Goal: Information Seeking & Learning: Learn about a topic

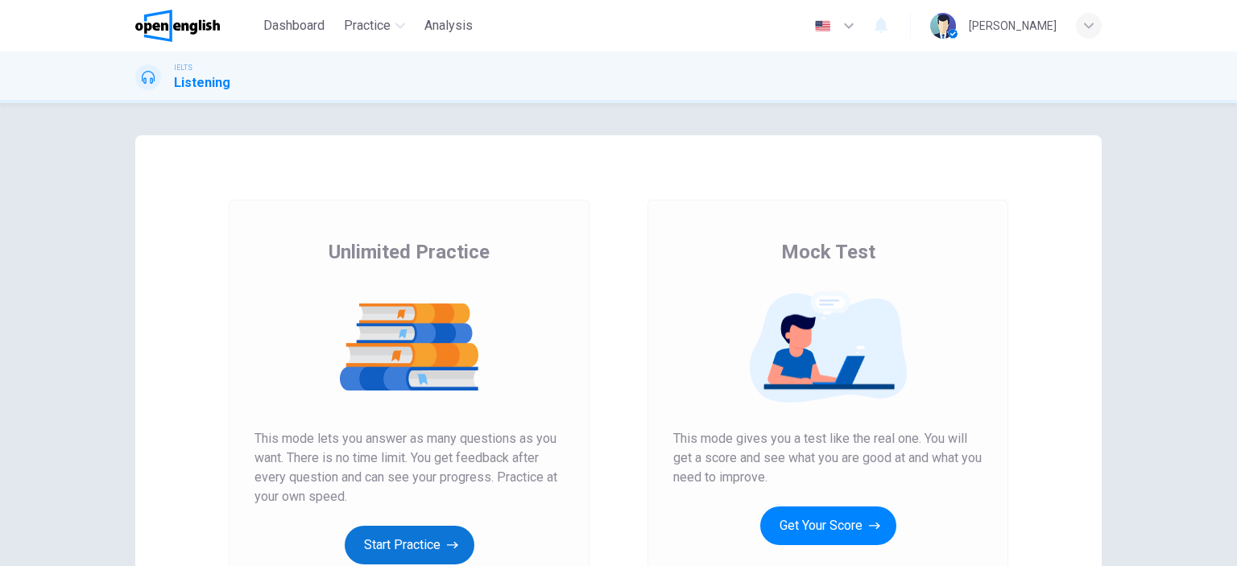
click at [382, 544] on button "Start Practice" at bounding box center [410, 545] width 130 height 39
click at [390, 543] on button "Start Practice" at bounding box center [410, 545] width 130 height 39
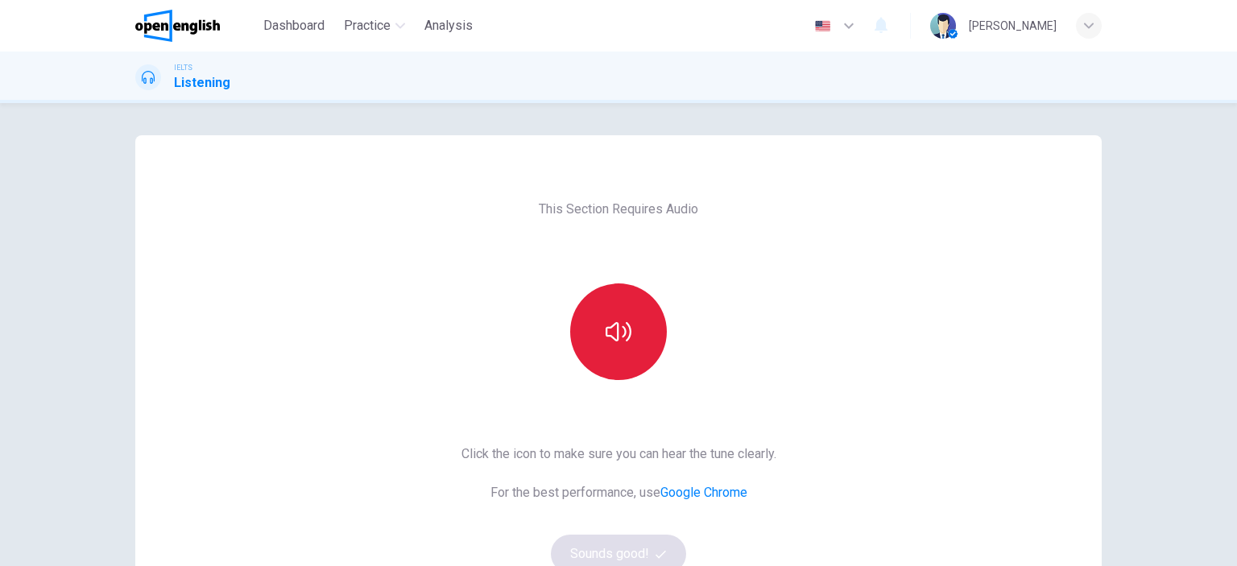
click at [610, 337] on icon "button" at bounding box center [619, 332] width 26 height 26
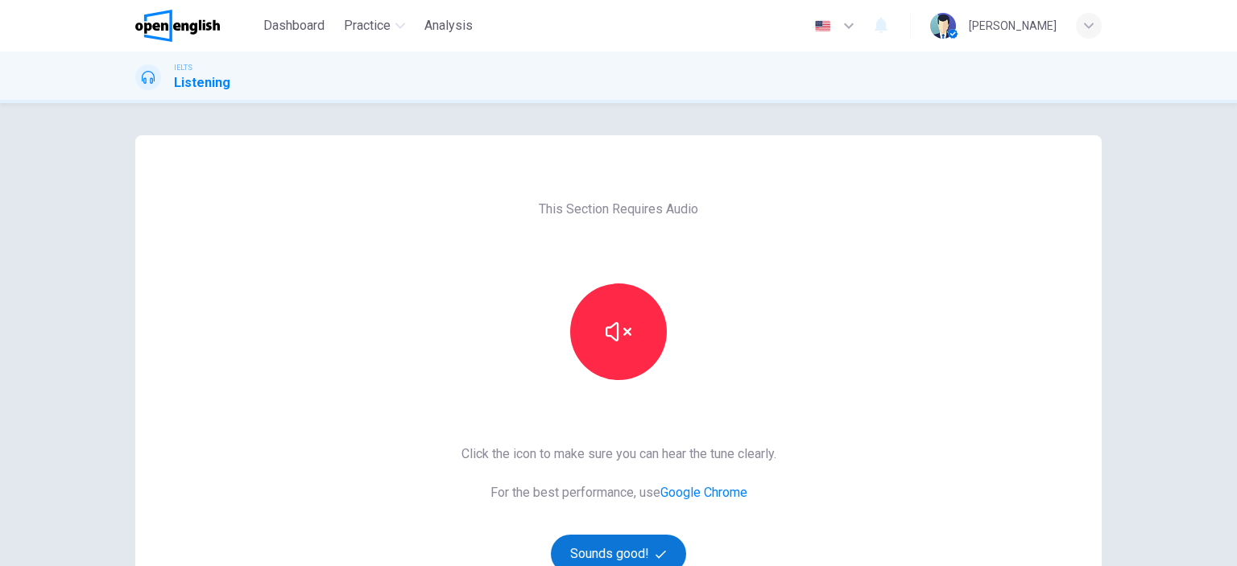
click at [639, 550] on button "Sounds good!" at bounding box center [618, 554] width 135 height 39
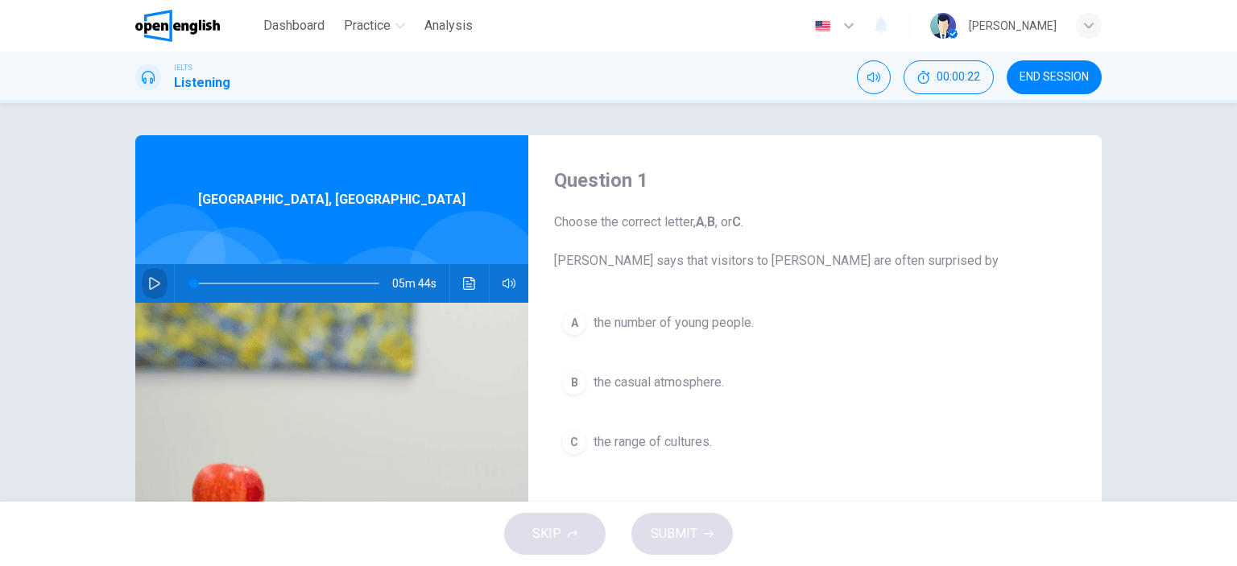
click at [148, 280] on icon "button" at bounding box center [154, 283] width 13 height 13
click at [148, 286] on icon "button" at bounding box center [154, 283] width 13 height 13
click at [148, 280] on icon "button" at bounding box center [154, 283] width 13 height 13
click at [150, 281] on icon "button" at bounding box center [154, 284] width 9 height 10
click at [148, 281] on icon "button" at bounding box center [154, 283] width 13 height 13
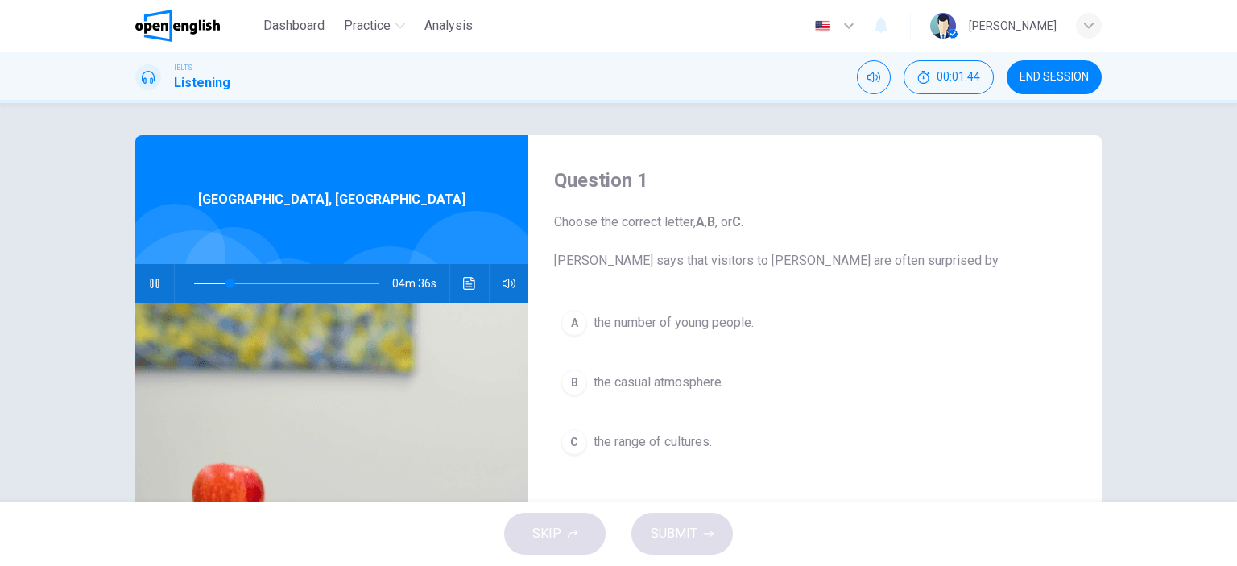
click at [200, 283] on span at bounding box center [286, 283] width 185 height 23
click at [151, 283] on icon "button" at bounding box center [154, 284] width 9 height 10
click at [149, 279] on icon "button" at bounding box center [154, 283] width 11 height 13
click at [153, 283] on icon "button" at bounding box center [154, 283] width 13 height 13
click at [153, 282] on icon "button" at bounding box center [154, 283] width 11 height 13
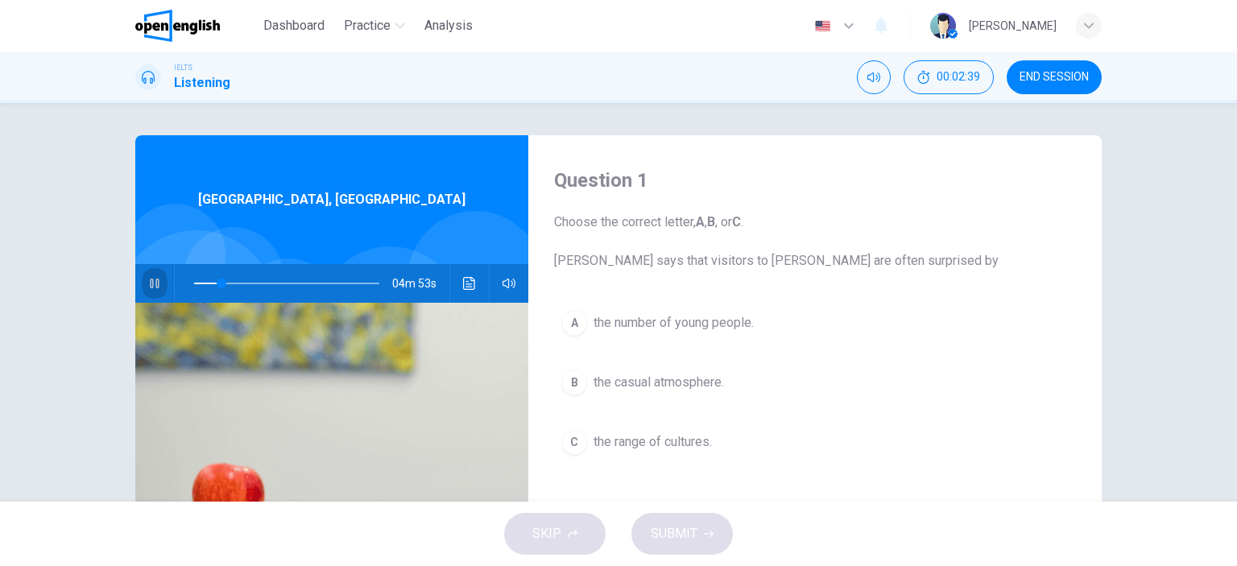
click at [161, 275] on button "button" at bounding box center [155, 283] width 26 height 39
click at [150, 282] on icon "button" at bounding box center [154, 284] width 9 height 10
click at [148, 282] on icon "button" at bounding box center [154, 283] width 13 height 13
click at [216, 283] on span at bounding box center [220, 284] width 10 height 10
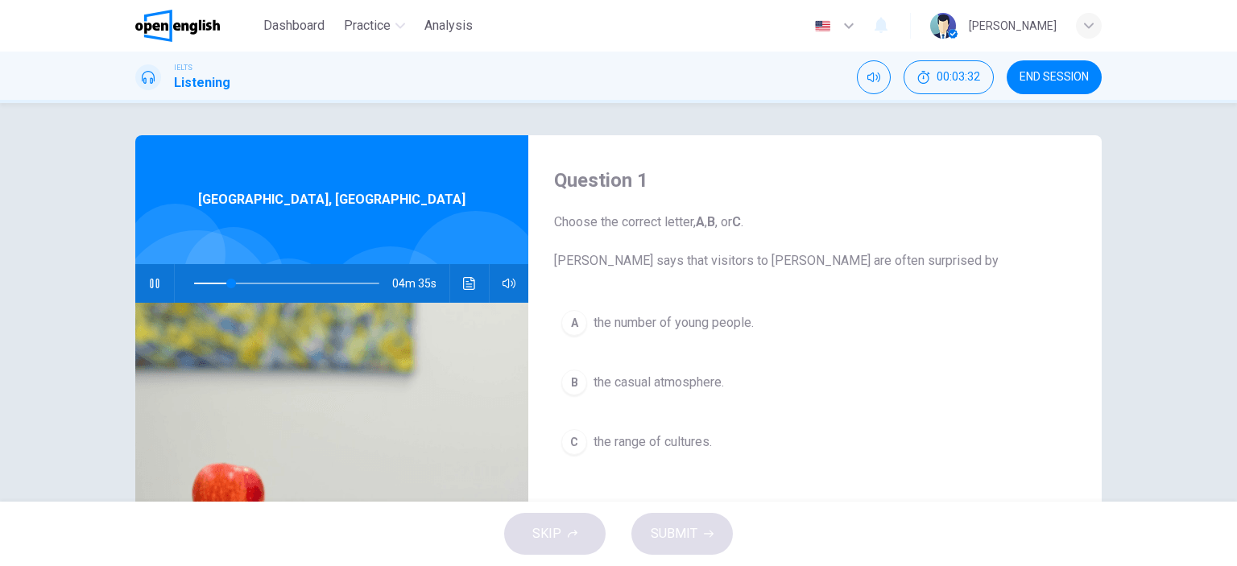
click at [151, 284] on icon "button" at bounding box center [154, 283] width 13 height 13
click at [148, 283] on icon "button" at bounding box center [154, 283] width 13 height 13
click at [149, 281] on icon "button" at bounding box center [154, 283] width 13 height 13
click at [568, 323] on div "A" at bounding box center [574, 323] width 26 height 26
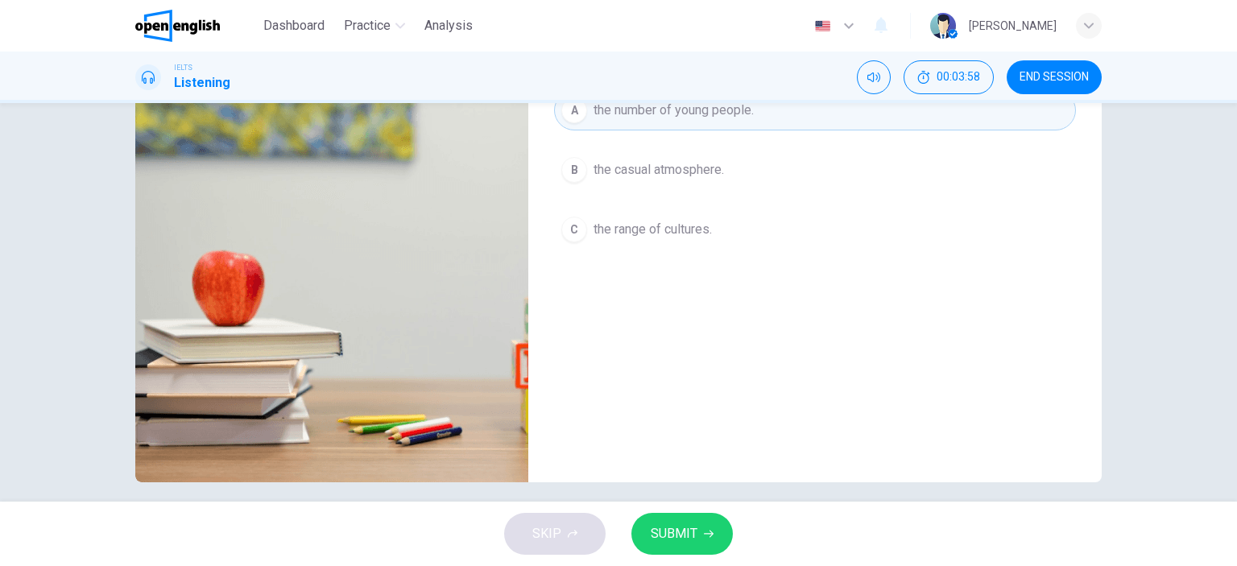
scroll to position [225, 0]
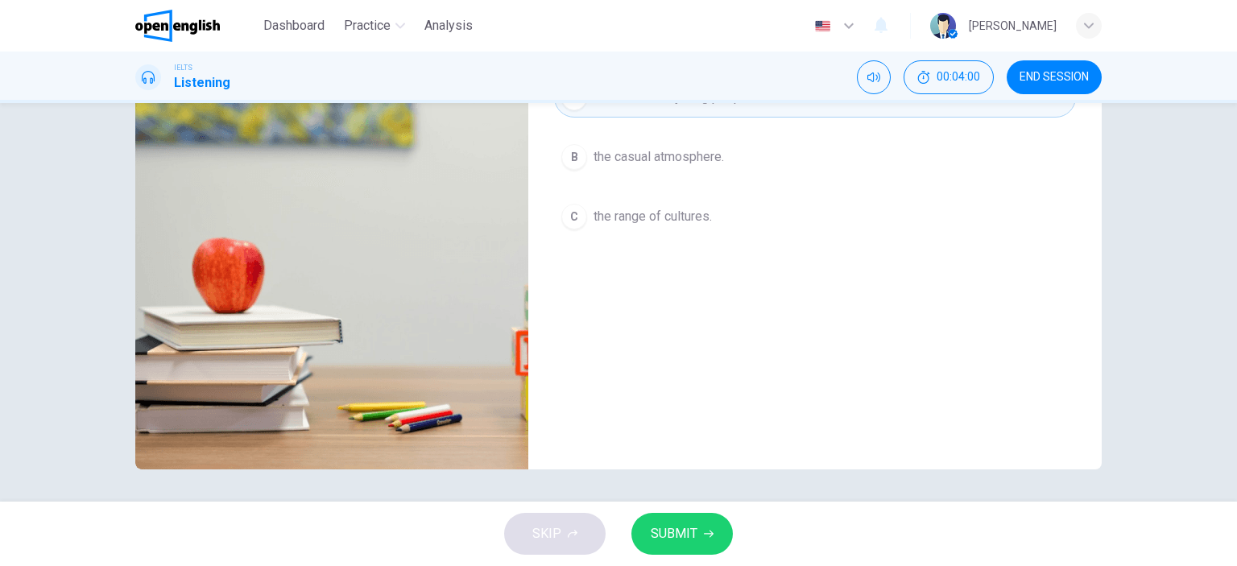
click at [676, 536] on span "SUBMIT" at bounding box center [674, 534] width 47 height 23
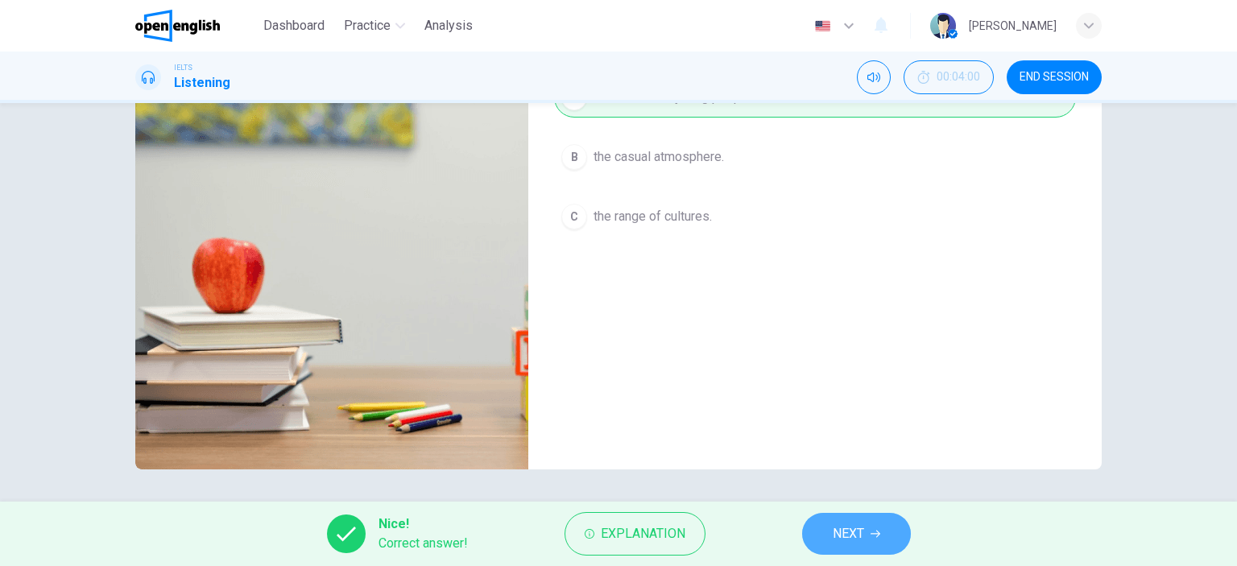
click at [875, 538] on icon "button" at bounding box center [876, 534] width 10 height 10
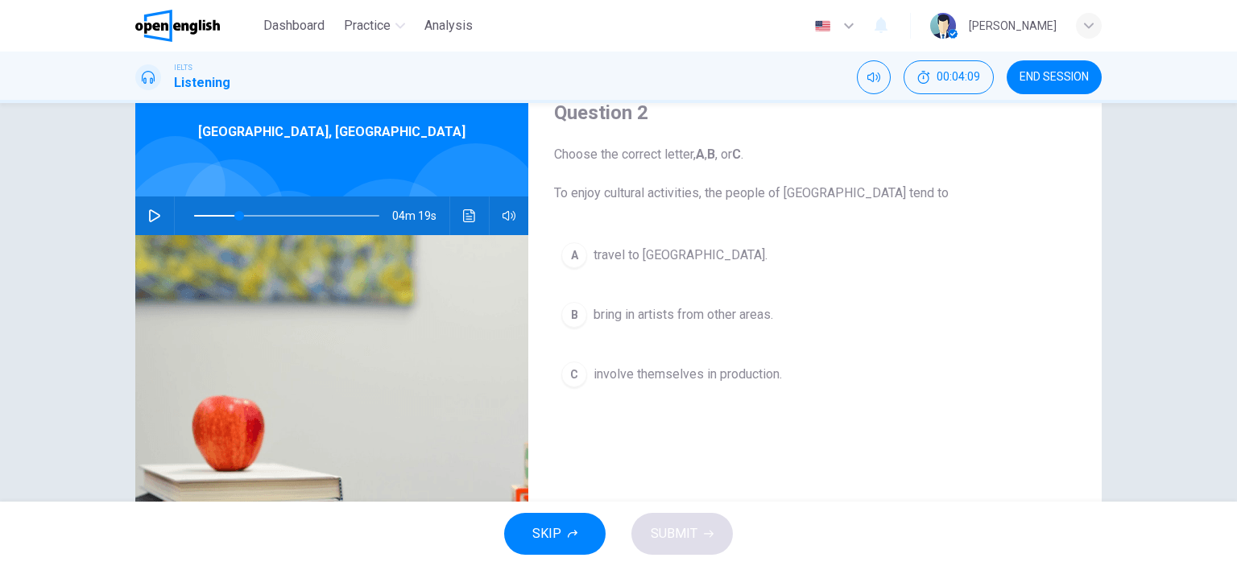
scroll to position [94, 0]
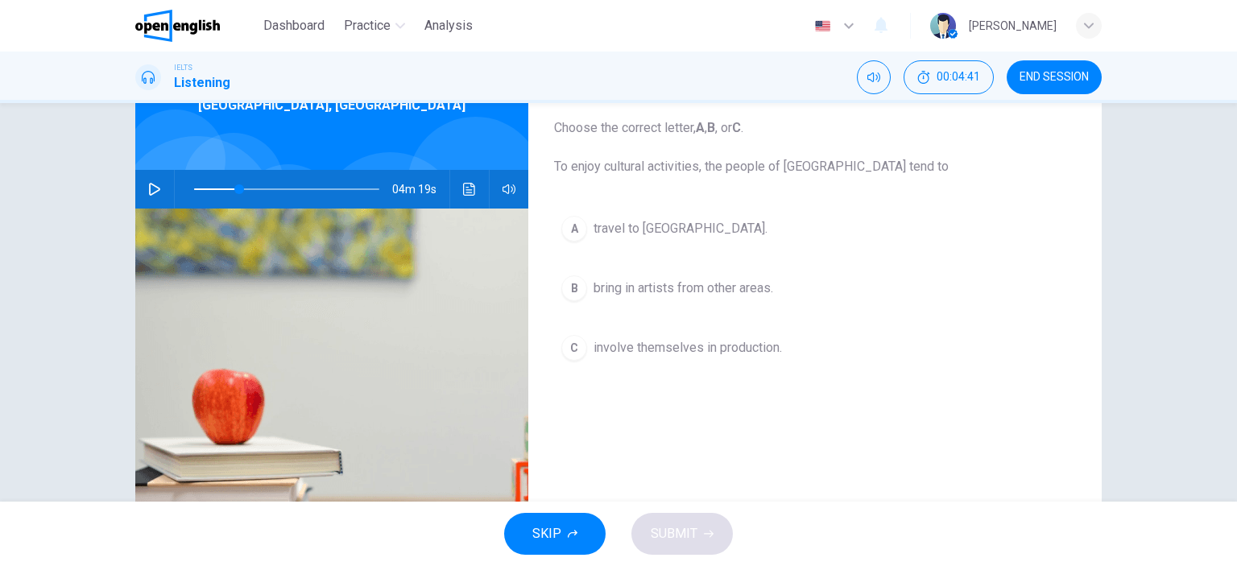
click at [148, 186] on icon "button" at bounding box center [154, 189] width 13 height 13
click at [239, 186] on span at bounding box center [244, 189] width 10 height 10
click at [150, 184] on icon "button" at bounding box center [154, 189] width 13 height 13
click at [148, 188] on icon "button" at bounding box center [154, 189] width 13 height 13
click at [150, 188] on icon "button" at bounding box center [154, 189] width 9 height 10
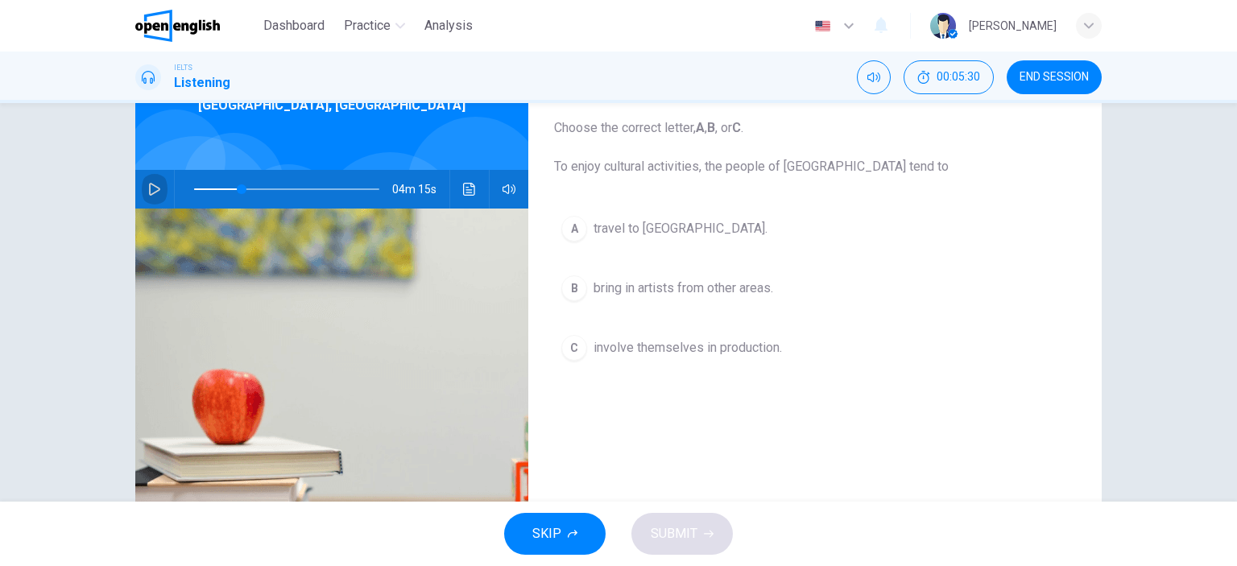
click at [148, 183] on icon "button" at bounding box center [154, 189] width 13 height 13
click at [149, 187] on icon "button" at bounding box center [154, 189] width 13 height 13
click at [151, 189] on icon "button" at bounding box center [154, 189] width 13 height 13
click at [572, 345] on div "C" at bounding box center [574, 348] width 26 height 26
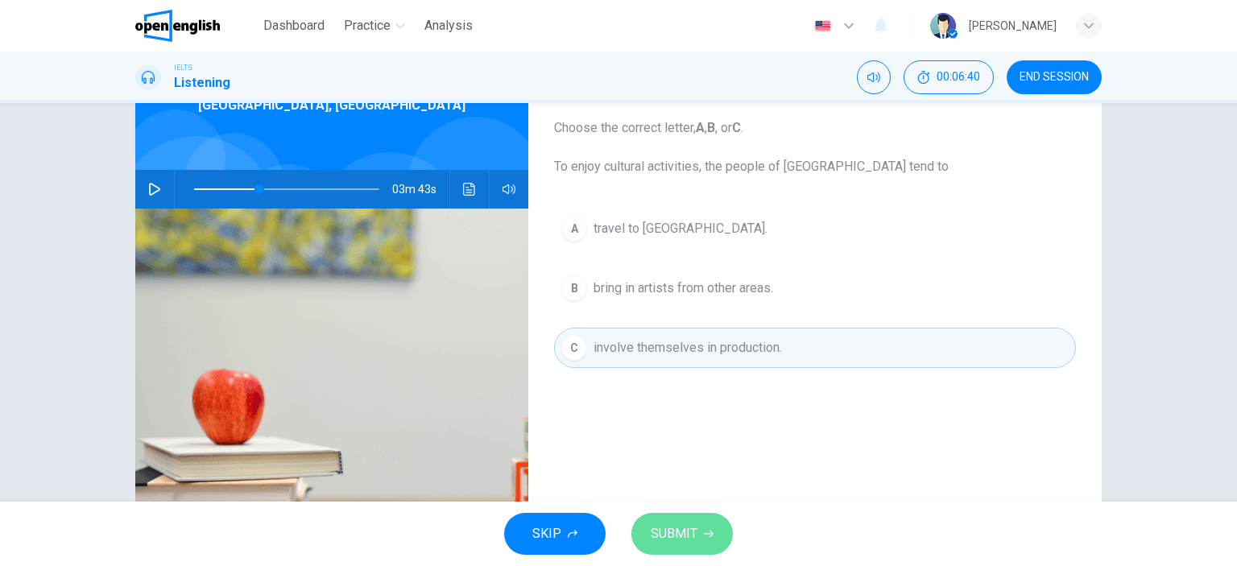
click at [660, 533] on span "SUBMIT" at bounding box center [674, 534] width 47 height 23
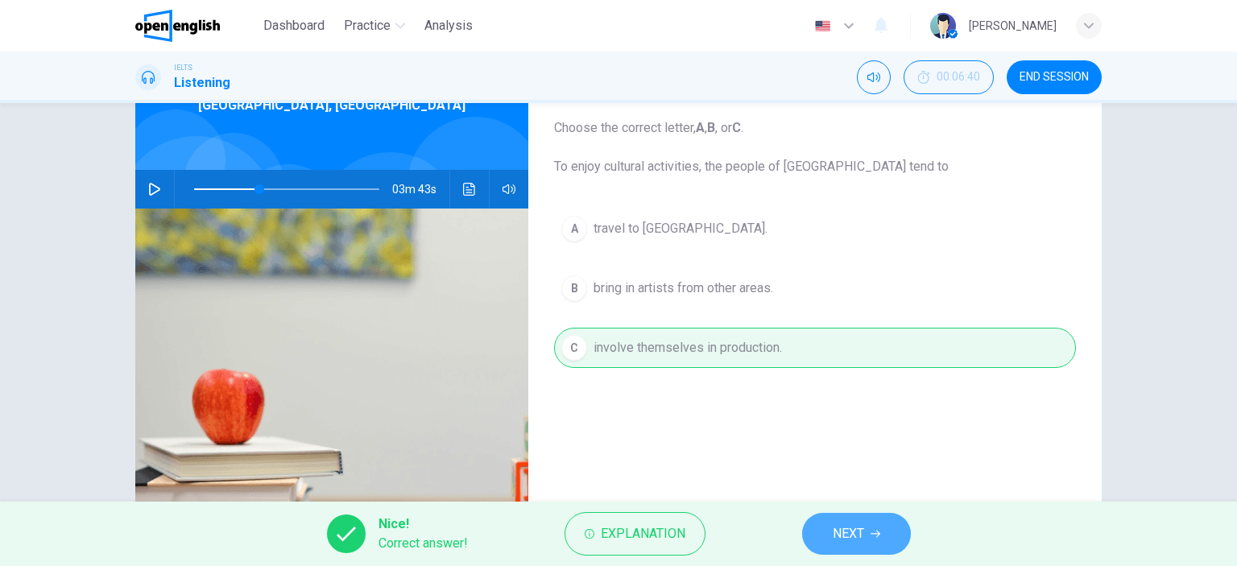
drag, startPoint x: 856, startPoint y: 537, endPoint x: 829, endPoint y: 544, distance: 28.1
click at [854, 537] on span "NEXT" at bounding box center [848, 534] width 31 height 23
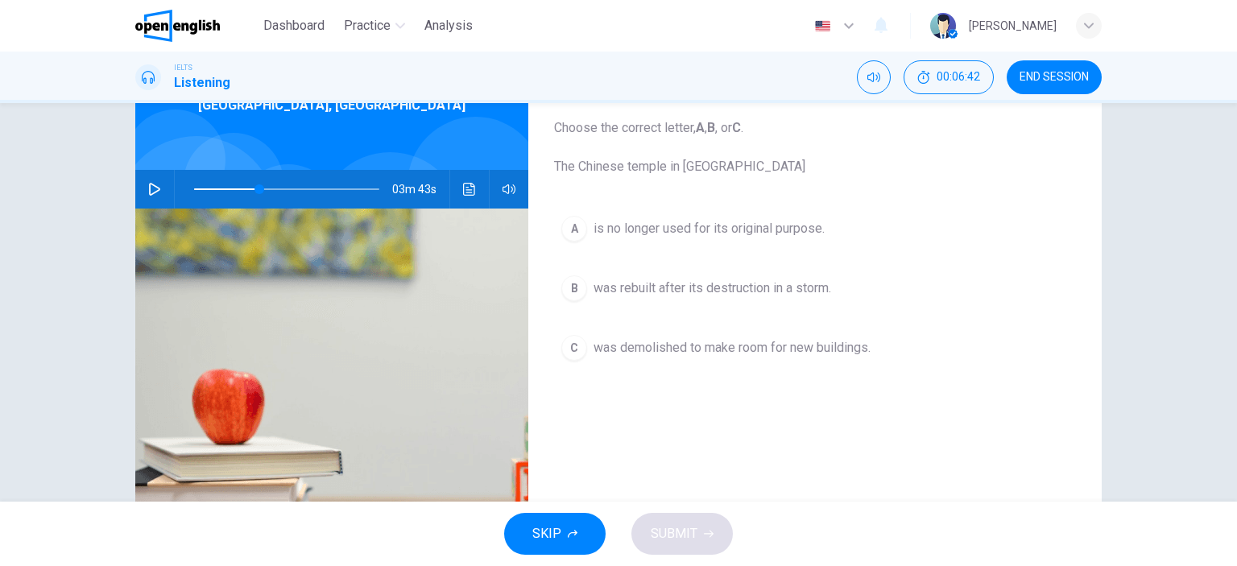
click at [149, 184] on icon "button" at bounding box center [154, 189] width 11 height 13
click at [151, 188] on icon "button" at bounding box center [154, 189] width 13 height 13
click at [147, 180] on button "button" at bounding box center [155, 189] width 26 height 39
click at [249, 188] on span at bounding box center [254, 189] width 10 height 10
click at [148, 185] on icon "button" at bounding box center [154, 189] width 13 height 13
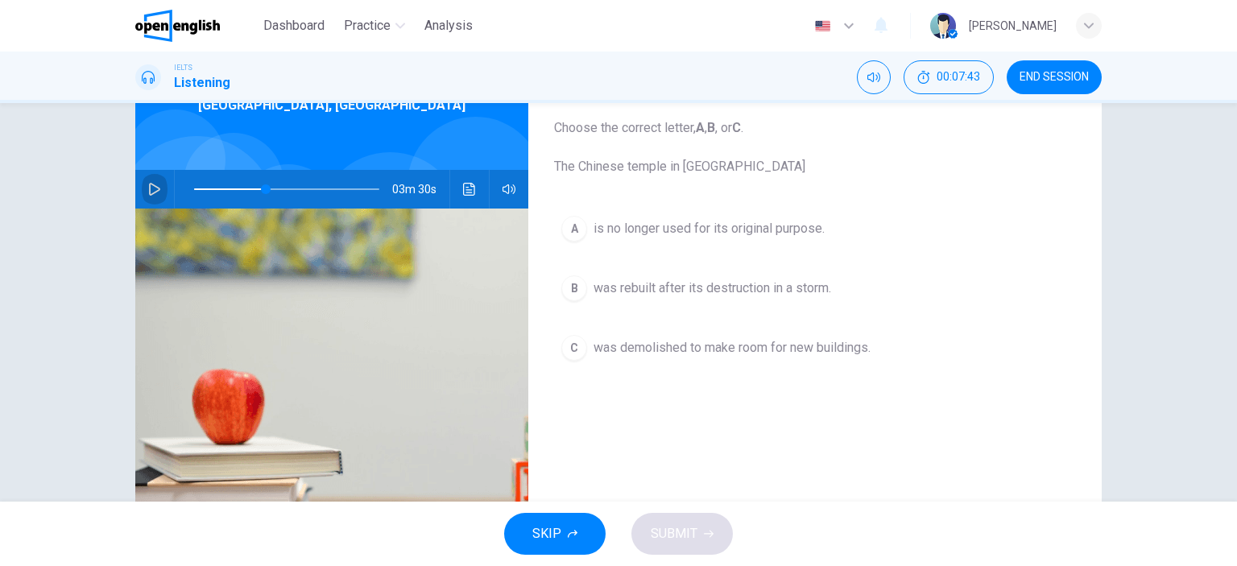
click at [149, 187] on icon "button" at bounding box center [154, 189] width 13 height 13
click at [151, 188] on icon "button" at bounding box center [154, 189] width 9 height 10
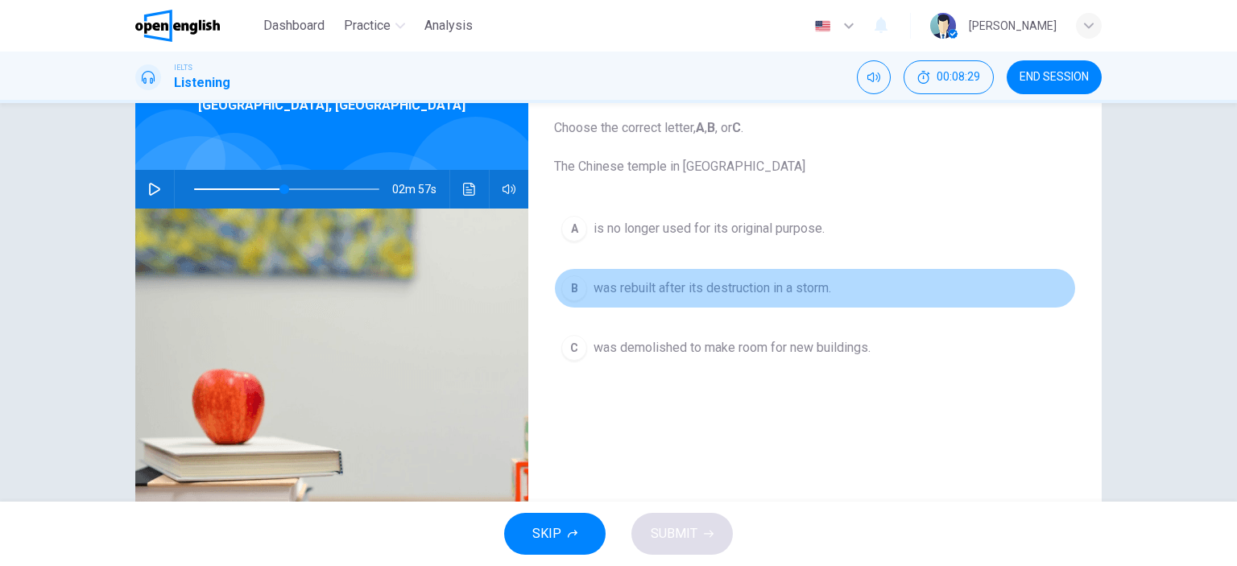
click at [628, 286] on span "was rebuilt after its destruction in a storm." at bounding box center [713, 288] width 238 height 19
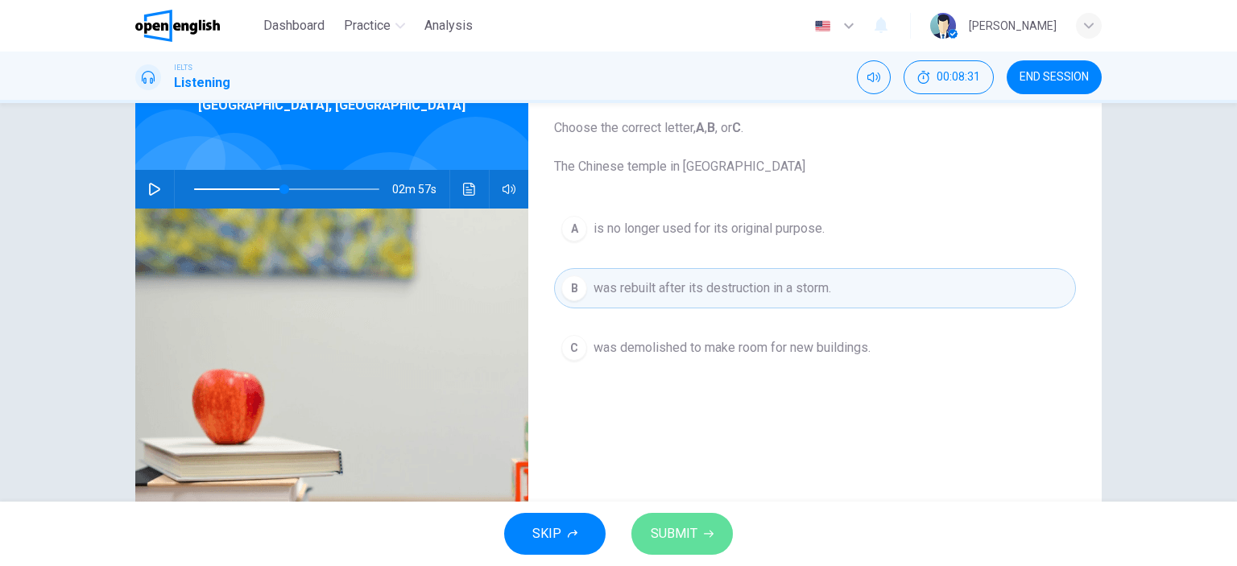
click at [676, 544] on span "SUBMIT" at bounding box center [674, 534] width 47 height 23
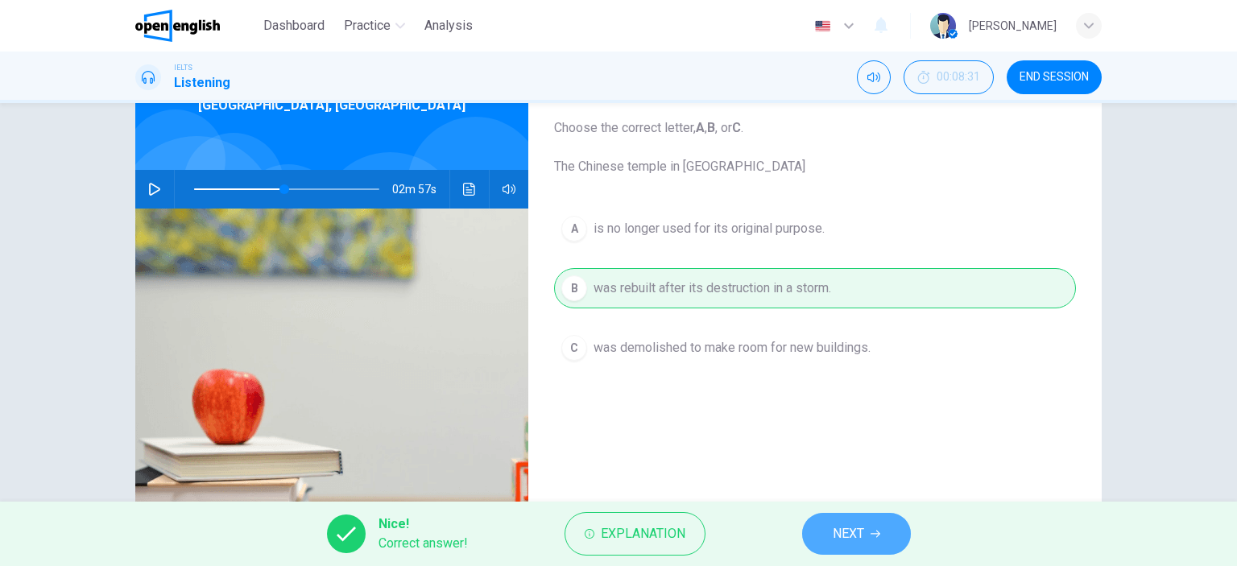
click at [868, 527] on button "NEXT" at bounding box center [856, 534] width 109 height 42
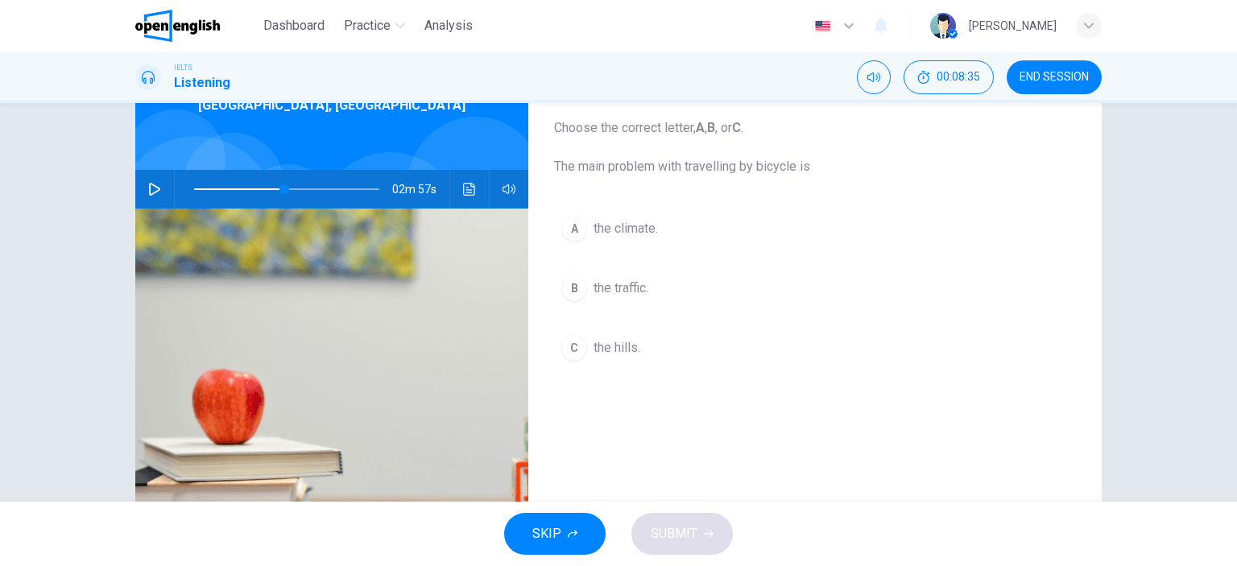
click at [148, 186] on icon "button" at bounding box center [154, 189] width 13 height 13
click at [151, 188] on icon "button" at bounding box center [154, 189] width 13 height 13
click at [276, 188] on span at bounding box center [281, 189] width 10 height 10
click at [150, 189] on icon "button" at bounding box center [154, 189] width 9 height 10
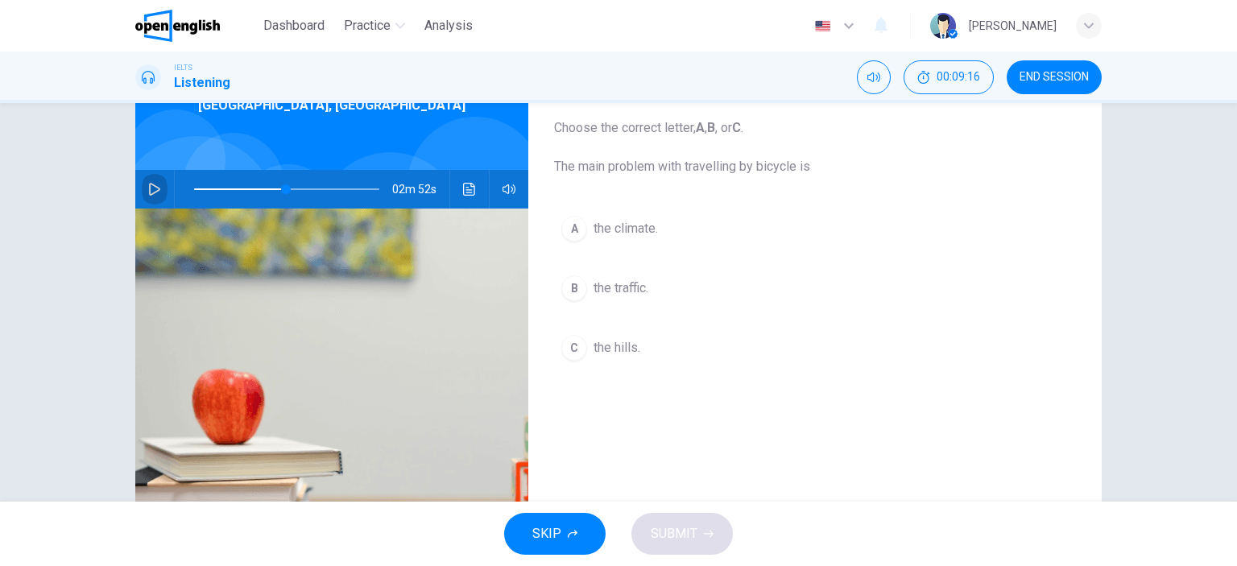
click at [148, 189] on icon "button" at bounding box center [154, 189] width 13 height 13
click at [150, 188] on icon "button" at bounding box center [154, 189] width 9 height 10
click at [148, 188] on icon "button" at bounding box center [154, 189] width 13 height 13
click at [142, 183] on button "button" at bounding box center [155, 189] width 26 height 39
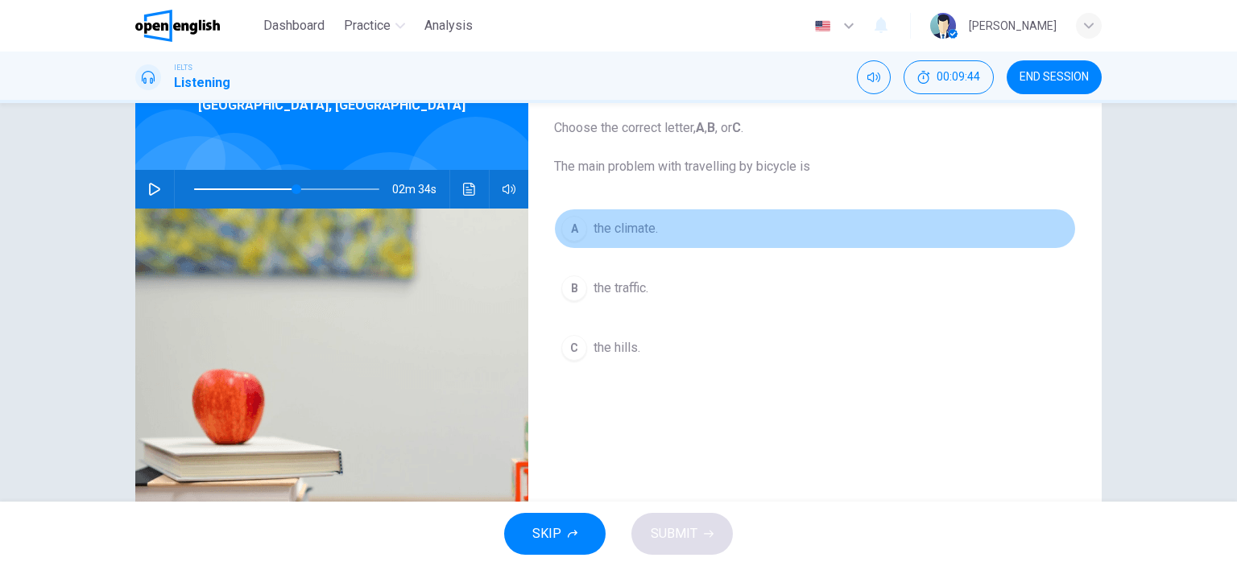
click at [588, 223] on button "A the climate." at bounding box center [815, 229] width 522 height 40
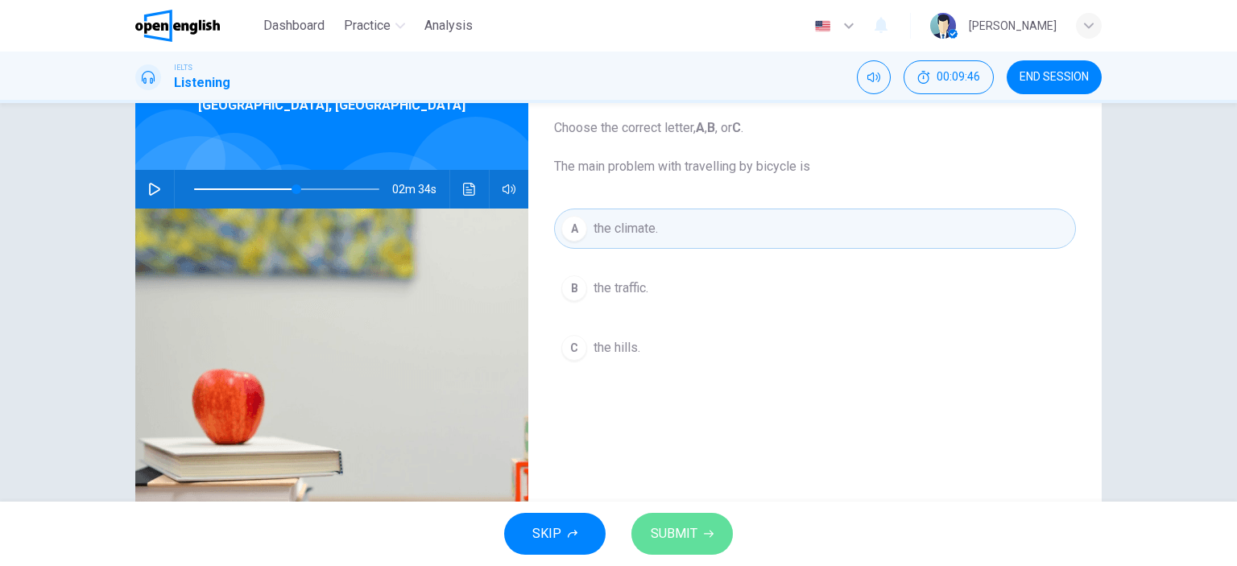
click at [686, 536] on span "SUBMIT" at bounding box center [674, 534] width 47 height 23
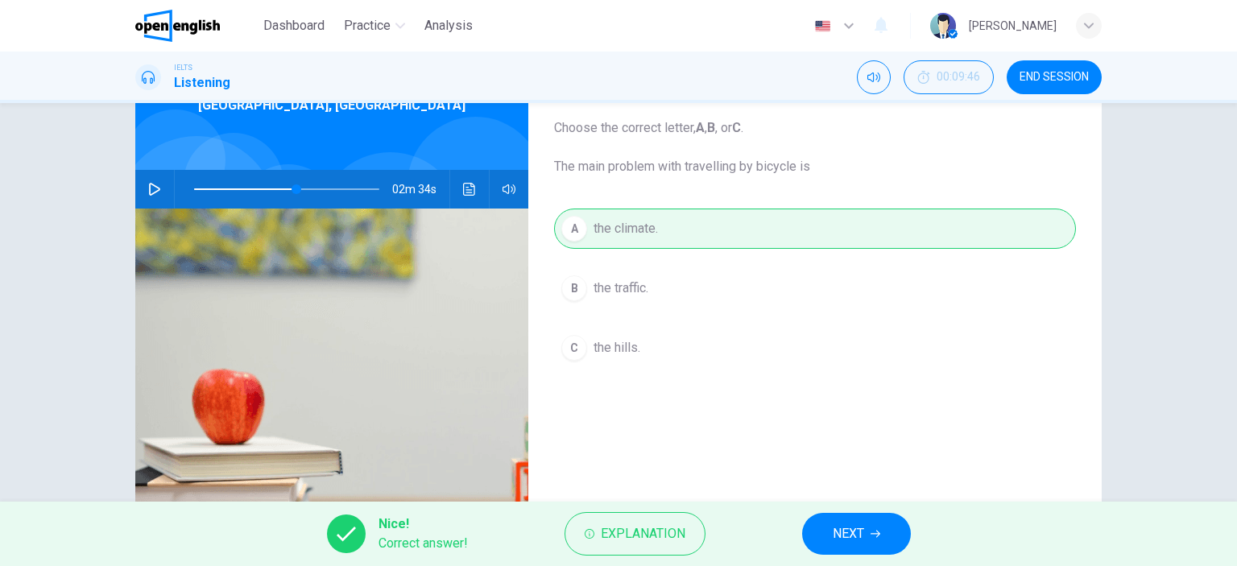
click at [821, 519] on button "NEXT" at bounding box center [856, 534] width 109 height 42
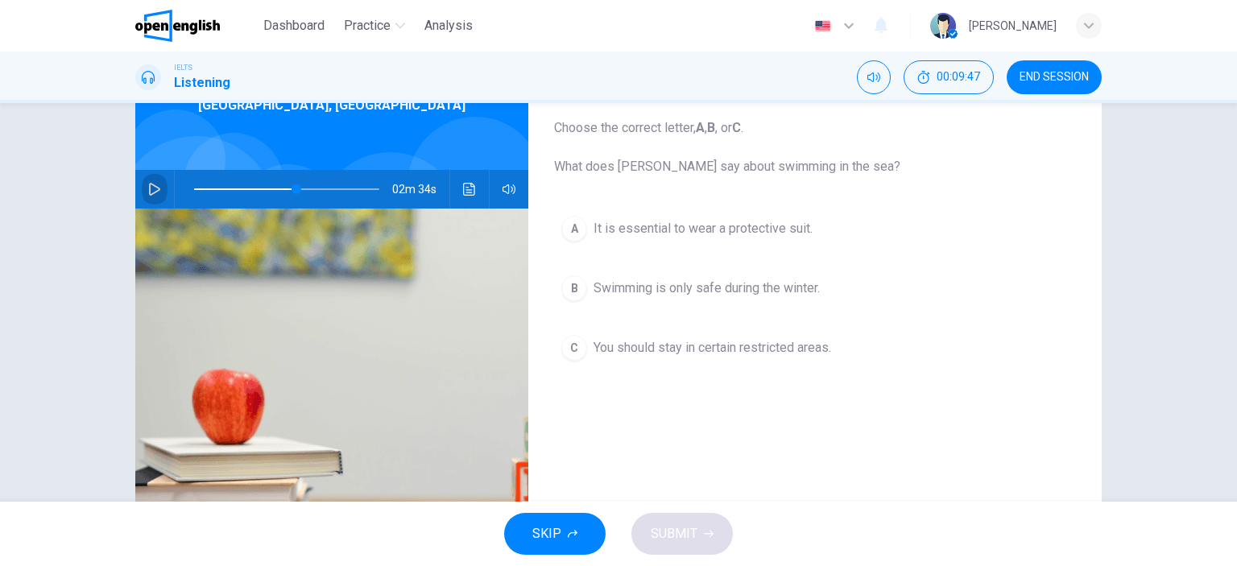
click at [149, 184] on icon "button" at bounding box center [154, 189] width 11 height 13
click at [150, 184] on icon "button" at bounding box center [154, 189] width 9 height 10
click at [148, 185] on icon "button" at bounding box center [154, 189] width 13 height 13
click at [290, 187] on span at bounding box center [294, 189] width 10 height 10
click at [149, 188] on icon "button" at bounding box center [154, 189] width 13 height 13
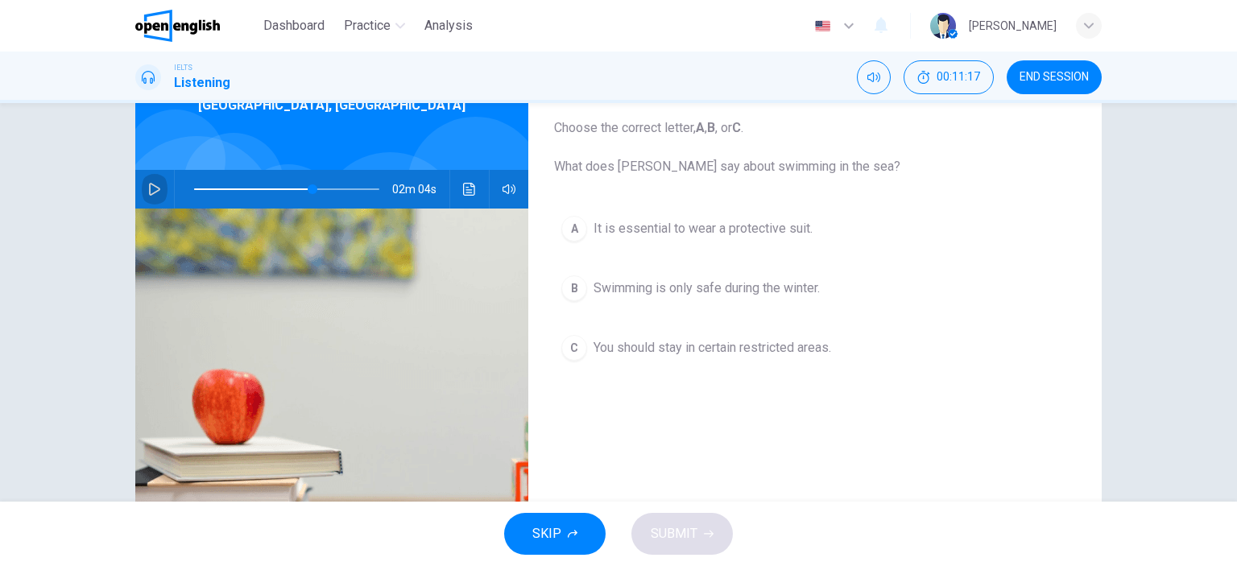
click at [148, 185] on icon "button" at bounding box center [154, 189] width 13 height 13
click at [151, 187] on icon "button" at bounding box center [154, 189] width 9 height 10
click at [631, 348] on span "You should stay in certain restricted areas." at bounding box center [713, 347] width 238 height 19
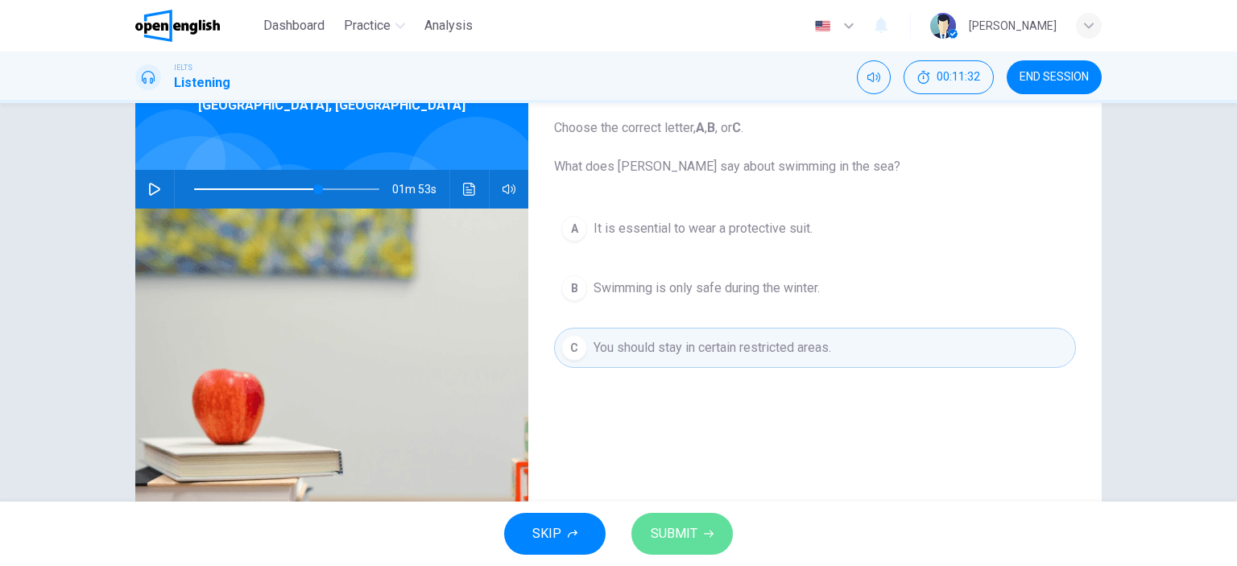
click at [694, 536] on span "SUBMIT" at bounding box center [674, 534] width 47 height 23
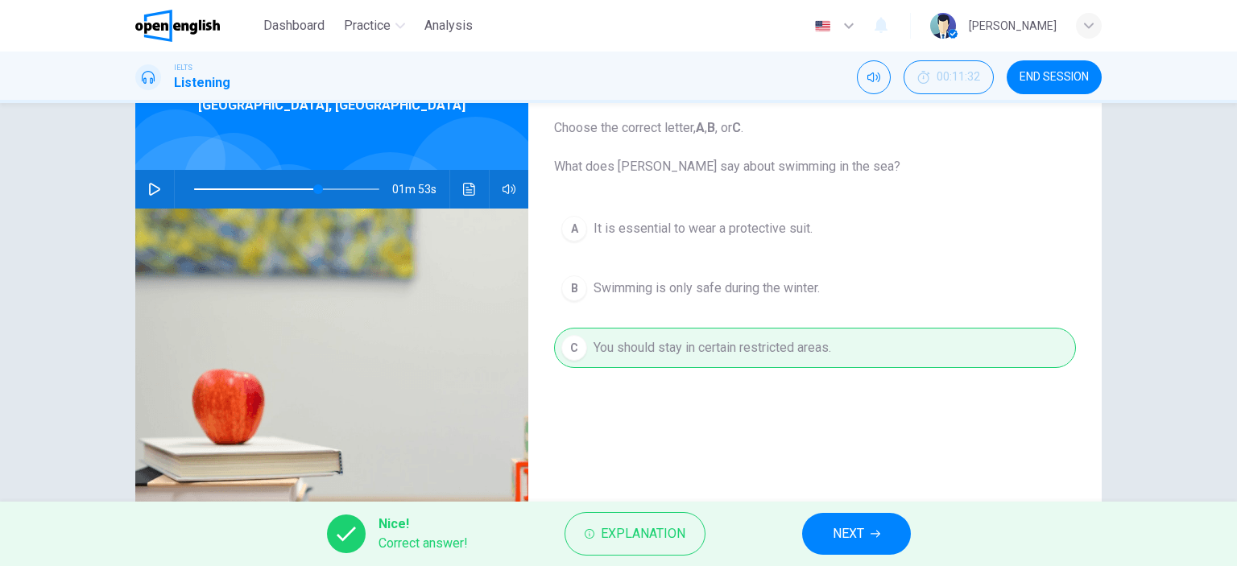
click at [863, 540] on span "NEXT" at bounding box center [848, 534] width 31 height 23
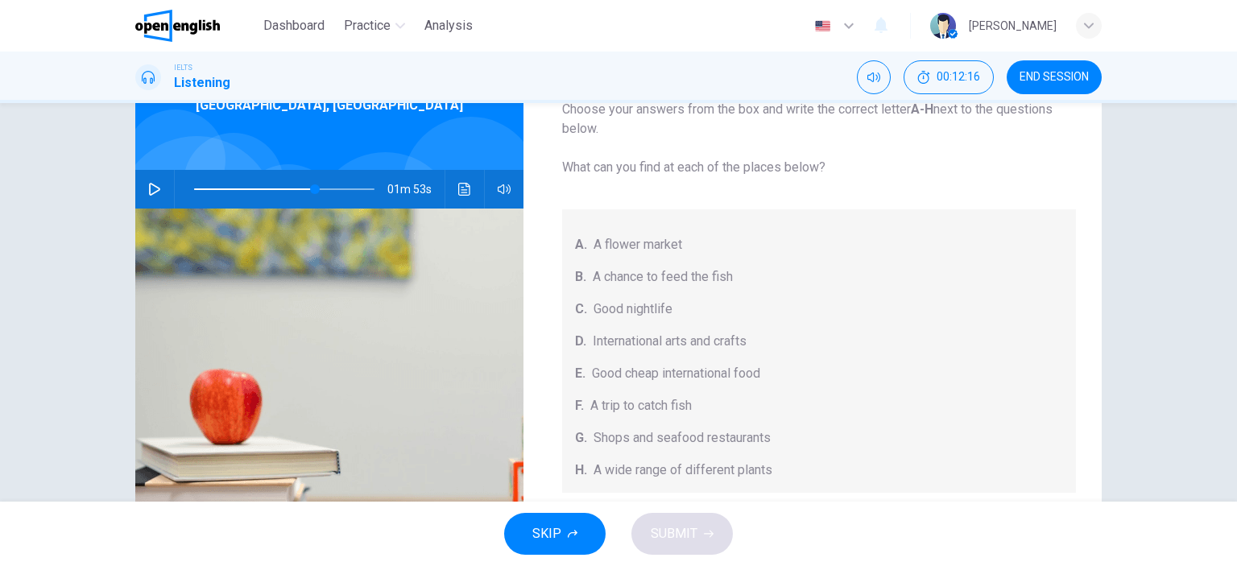
scroll to position [17, 0]
click at [149, 185] on icon "button" at bounding box center [154, 189] width 11 height 13
click at [149, 187] on icon "button" at bounding box center [154, 189] width 13 height 13
click at [150, 187] on icon "button" at bounding box center [154, 189] width 13 height 13
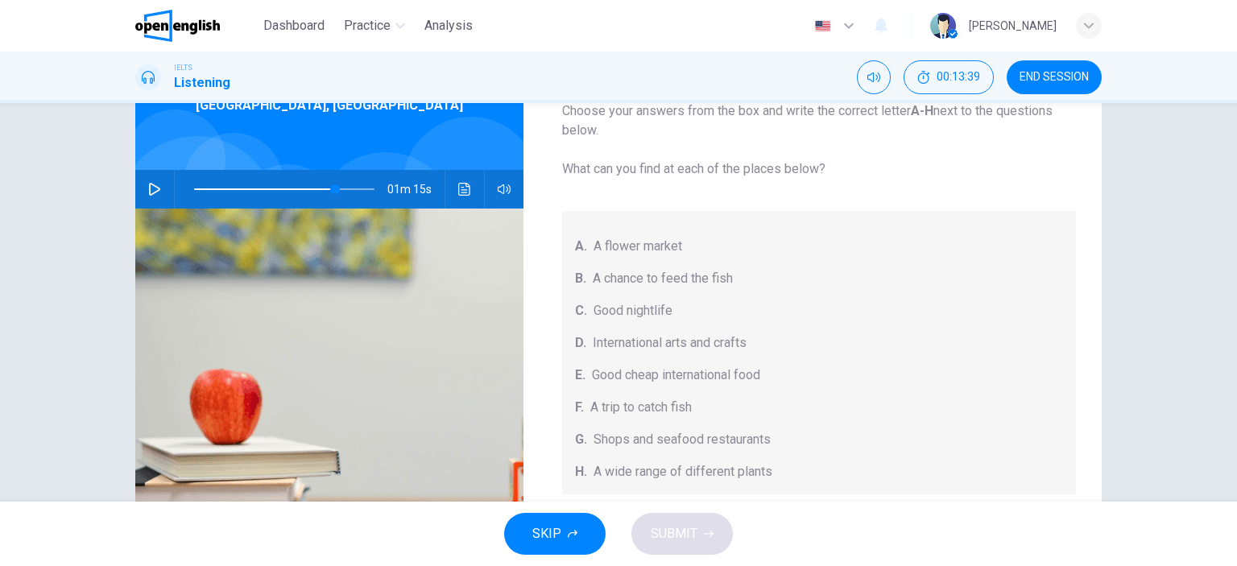
click at [150, 187] on icon "button" at bounding box center [154, 189] width 13 height 13
click at [325, 189] on span at bounding box center [330, 189] width 10 height 10
click at [151, 187] on icon "button" at bounding box center [154, 189] width 9 height 10
click at [151, 187] on icon "button" at bounding box center [154, 189] width 11 height 13
click at [151, 187] on icon "button" at bounding box center [154, 189] width 9 height 10
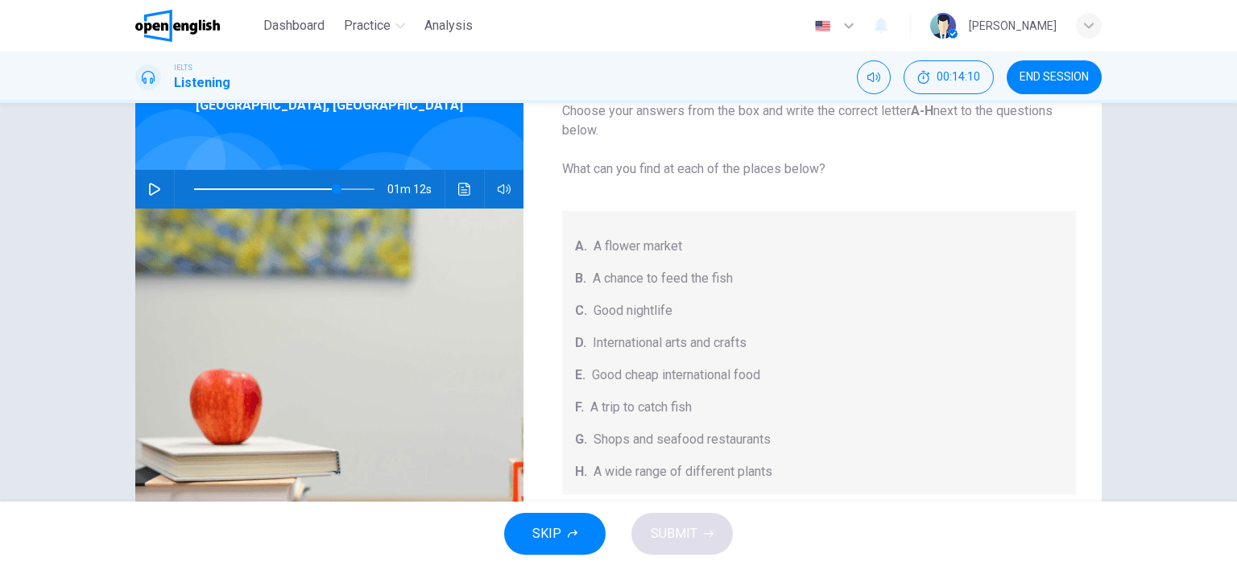
click at [151, 187] on icon "button" at bounding box center [154, 189] width 11 height 13
click at [151, 187] on icon "button" at bounding box center [154, 189] width 9 height 10
click at [151, 187] on icon "button" at bounding box center [154, 189] width 11 height 13
click at [151, 187] on icon "button" at bounding box center [154, 189] width 9 height 10
click at [151, 187] on icon "button" at bounding box center [154, 189] width 11 height 13
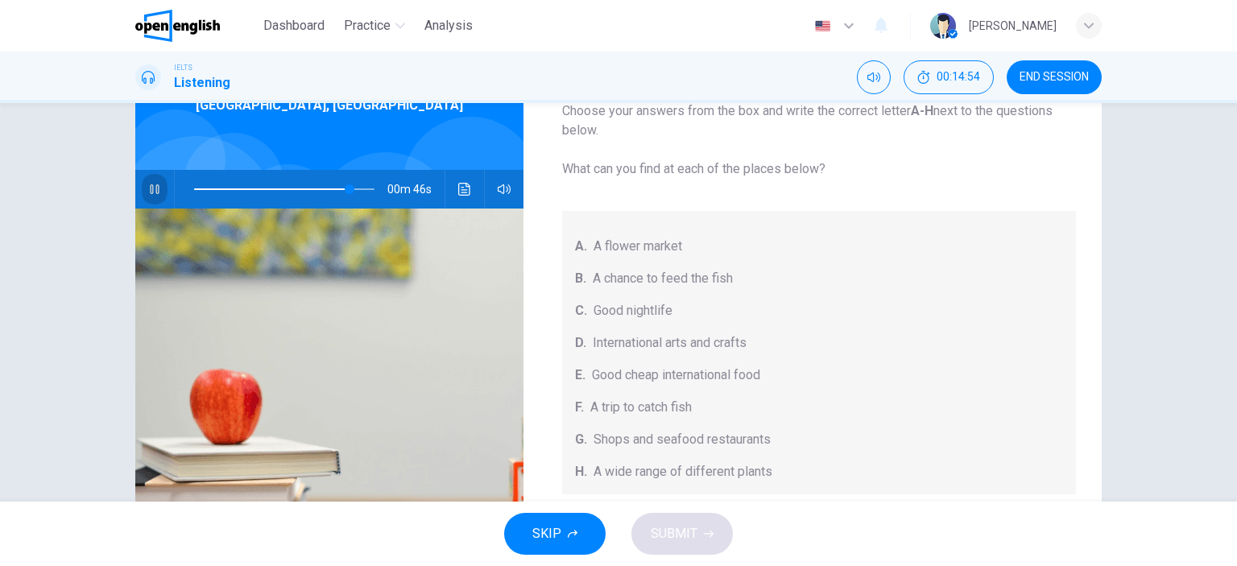
click at [151, 187] on icon "button" at bounding box center [154, 189] width 9 height 10
click at [150, 184] on icon "button" at bounding box center [154, 189] width 13 height 13
click at [148, 186] on icon "button" at bounding box center [154, 189] width 13 height 13
click at [150, 186] on icon "button" at bounding box center [154, 189] width 9 height 10
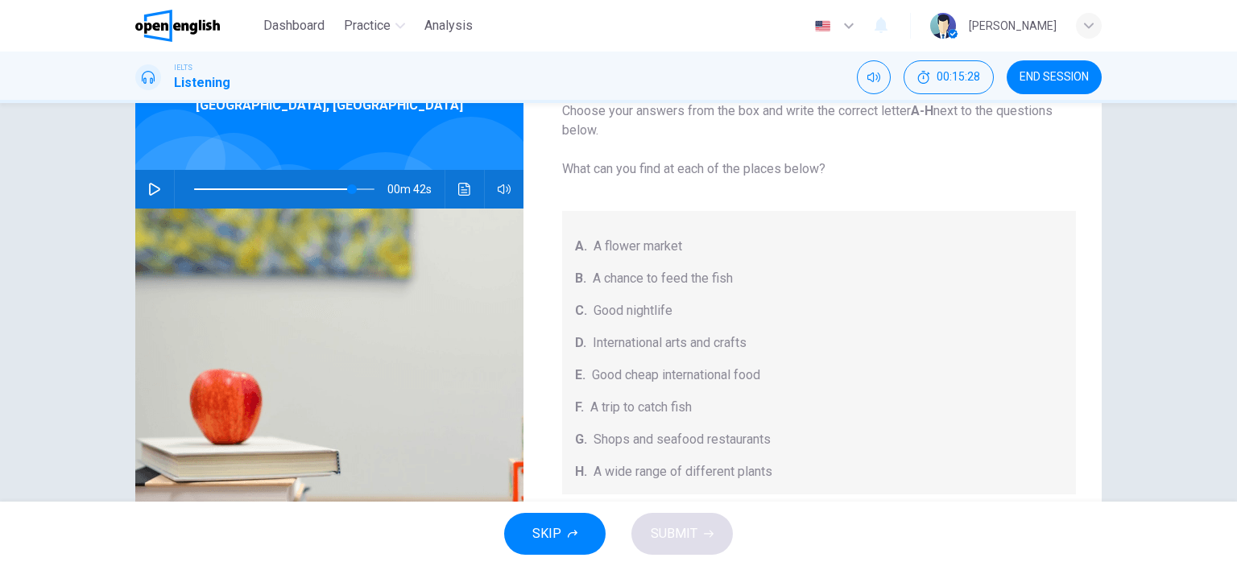
click at [612, 440] on span "Shops and seafood restaurants" at bounding box center [682, 439] width 177 height 19
drag, startPoint x: 569, startPoint y: 436, endPoint x: 614, endPoint y: 436, distance: 45.9
click at [614, 436] on div "A. A flower market B. A chance to feed the fish C. Good nightlife D. Internatio…" at bounding box center [819, 352] width 515 height 283
drag, startPoint x: 570, startPoint y: 436, endPoint x: 734, endPoint y: 442, distance: 164.4
click at [734, 442] on div "G. Shops and seafood restaurants" at bounding box center [819, 439] width 489 height 19
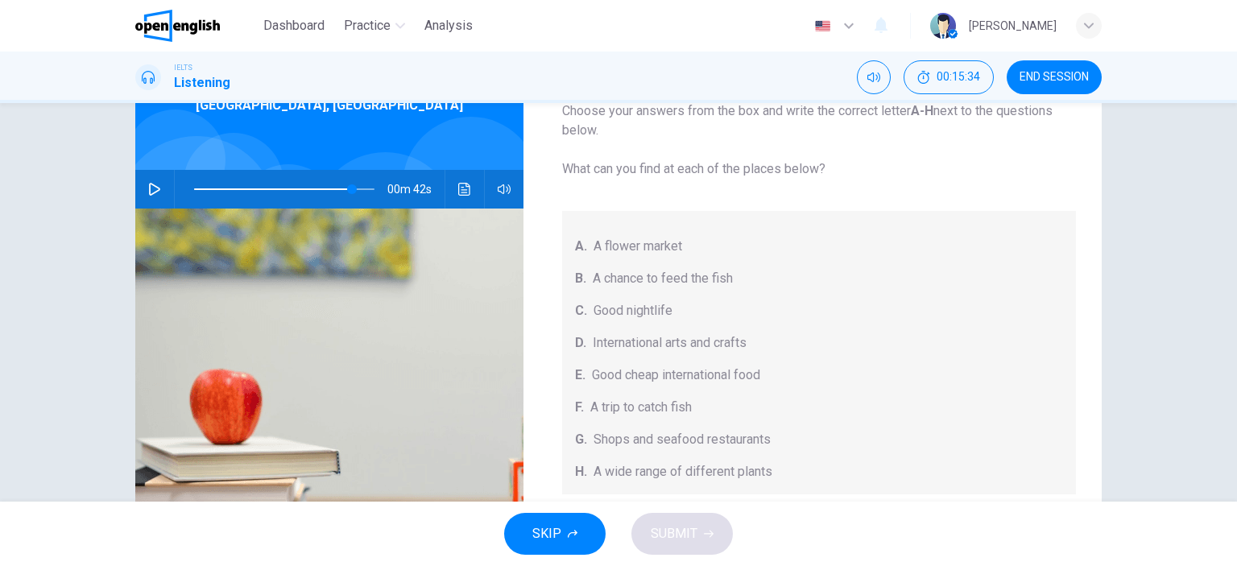
click at [735, 439] on span "Shops and seafood restaurants" at bounding box center [682, 439] width 177 height 19
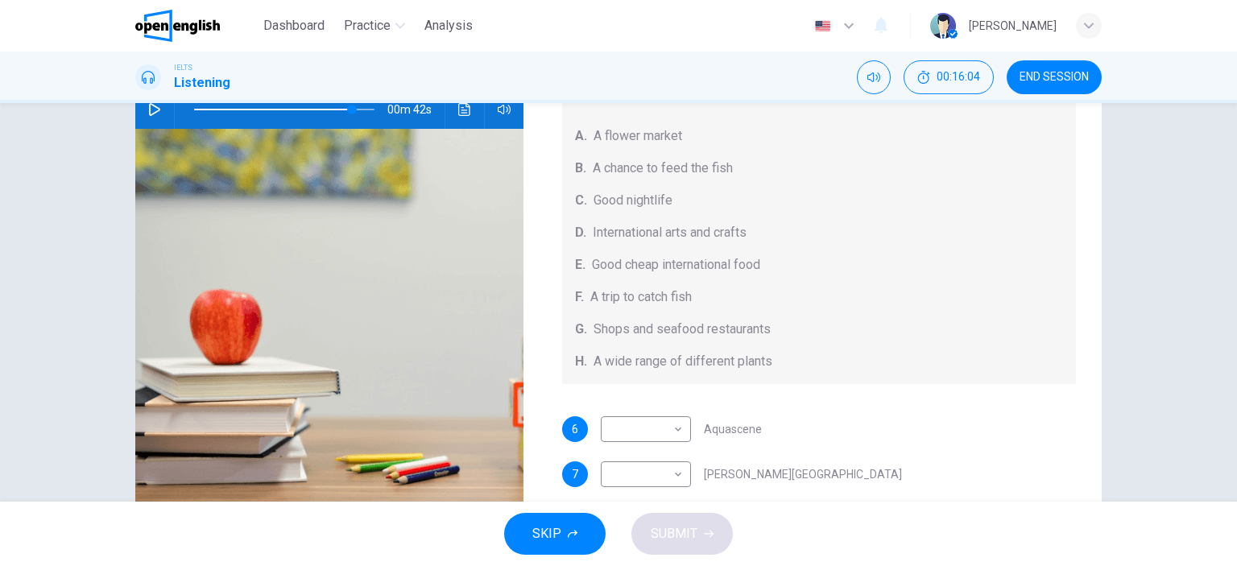
scroll to position [43, 0]
click at [308, 106] on span at bounding box center [284, 109] width 180 height 23
click at [148, 103] on icon "button" at bounding box center [154, 109] width 13 height 13
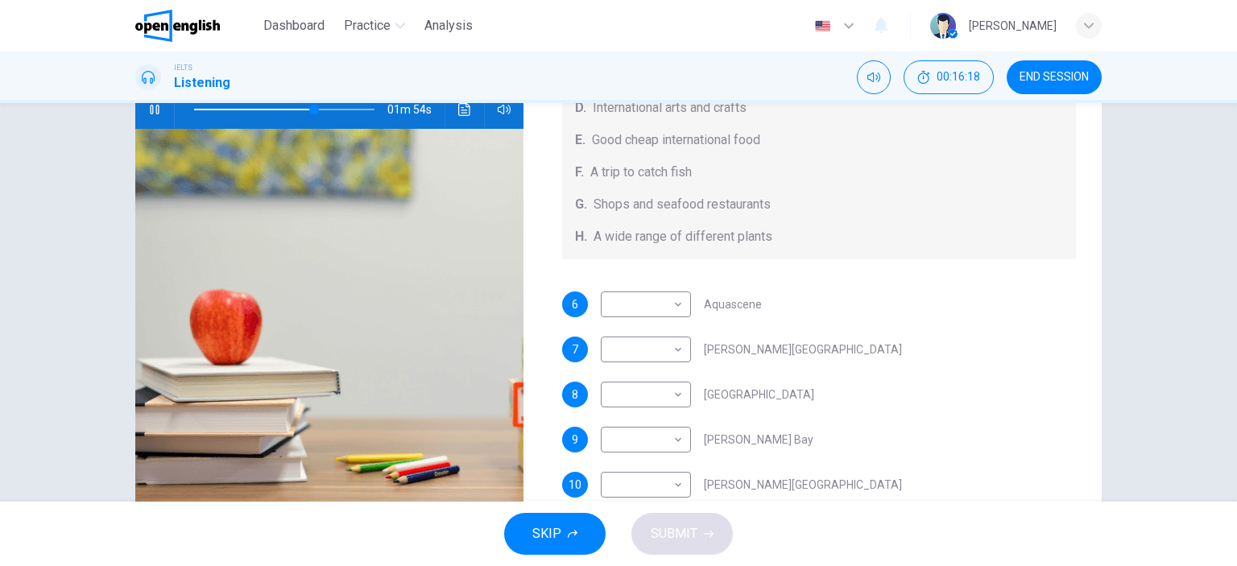
scroll to position [180, 0]
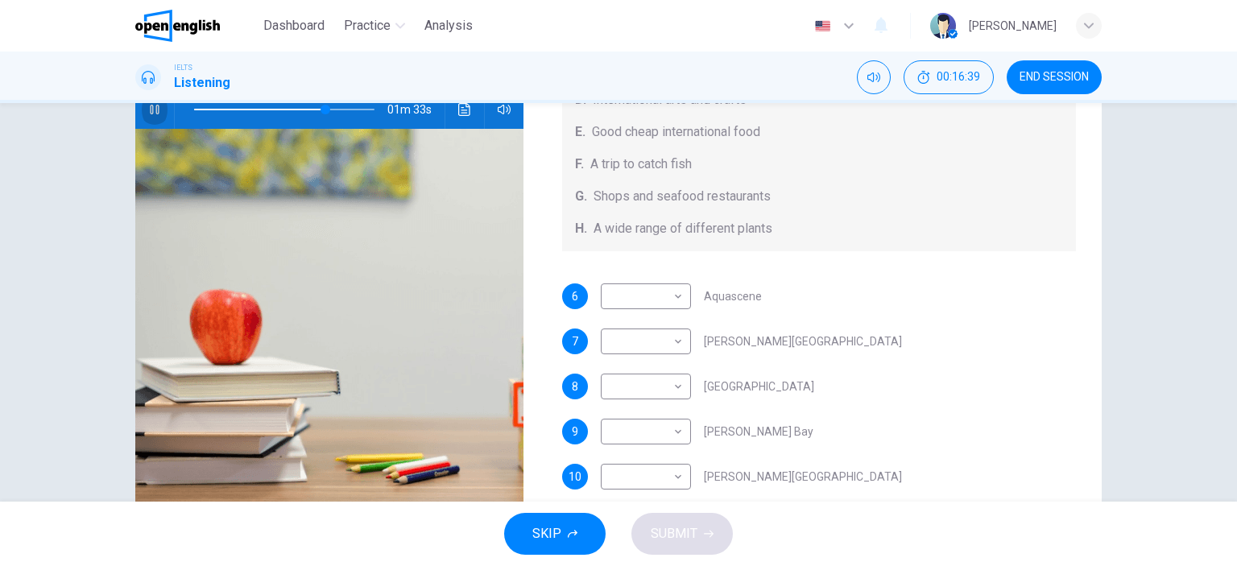
click at [149, 108] on icon "button" at bounding box center [154, 109] width 13 height 13
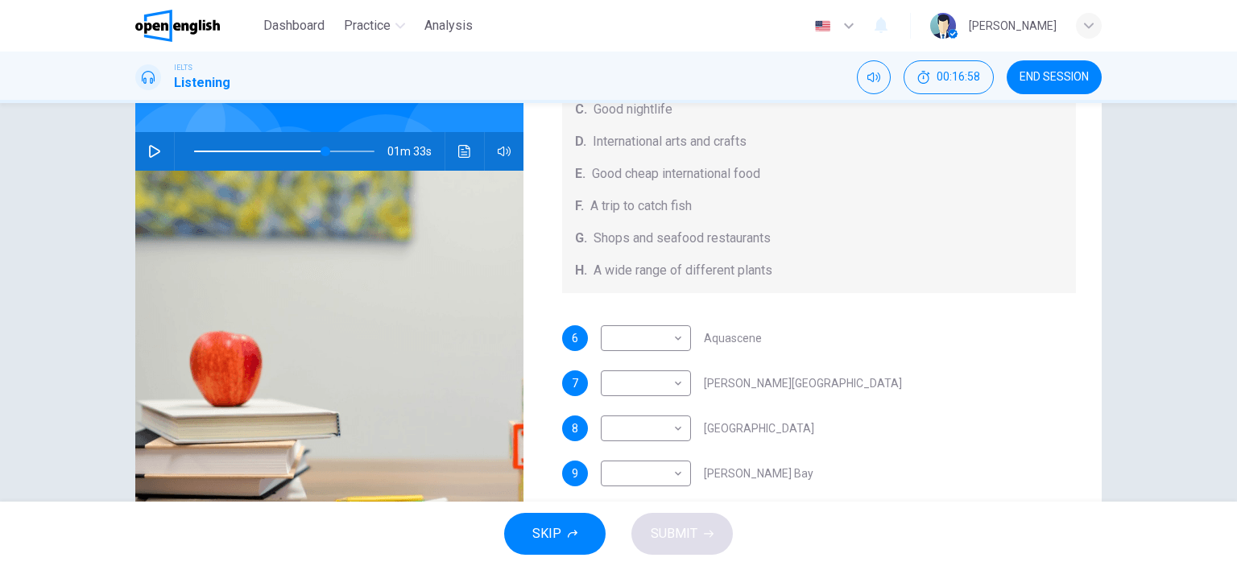
scroll to position [135, 0]
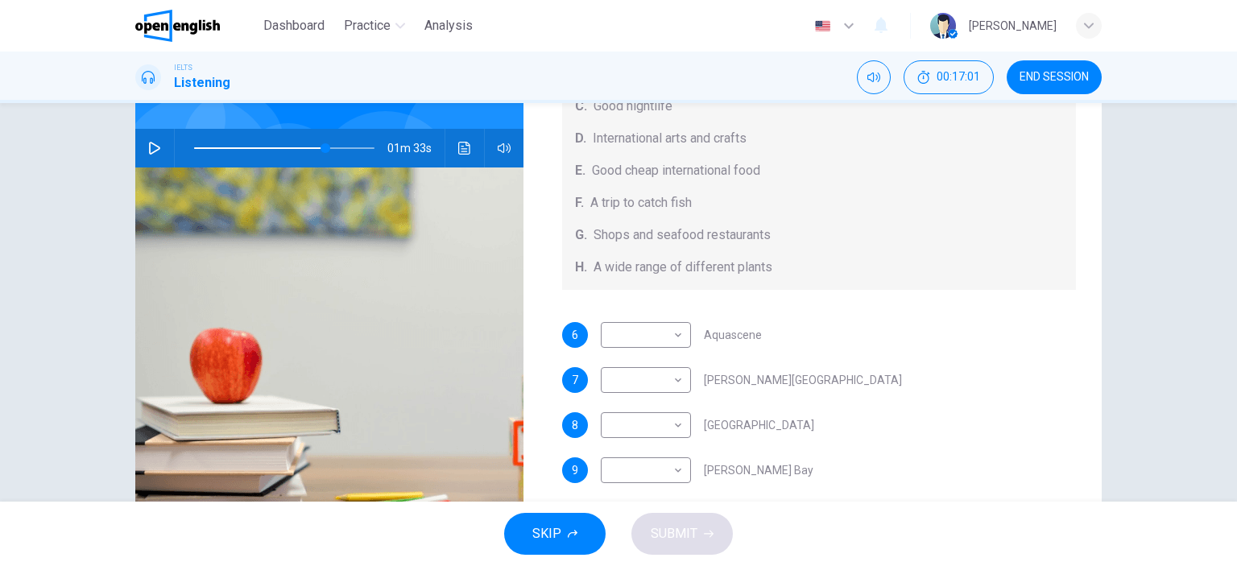
click at [149, 144] on icon "button" at bounding box center [154, 148] width 11 height 13
click at [149, 144] on icon "button" at bounding box center [154, 148] width 13 height 13
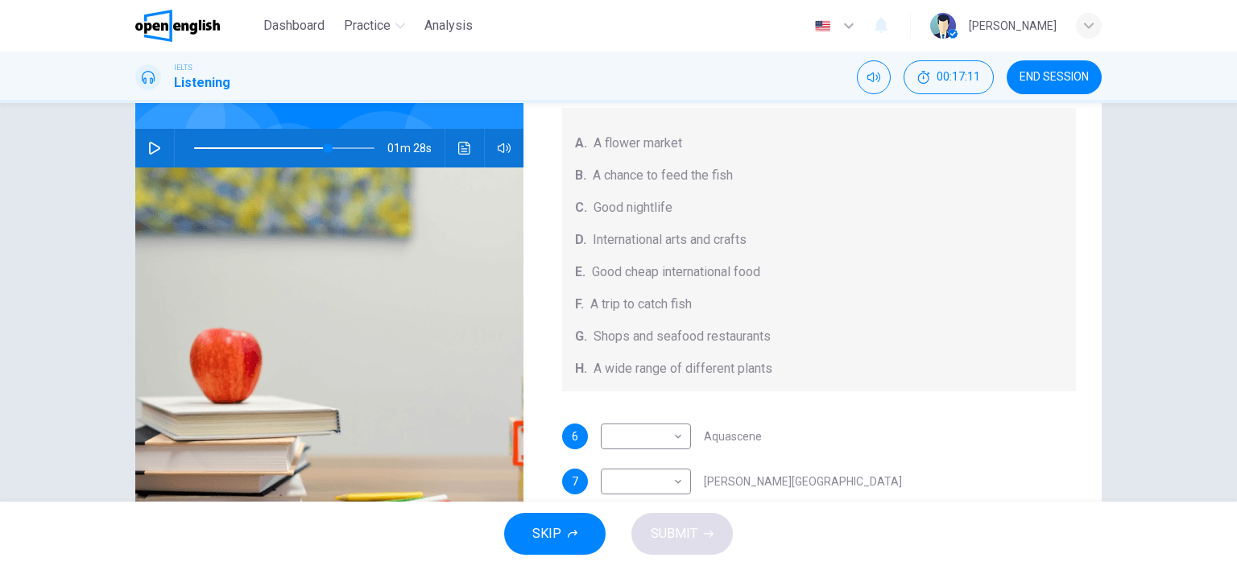
scroll to position [70, 0]
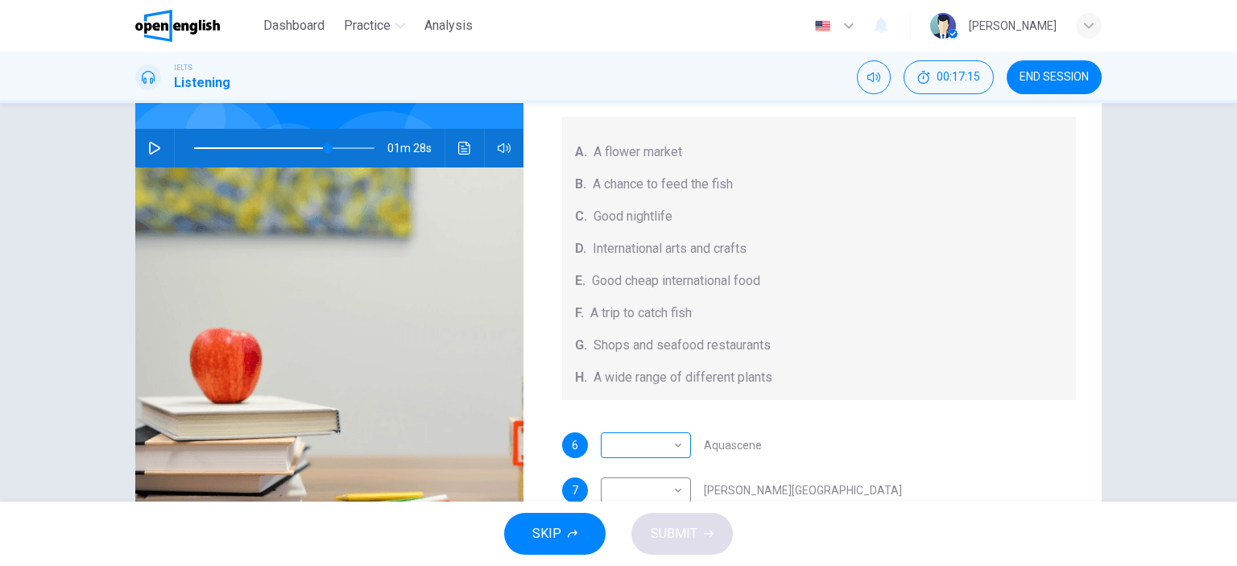
click at [675, 443] on body "This site uses cookies, as explained in our Privacy Policy . If you agree to th…" at bounding box center [618, 283] width 1237 height 566
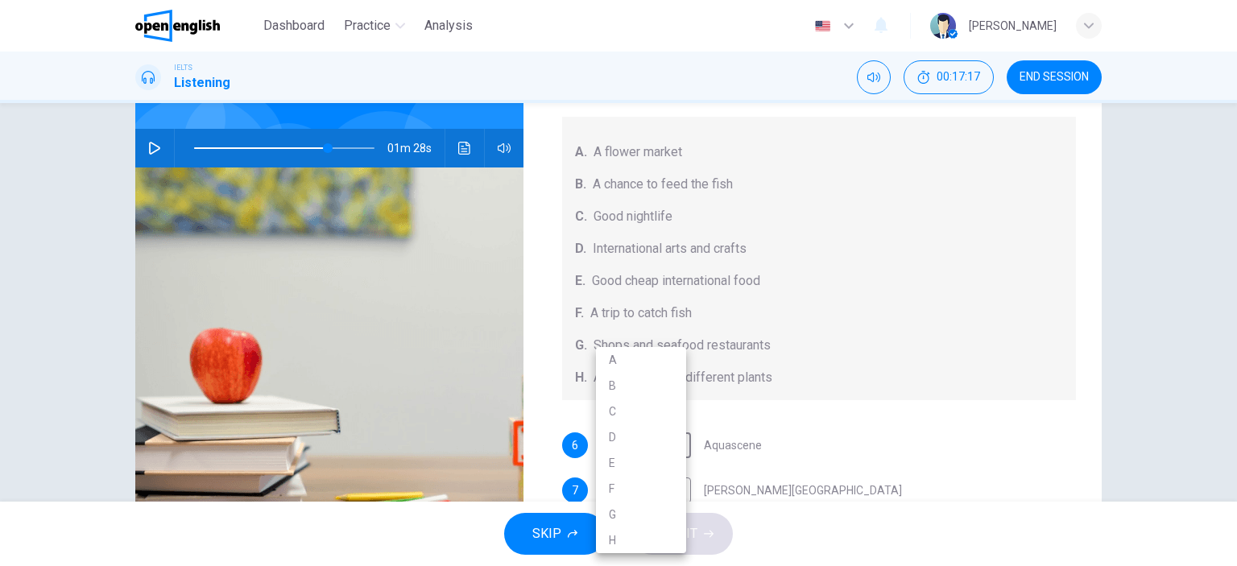
click at [635, 387] on li "B" at bounding box center [641, 386] width 90 height 26
type input "**"
type input "*"
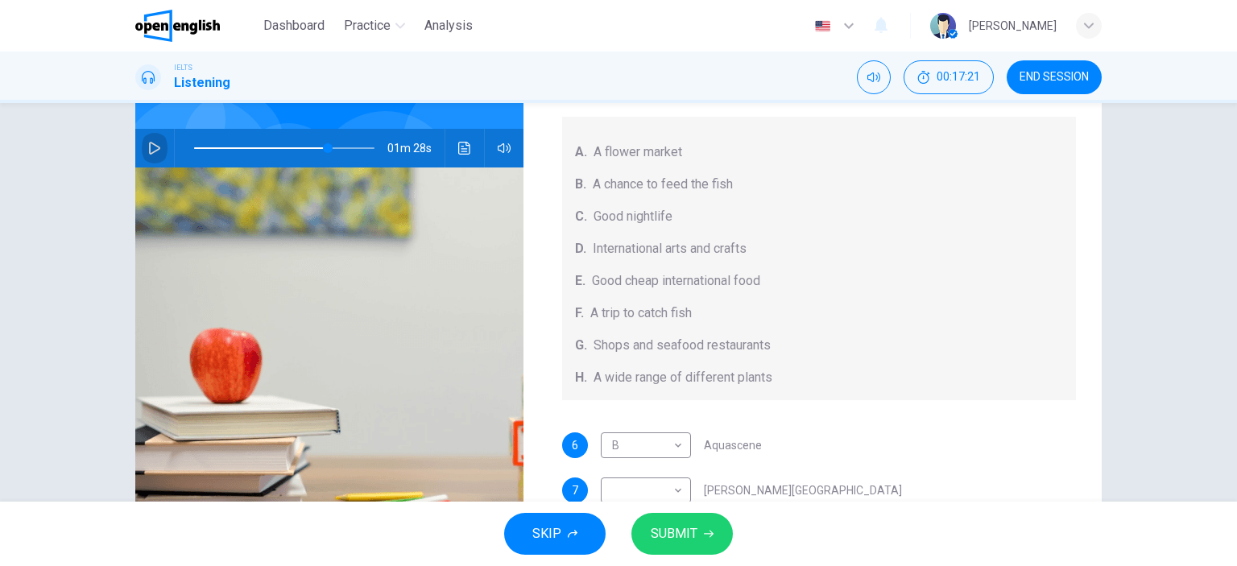
click at [148, 148] on icon "button" at bounding box center [154, 148] width 13 height 13
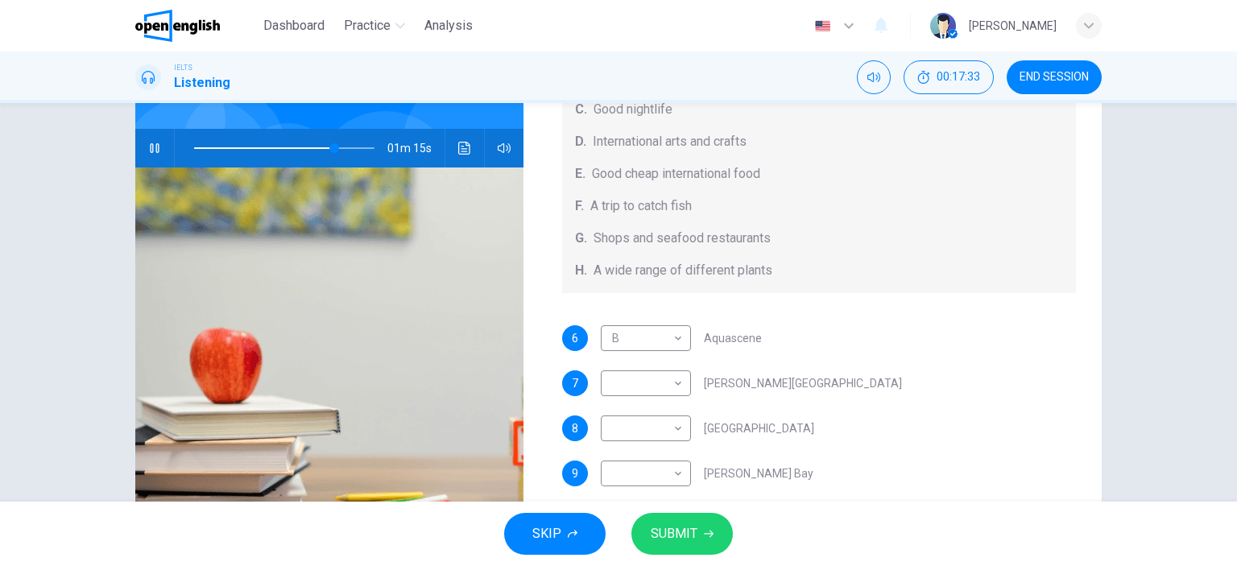
scroll to position [180, 0]
click at [672, 379] on body "This site uses cookies, as explained in our Privacy Policy . If you agree to th…" at bounding box center [618, 283] width 1237 height 566
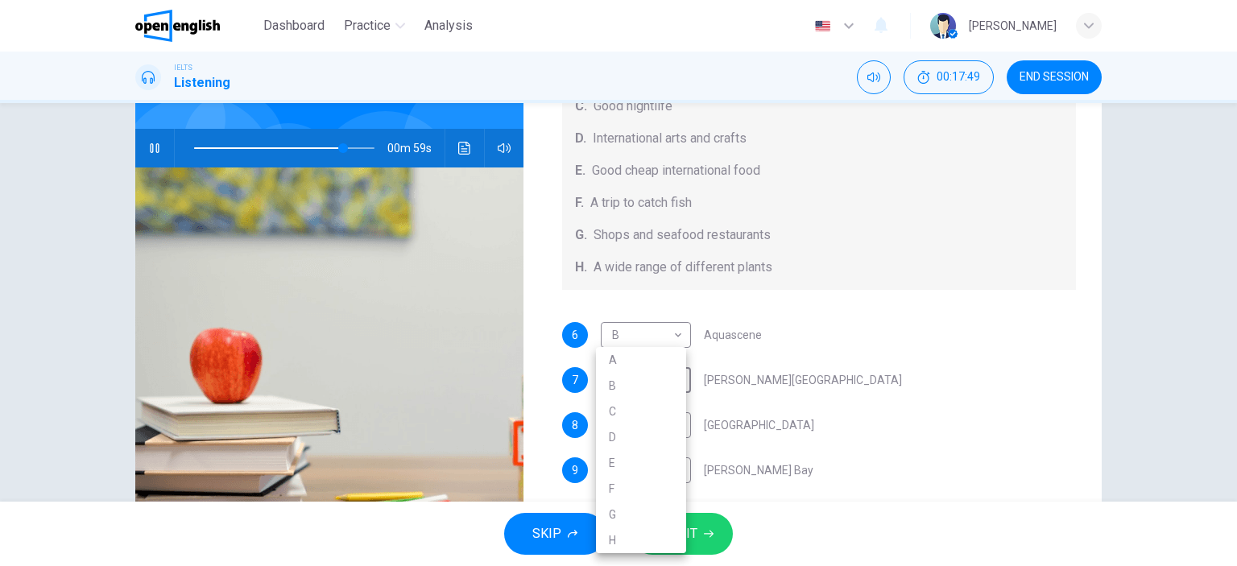
click at [151, 148] on div at bounding box center [618, 283] width 1237 height 566
click at [151, 147] on icon "button" at bounding box center [154, 148] width 9 height 10
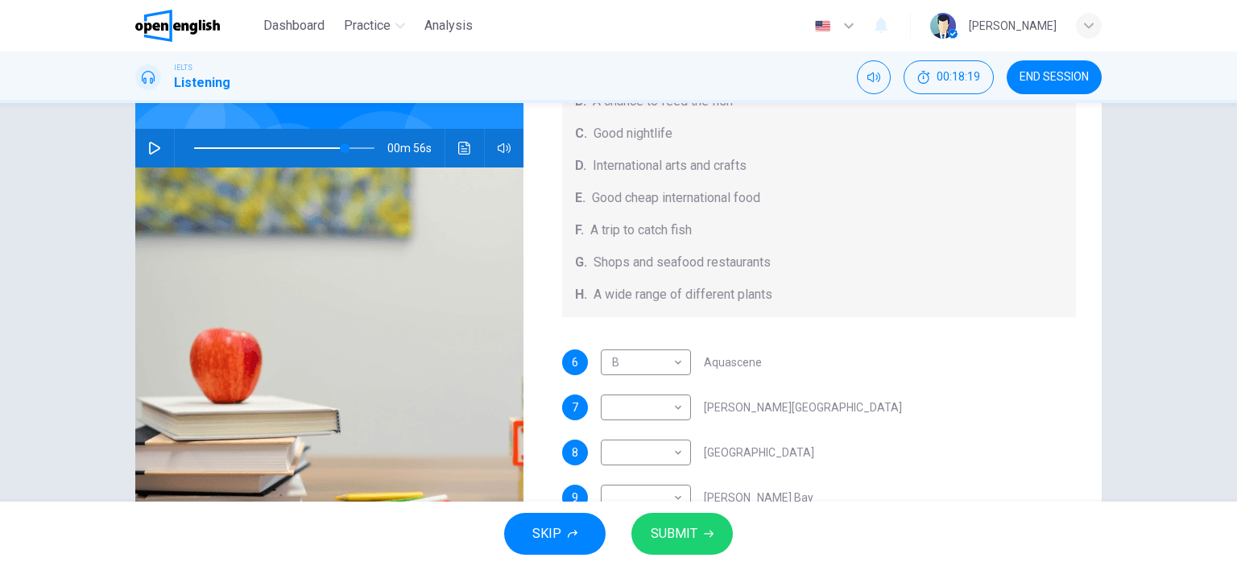
scroll to position [154, 0]
click at [327, 147] on span at bounding box center [331, 148] width 10 height 10
click at [149, 145] on icon "button" at bounding box center [154, 148] width 13 height 13
click at [151, 148] on icon "button" at bounding box center [154, 148] width 9 height 10
click at [149, 149] on icon "button" at bounding box center [154, 148] width 13 height 13
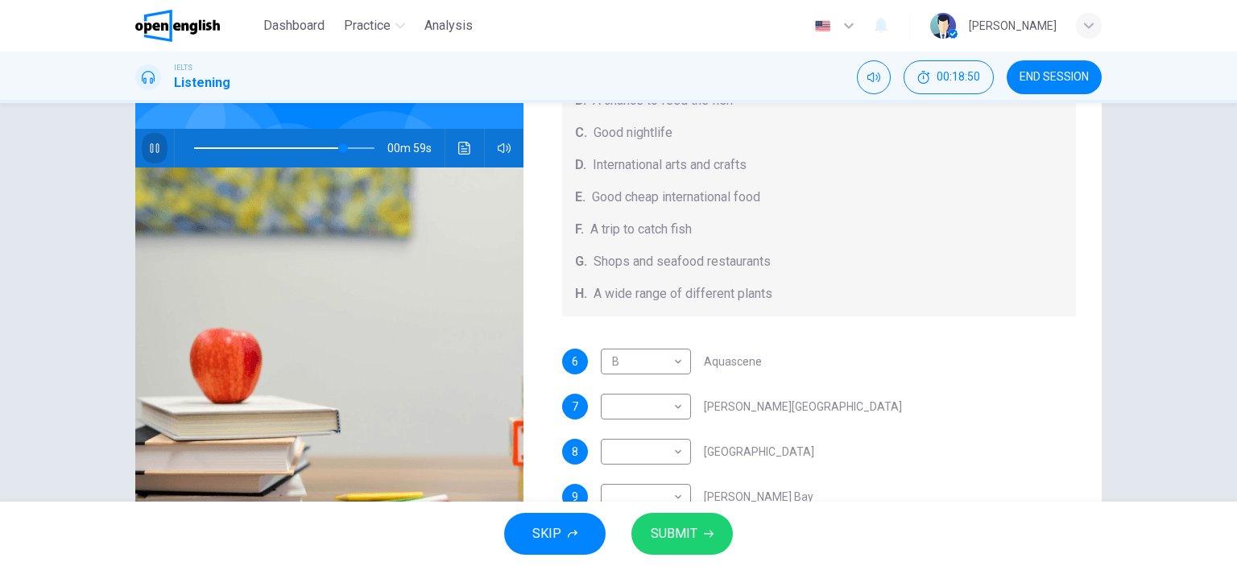
click at [149, 149] on icon "button" at bounding box center [154, 148] width 13 height 13
click at [670, 403] on body "This site uses cookies, as explained in our Privacy Policy . If you agree to th…" at bounding box center [618, 283] width 1237 height 566
click at [643, 518] on li "G" at bounding box center [641, 515] width 90 height 26
type input "**"
type input "*"
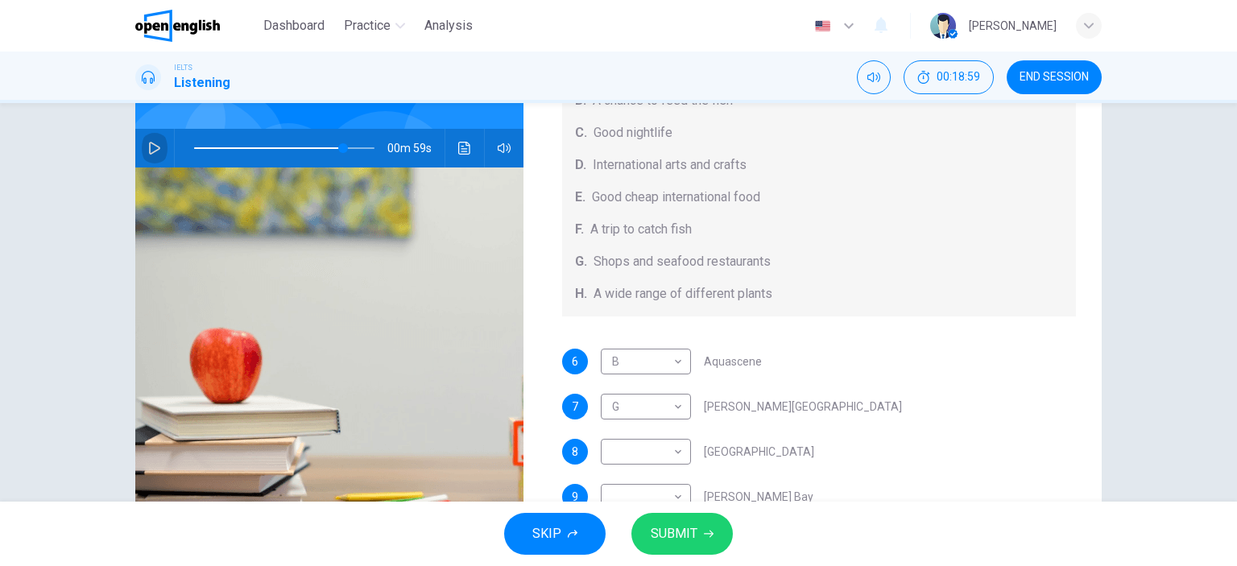
click at [151, 146] on icon "button" at bounding box center [154, 148] width 11 height 13
click at [151, 146] on icon "button" at bounding box center [154, 148] width 9 height 10
click at [148, 146] on icon "button" at bounding box center [154, 148] width 13 height 13
click at [150, 147] on icon "button" at bounding box center [154, 148] width 9 height 10
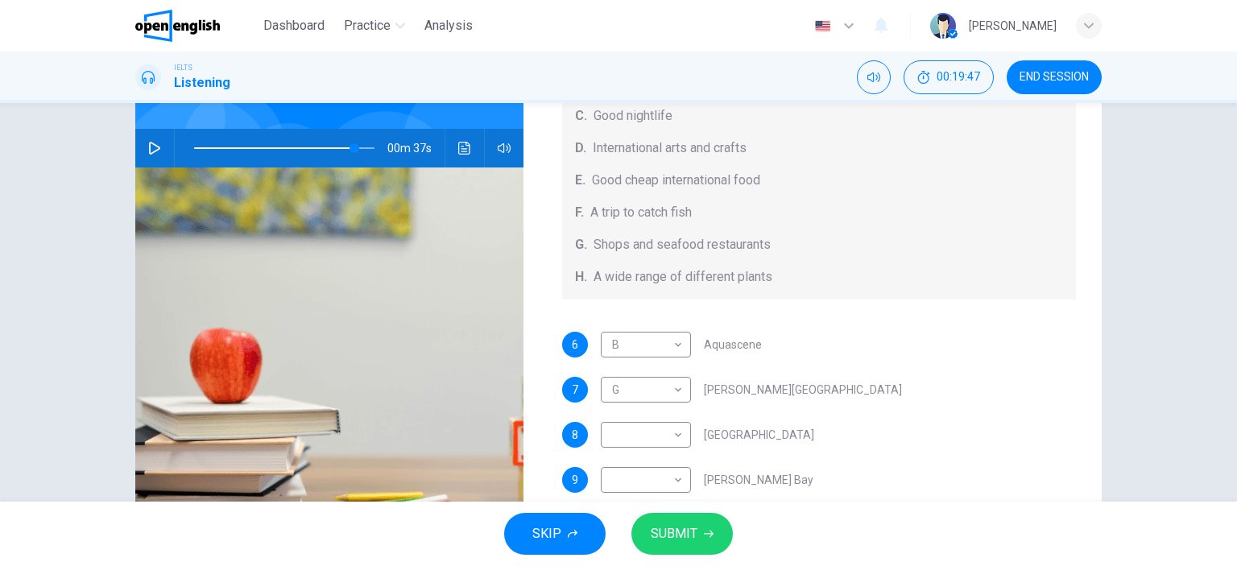
scroll to position [180, 0]
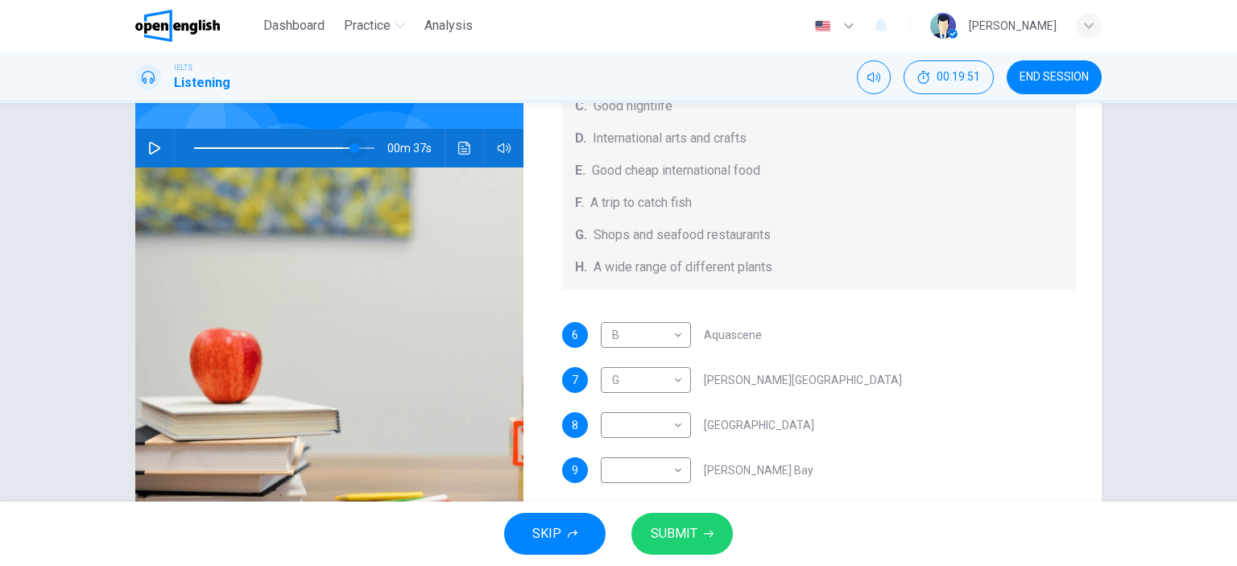
click at [350, 148] on span at bounding box center [355, 148] width 10 height 10
click at [151, 141] on button "button" at bounding box center [155, 148] width 26 height 39
click at [154, 149] on icon "button" at bounding box center [154, 148] width 9 height 10
click at [150, 147] on icon "button" at bounding box center [154, 148] width 13 height 13
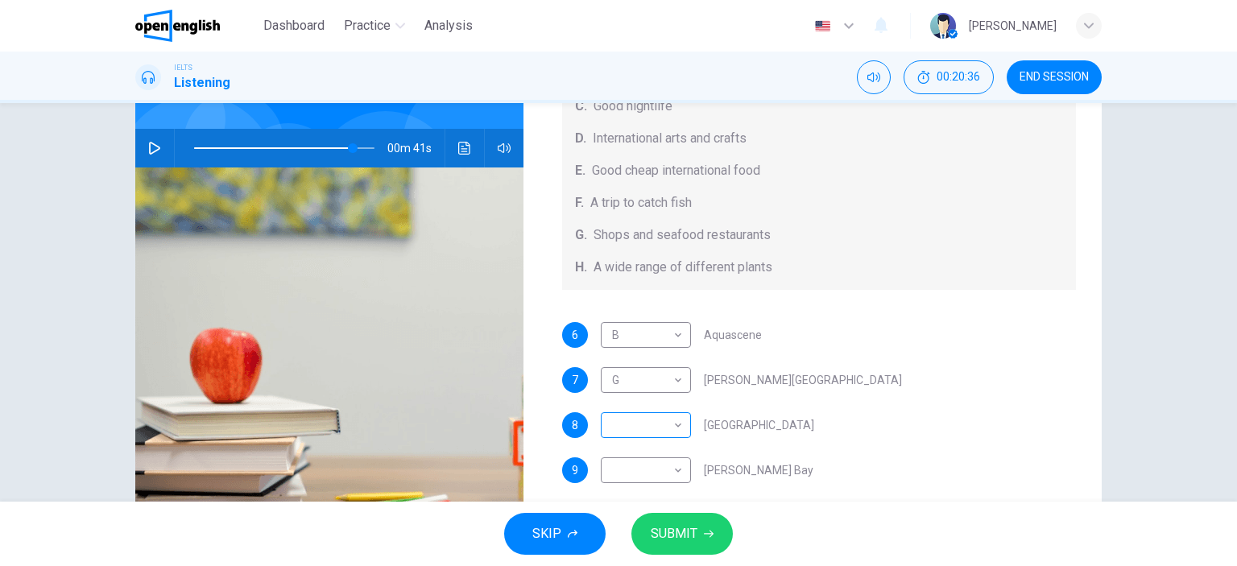
click at [672, 426] on body "This site uses cookies, as explained in our Privacy Policy . If you agree to th…" at bounding box center [618, 283] width 1237 height 566
click at [635, 511] on li "G" at bounding box center [641, 515] width 90 height 26
type input "**"
type input "*"
click at [148, 147] on icon "button" at bounding box center [154, 148] width 13 height 13
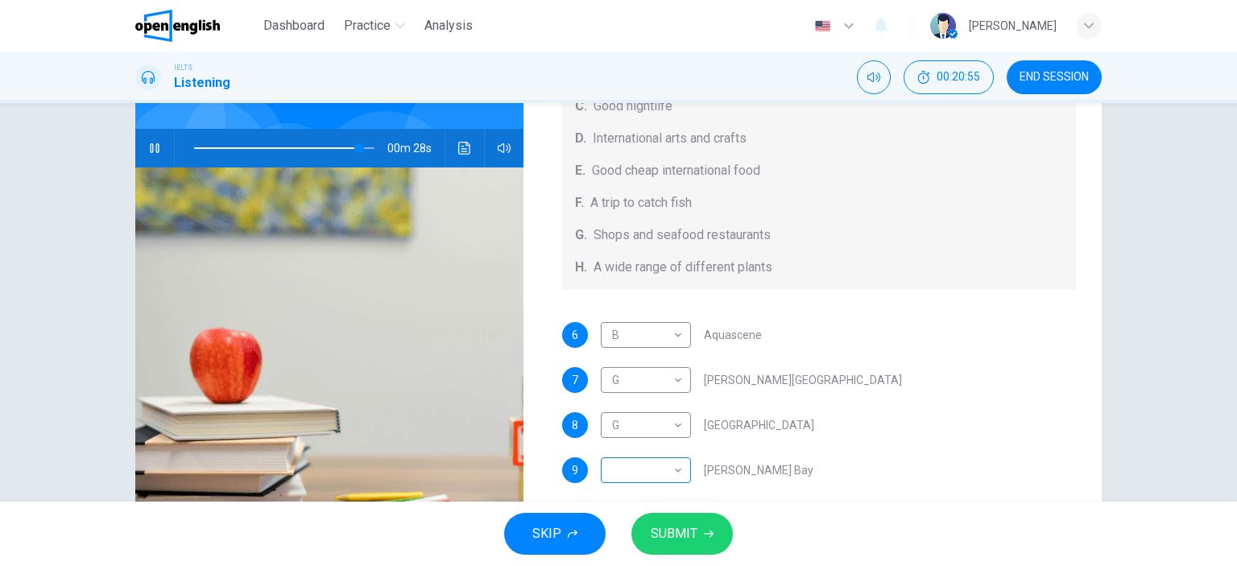
click at [673, 470] on body "This site uses cookies, as explained in our Privacy Policy . If you agree to th…" at bounding box center [618, 283] width 1237 height 566
click at [635, 540] on li "H" at bounding box center [641, 540] width 90 height 26
type input "**"
type input "*"
click at [148, 146] on icon "button" at bounding box center [154, 148] width 13 height 13
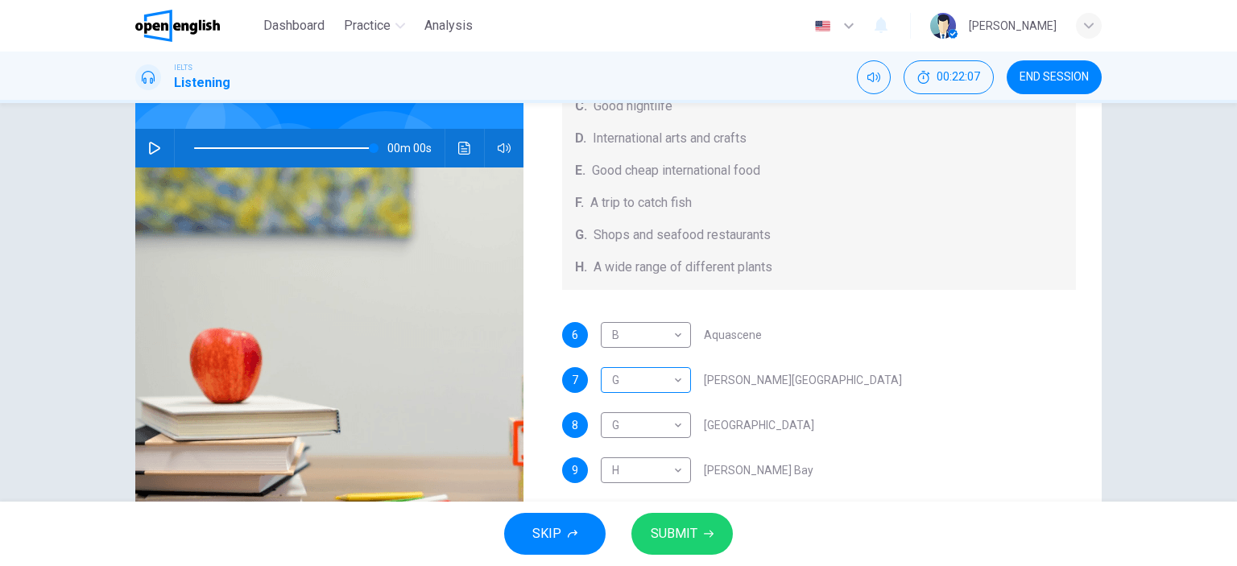
click at [676, 381] on body "This site uses cookies, as explained in our Privacy Policy . If you agree to th…" at bounding box center [618, 283] width 1237 height 566
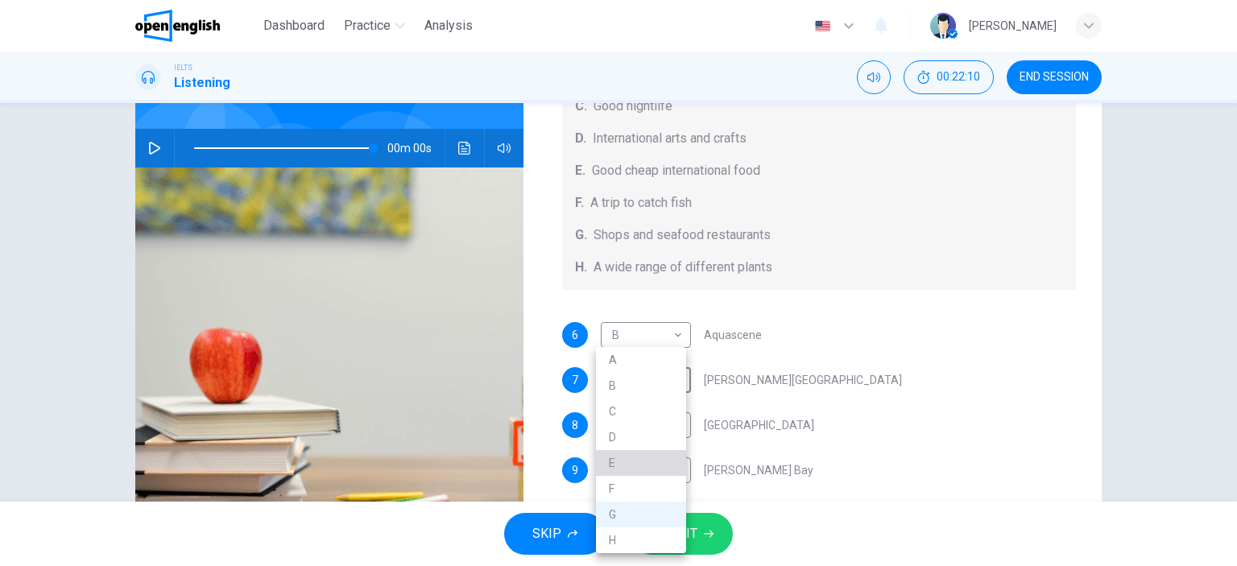
click at [646, 461] on li "E" at bounding box center [641, 463] width 90 height 26
type input "***"
type input "*"
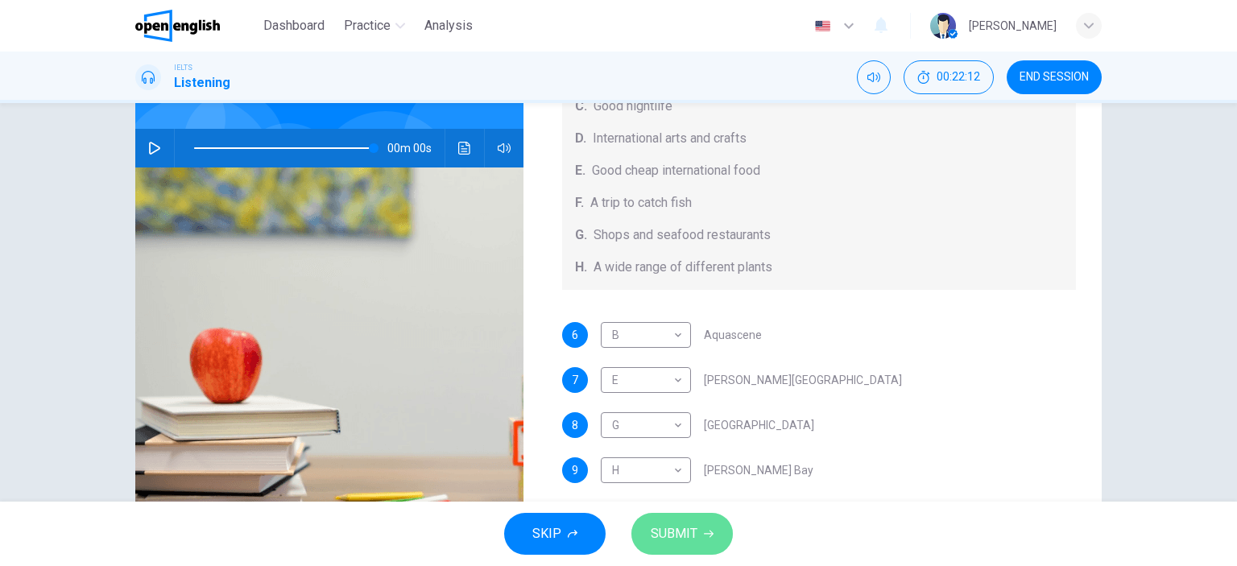
click at [657, 534] on span "SUBMIT" at bounding box center [674, 534] width 47 height 23
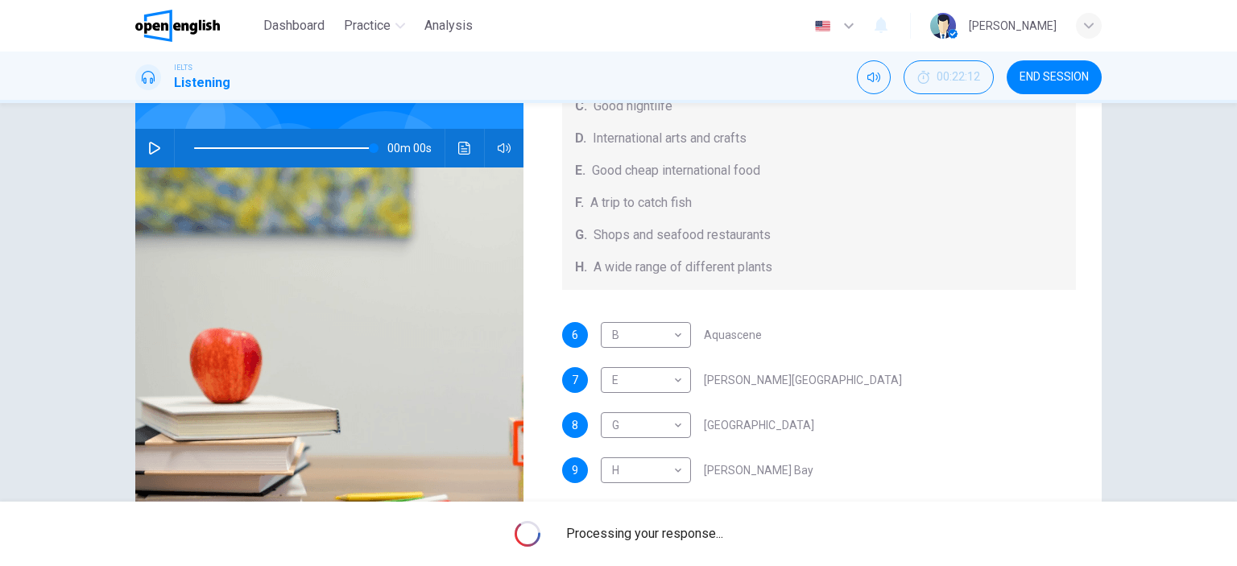
type input "***"
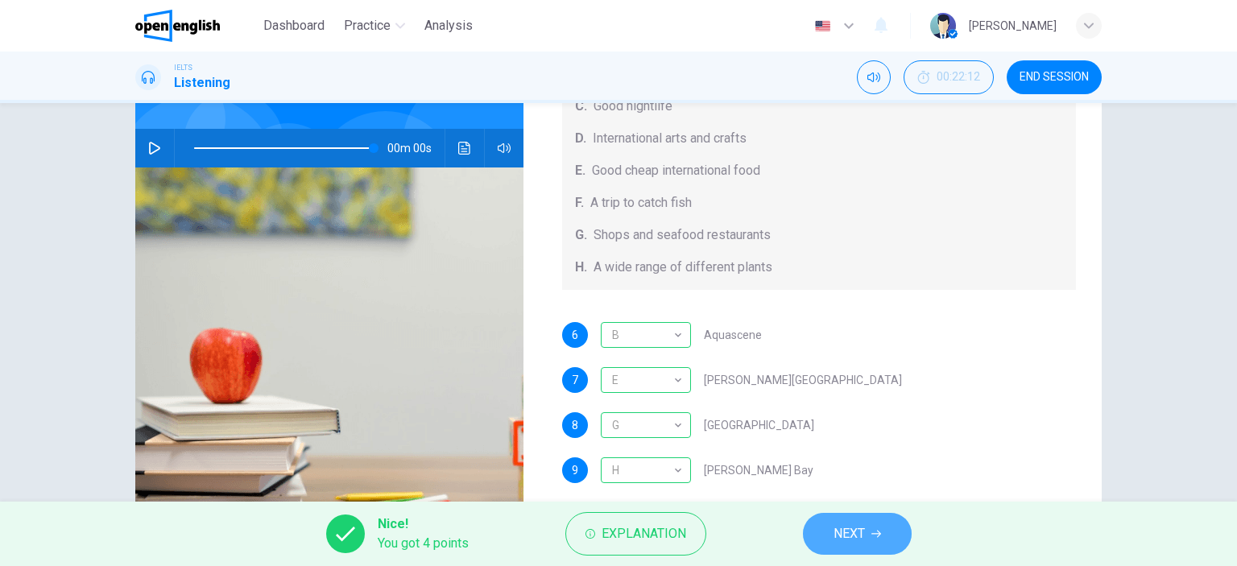
click at [865, 537] on span "NEXT" at bounding box center [849, 534] width 31 height 23
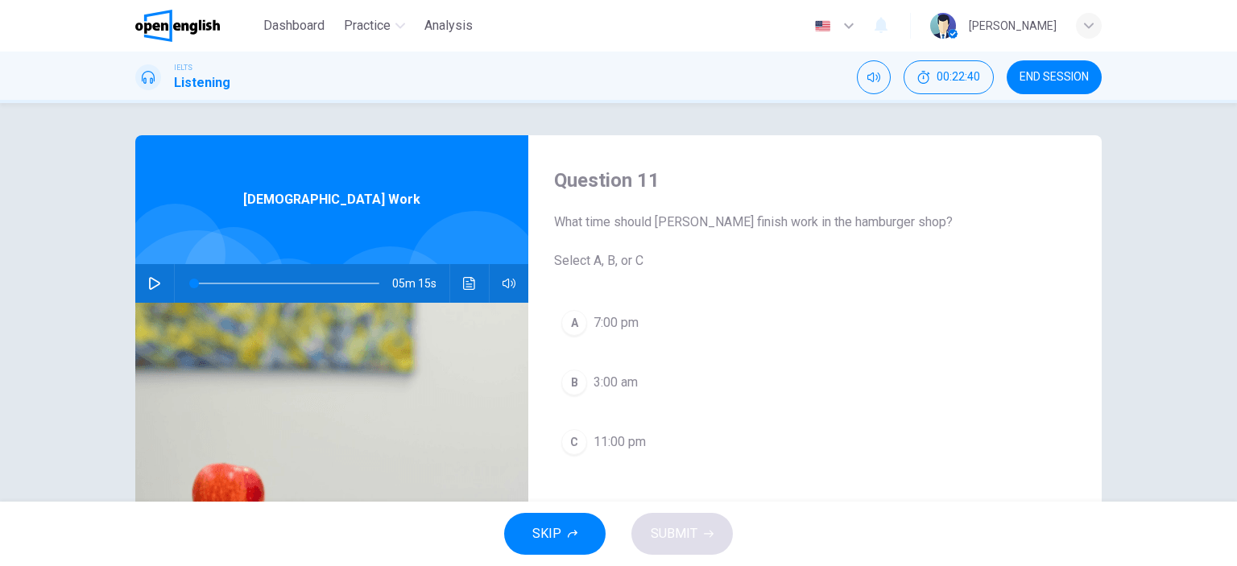
click at [151, 283] on icon "button" at bounding box center [154, 283] width 13 height 13
click at [152, 283] on icon "button" at bounding box center [154, 283] width 13 height 13
click at [148, 281] on icon "button" at bounding box center [154, 283] width 13 height 13
click at [152, 283] on icon "button" at bounding box center [154, 283] width 13 height 13
click at [194, 283] on span at bounding box center [286, 283] width 185 height 23
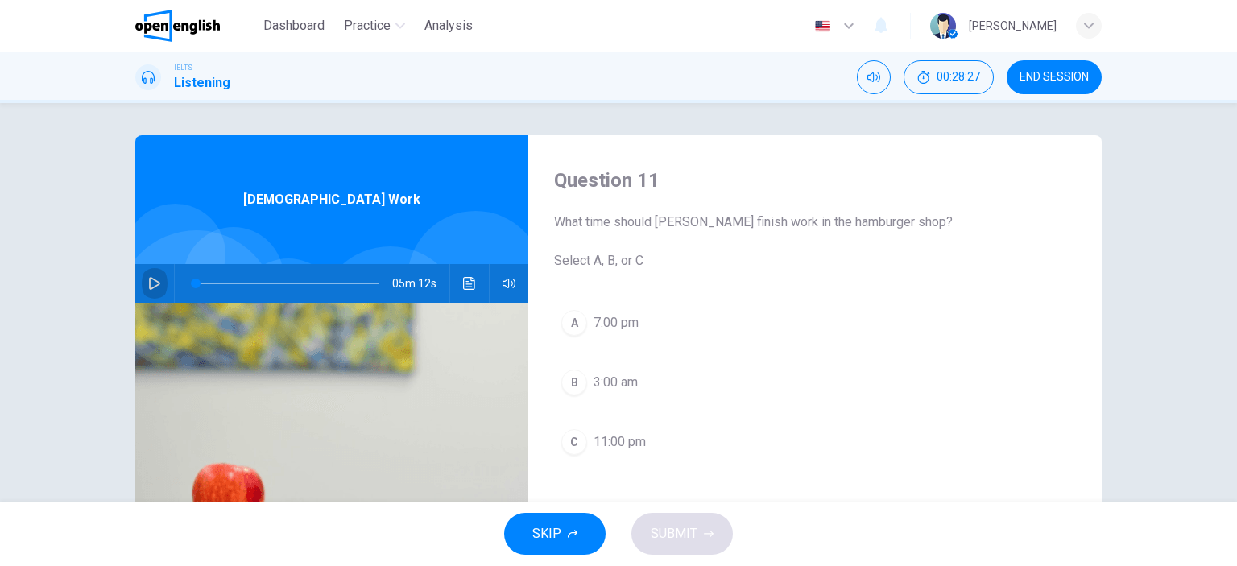
click at [150, 281] on icon "button" at bounding box center [154, 283] width 13 height 13
click at [148, 277] on icon "button" at bounding box center [154, 283] width 13 height 13
click at [149, 281] on icon "button" at bounding box center [154, 283] width 11 height 13
click at [217, 281] on span at bounding box center [213, 284] width 10 height 10
click at [151, 283] on icon "button" at bounding box center [154, 284] width 9 height 10
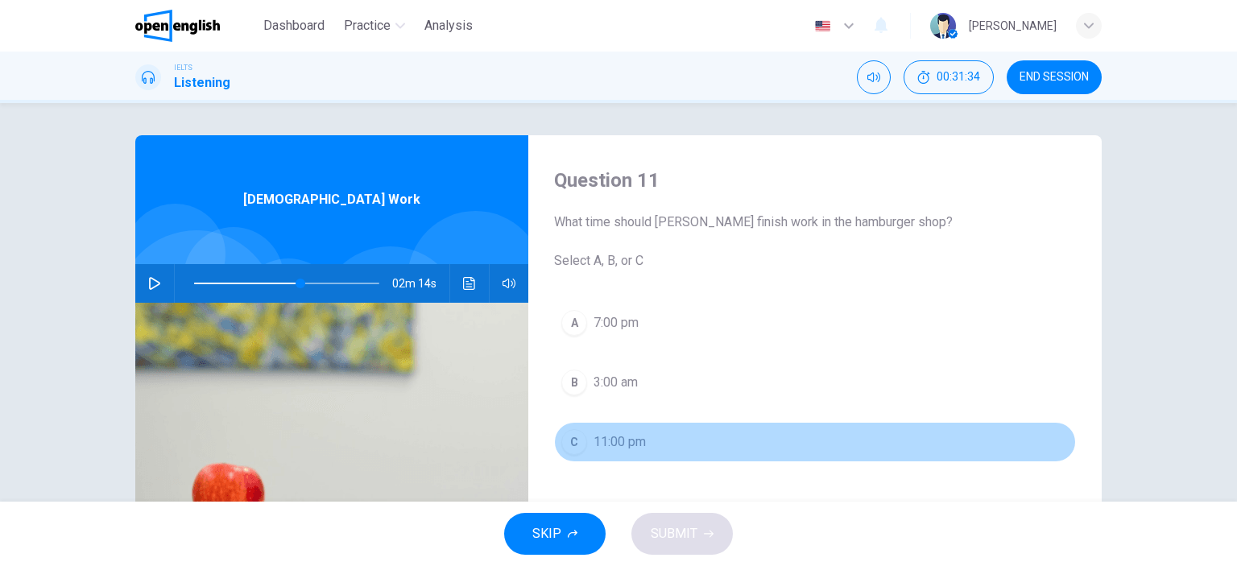
click at [619, 438] on span "11:00 pm" at bounding box center [620, 441] width 52 height 19
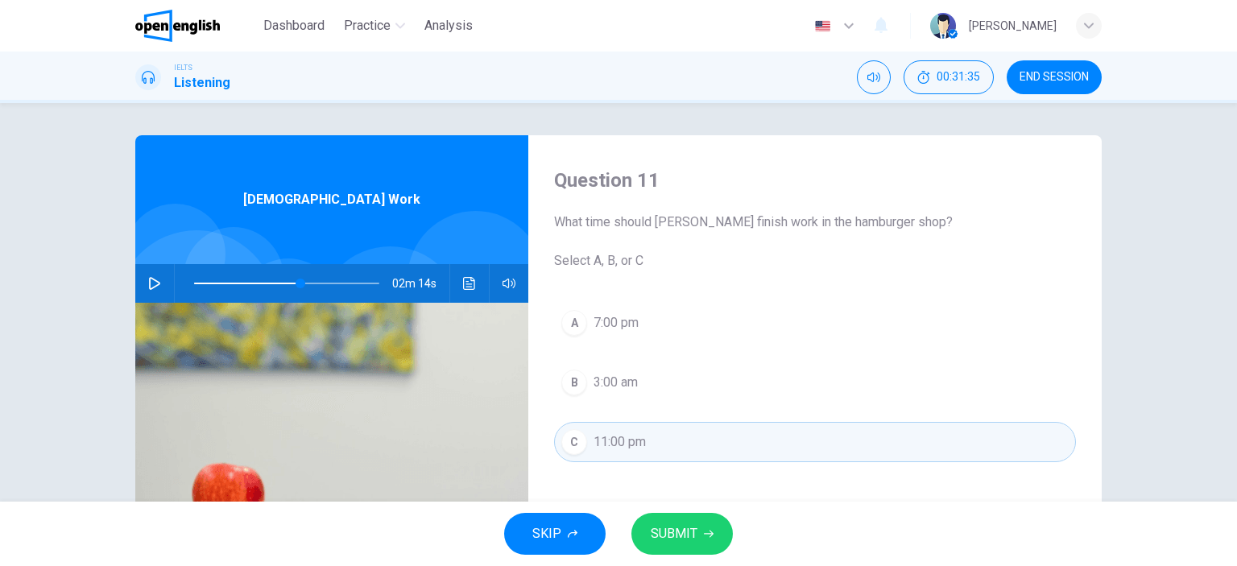
click at [672, 540] on span "SUBMIT" at bounding box center [674, 534] width 47 height 23
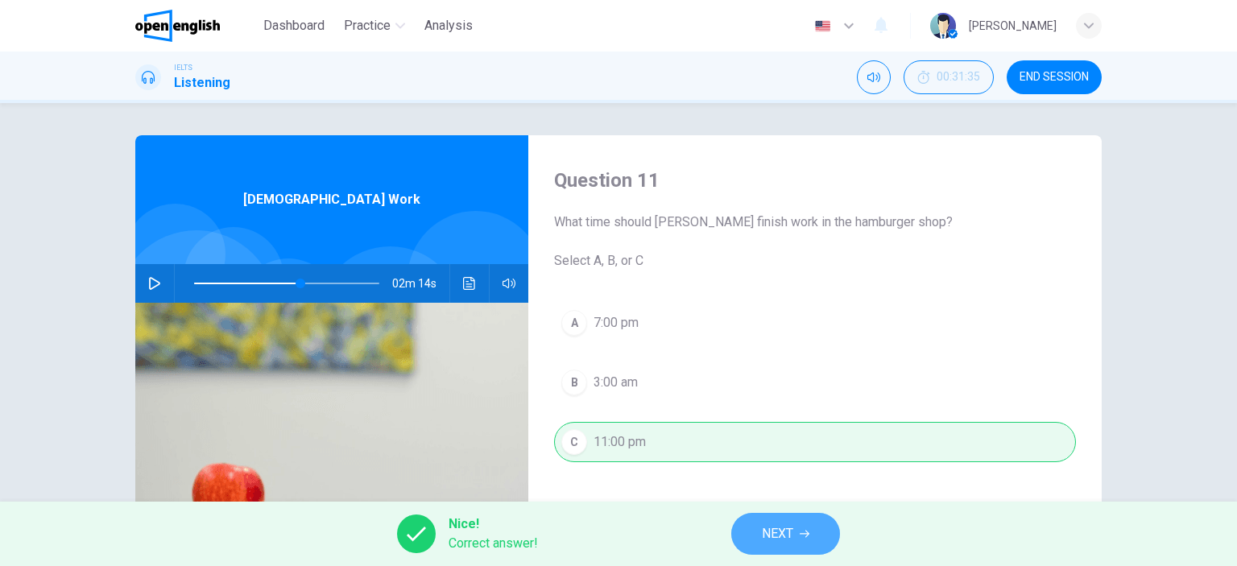
click at [766, 540] on span "NEXT" at bounding box center [777, 534] width 31 height 23
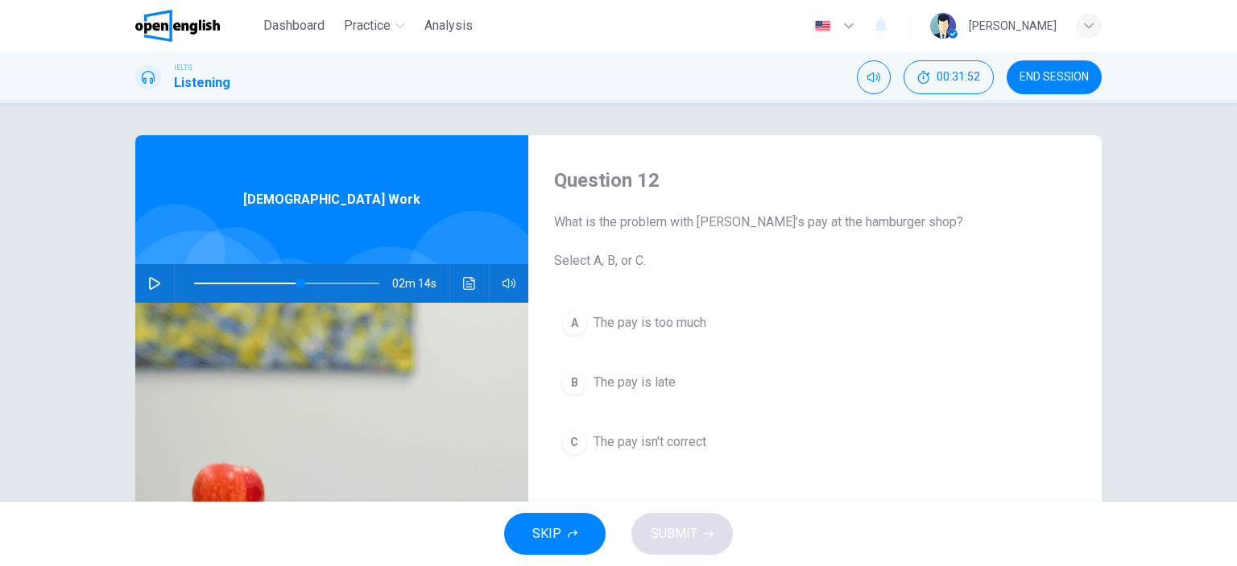
click at [151, 282] on icon "button" at bounding box center [154, 283] width 13 height 13
click at [149, 283] on icon "button" at bounding box center [154, 283] width 13 height 13
click at [643, 379] on span "The pay is late" at bounding box center [635, 382] width 82 height 19
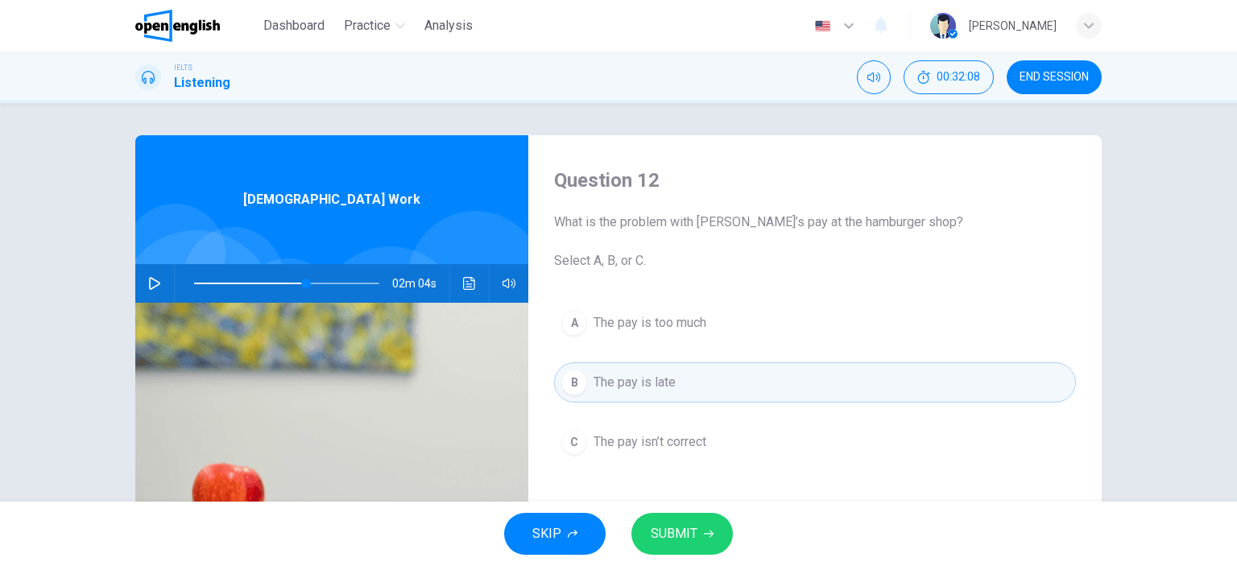
click at [661, 523] on span "SUBMIT" at bounding box center [674, 534] width 47 height 23
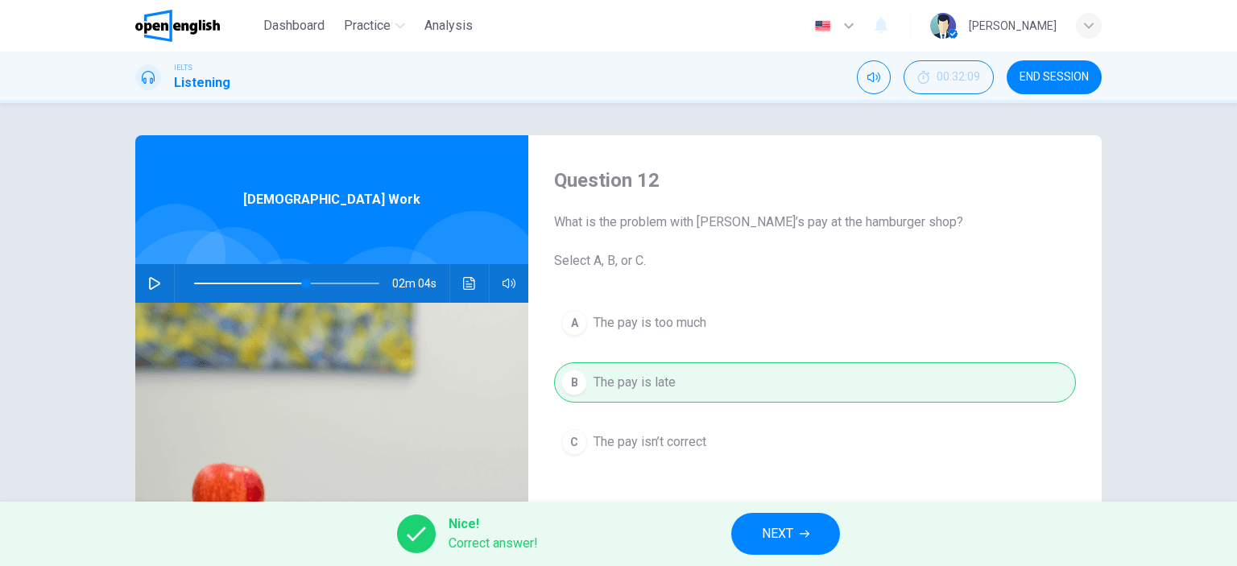
click at [148, 278] on icon "button" at bounding box center [154, 283] width 13 height 13
click at [771, 544] on span "NEXT" at bounding box center [777, 534] width 31 height 23
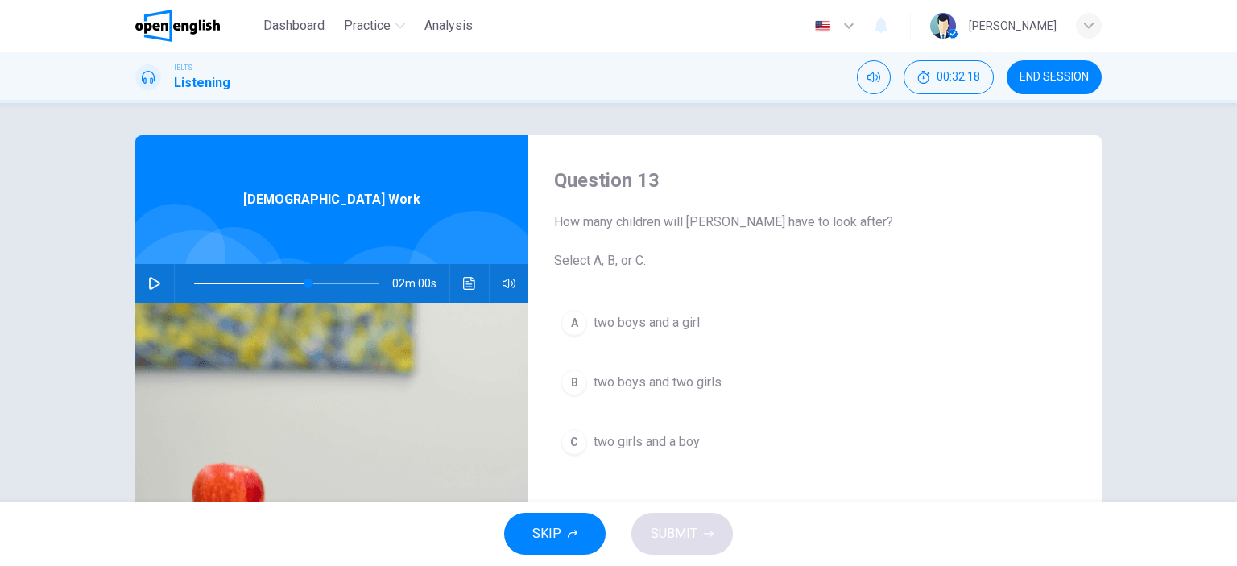
click at [148, 281] on icon "button" at bounding box center [154, 283] width 13 height 13
click at [151, 283] on icon "button" at bounding box center [154, 283] width 13 height 13
click at [314, 283] on span at bounding box center [286, 283] width 185 height 23
click at [149, 279] on icon "button" at bounding box center [154, 283] width 11 height 13
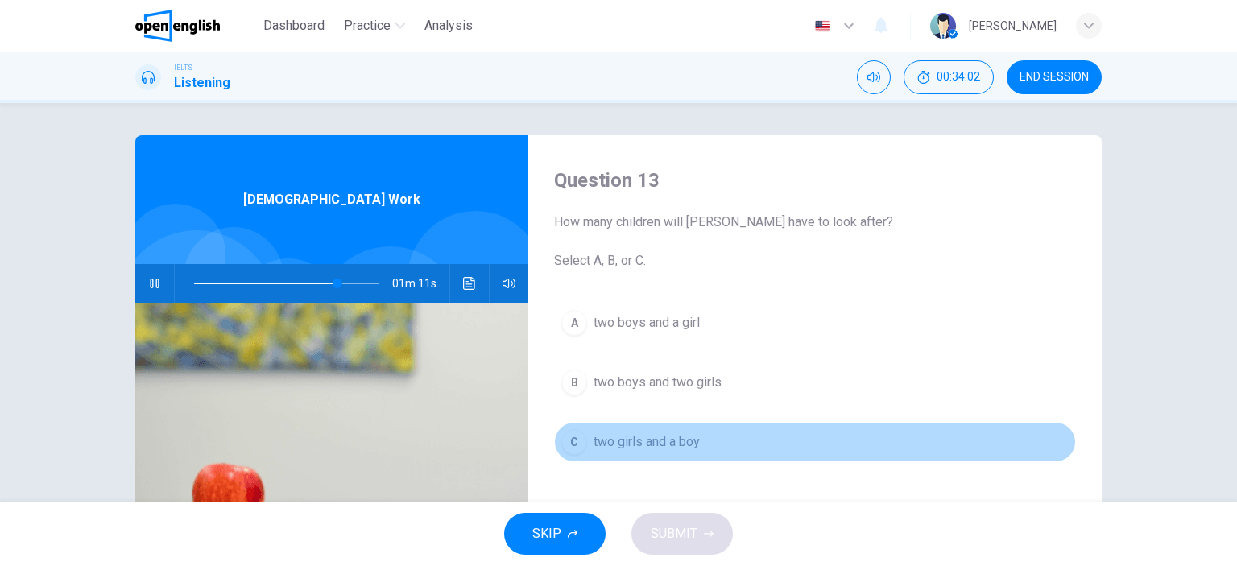
click at [580, 444] on div "C" at bounding box center [574, 442] width 26 height 26
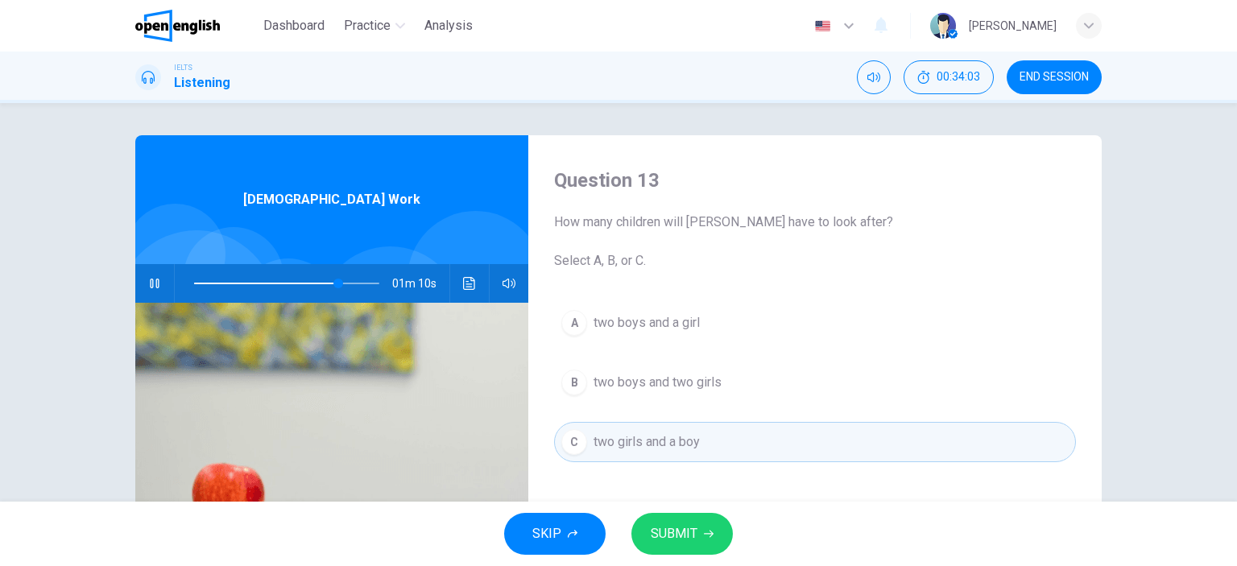
click at [680, 527] on span "SUBMIT" at bounding box center [674, 534] width 47 height 23
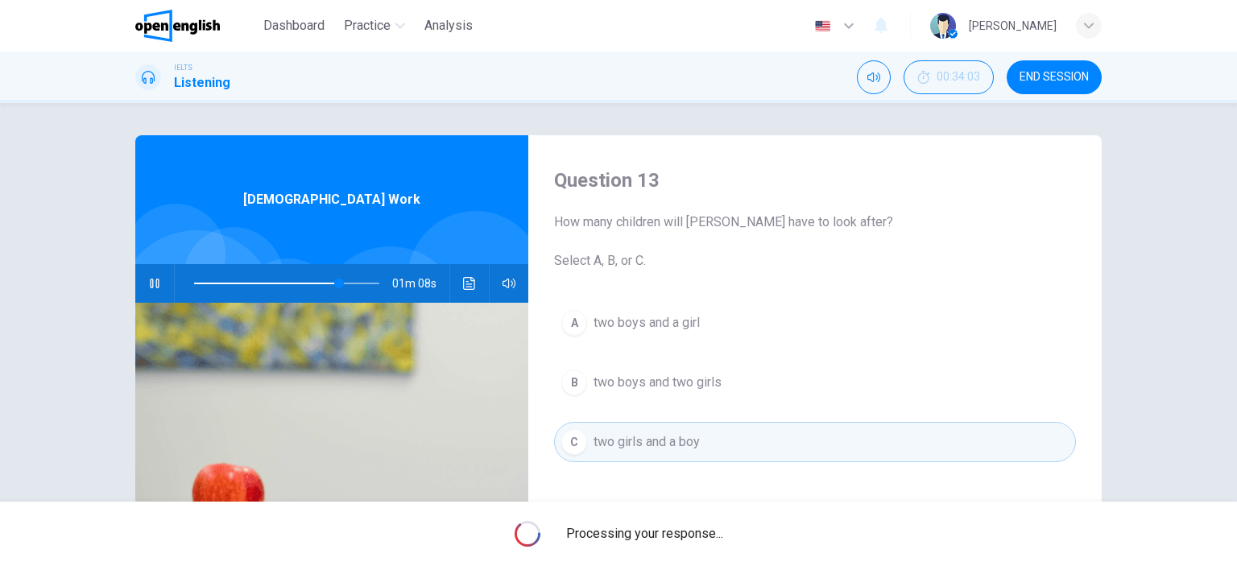
type input "**"
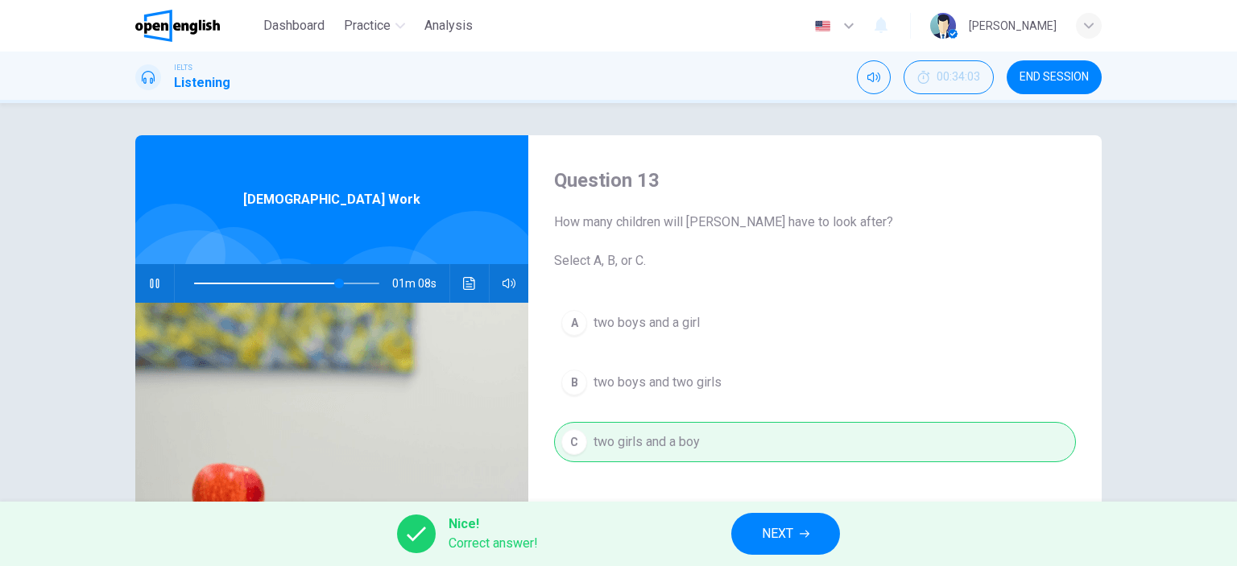
click at [757, 540] on button "NEXT" at bounding box center [785, 534] width 109 height 42
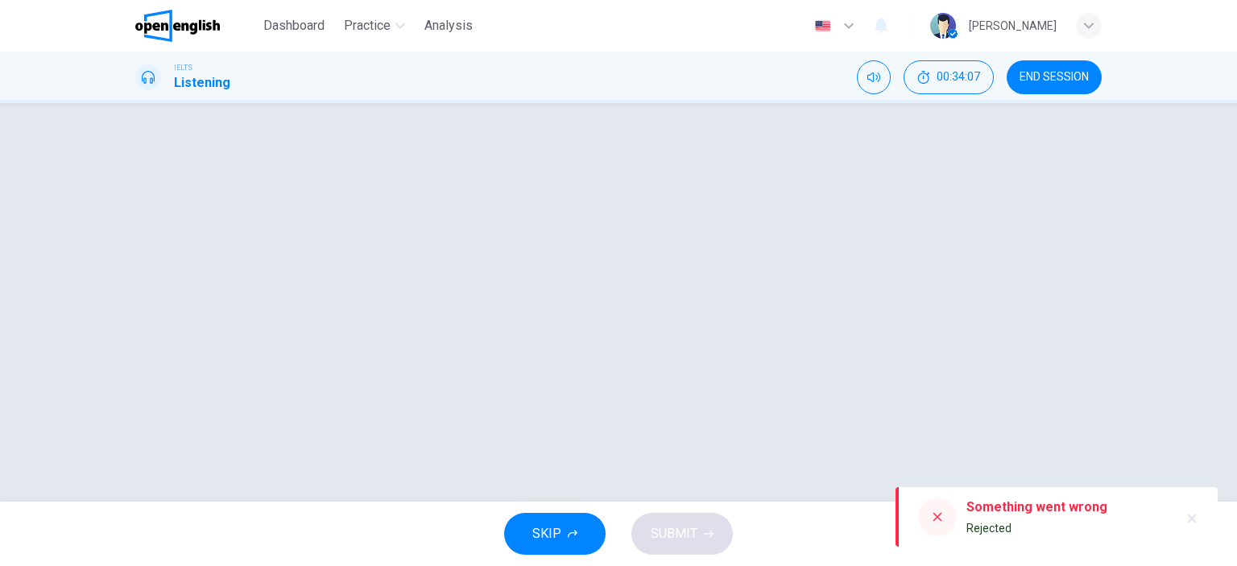
click at [939, 519] on icon at bounding box center [937, 517] width 9 height 9
click at [937, 512] on icon at bounding box center [937, 517] width 13 height 13
click at [938, 512] on icon at bounding box center [937, 517] width 13 height 13
click at [672, 362] on div at bounding box center [619, 302] width 1018 height 334
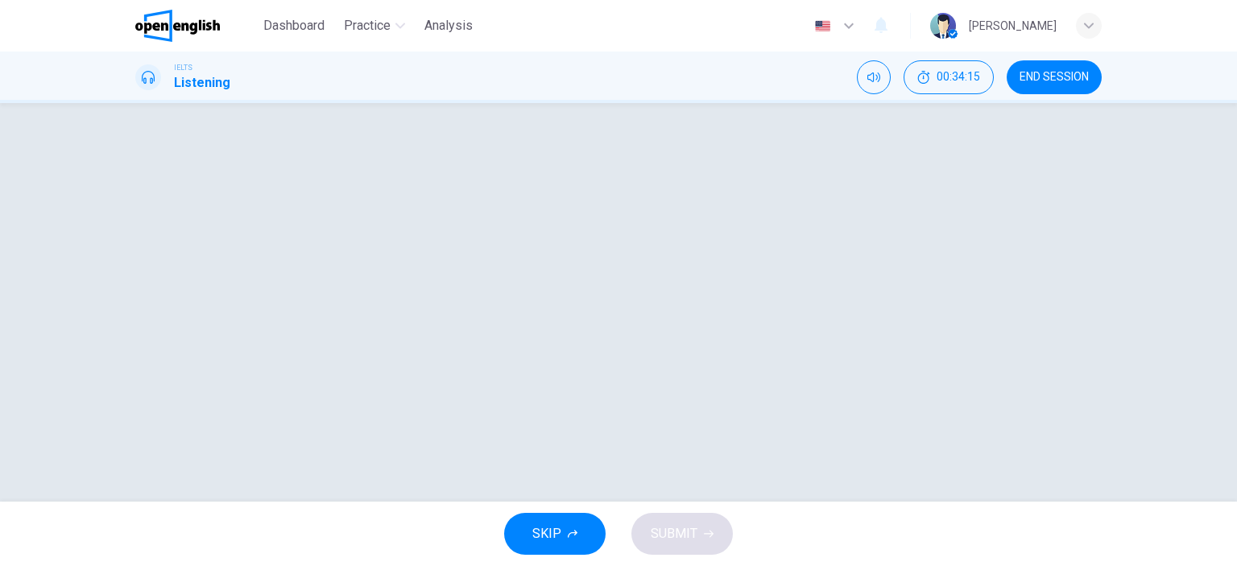
click at [672, 362] on div at bounding box center [619, 302] width 1018 height 334
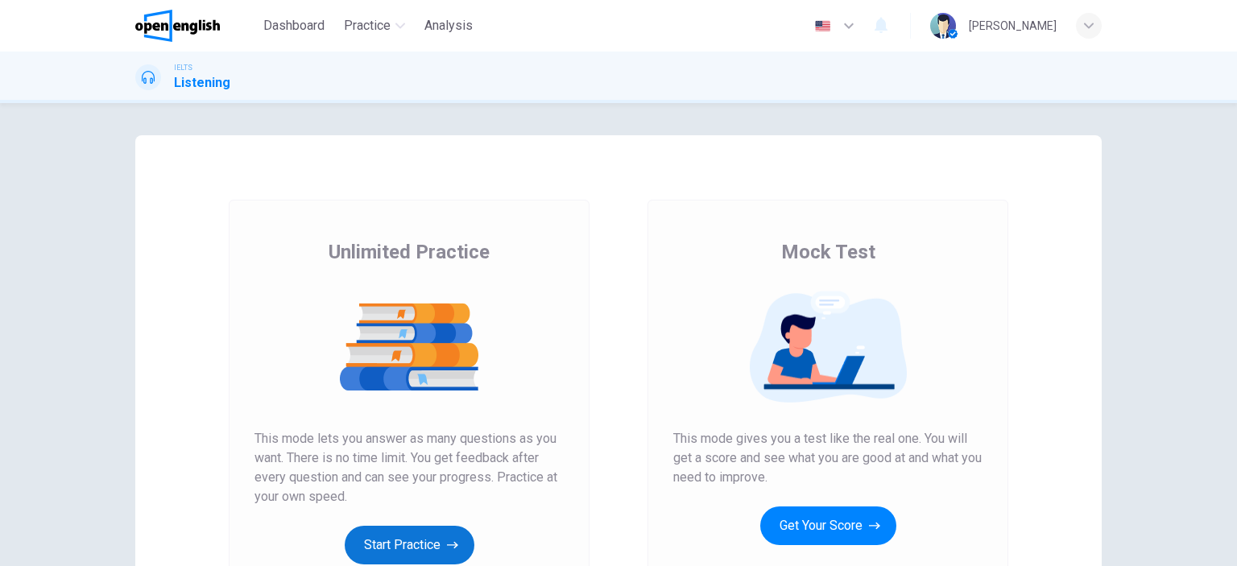
click at [424, 544] on button "Start Practice" at bounding box center [410, 545] width 130 height 39
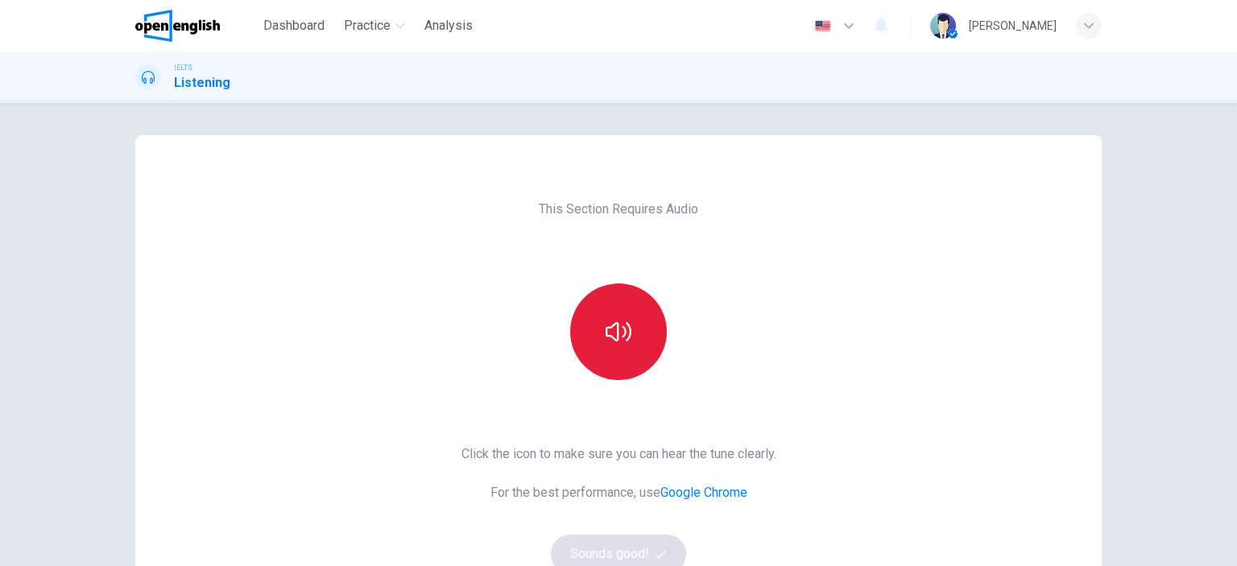
drag, startPoint x: 639, startPoint y: 322, endPoint x: 635, endPoint y: 337, distance: 16.0
click at [641, 322] on button "button" at bounding box center [618, 331] width 97 height 97
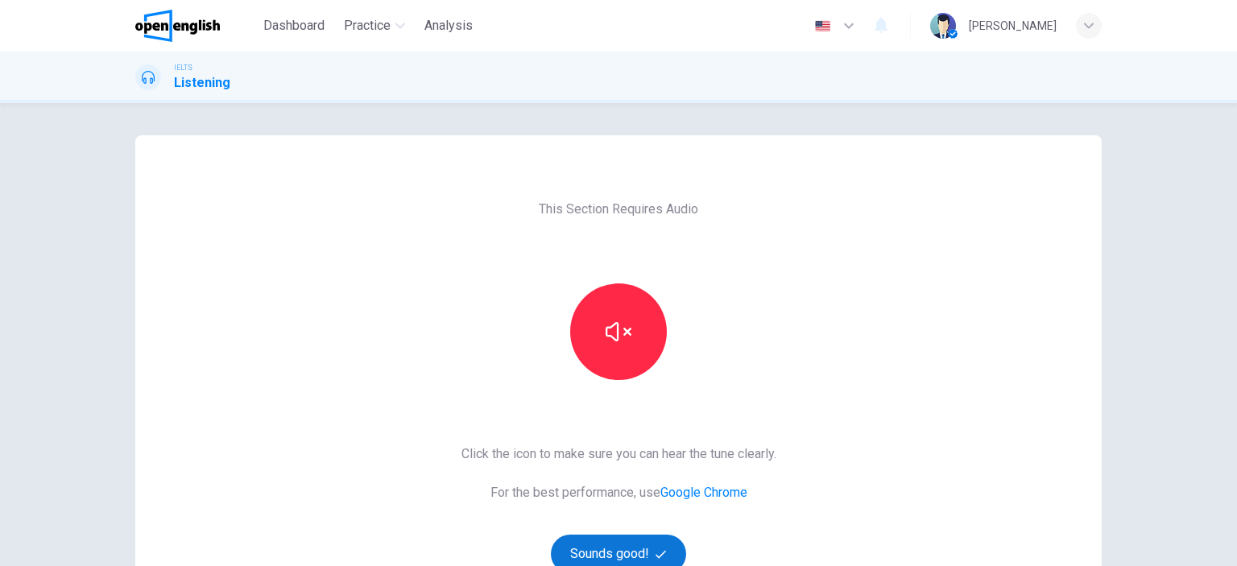
click at [612, 544] on button "Sounds good!" at bounding box center [618, 554] width 135 height 39
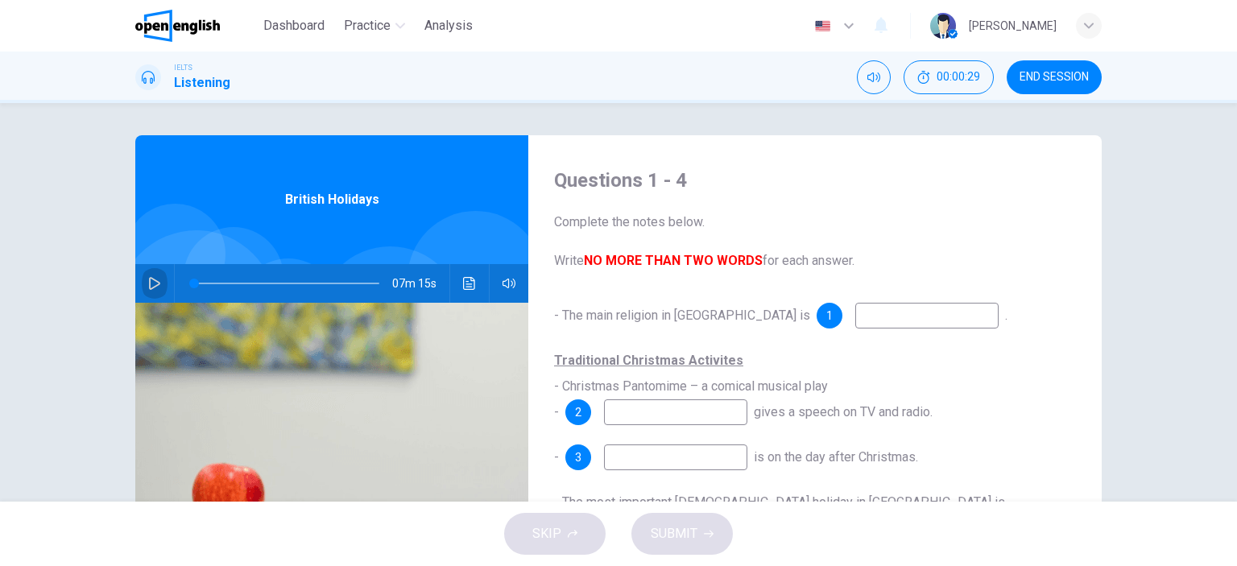
click at [148, 279] on icon "button" at bounding box center [154, 283] width 13 height 13
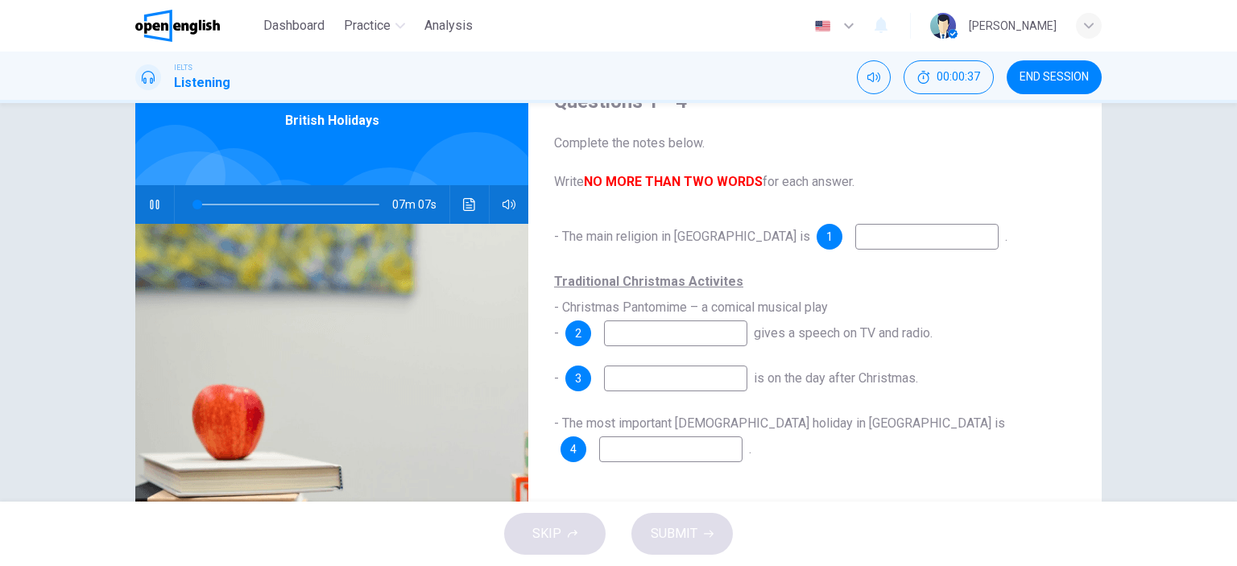
scroll to position [71, 0]
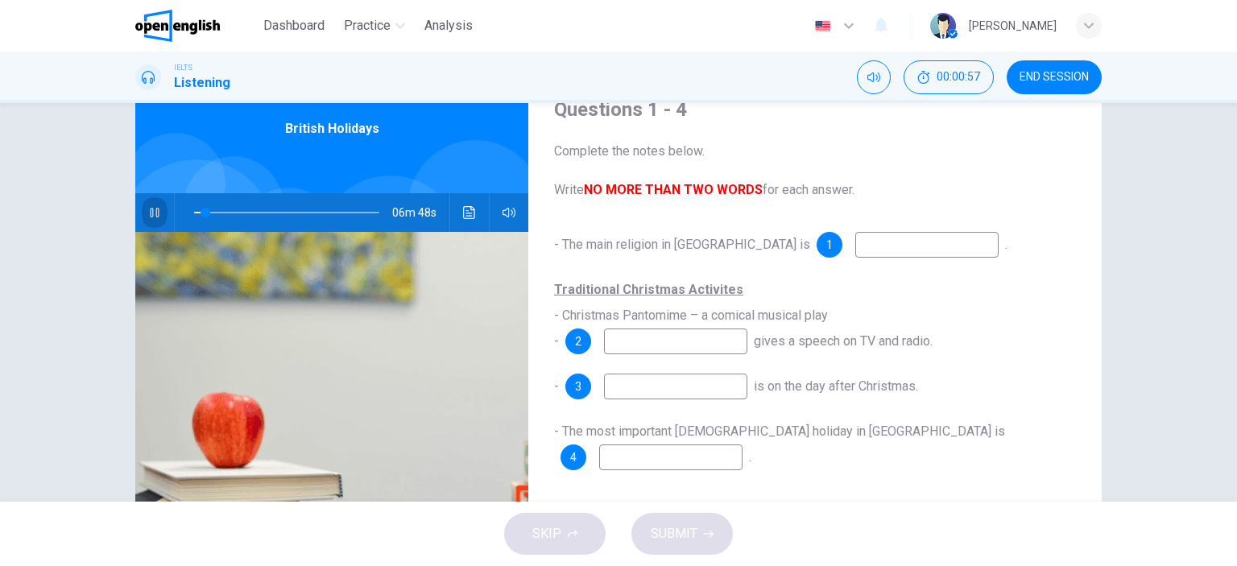
click at [151, 214] on icon "button" at bounding box center [154, 213] width 9 height 10
click at [151, 210] on icon "button" at bounding box center [154, 212] width 11 height 13
type input "*"
click at [150, 213] on icon "button" at bounding box center [154, 212] width 13 height 13
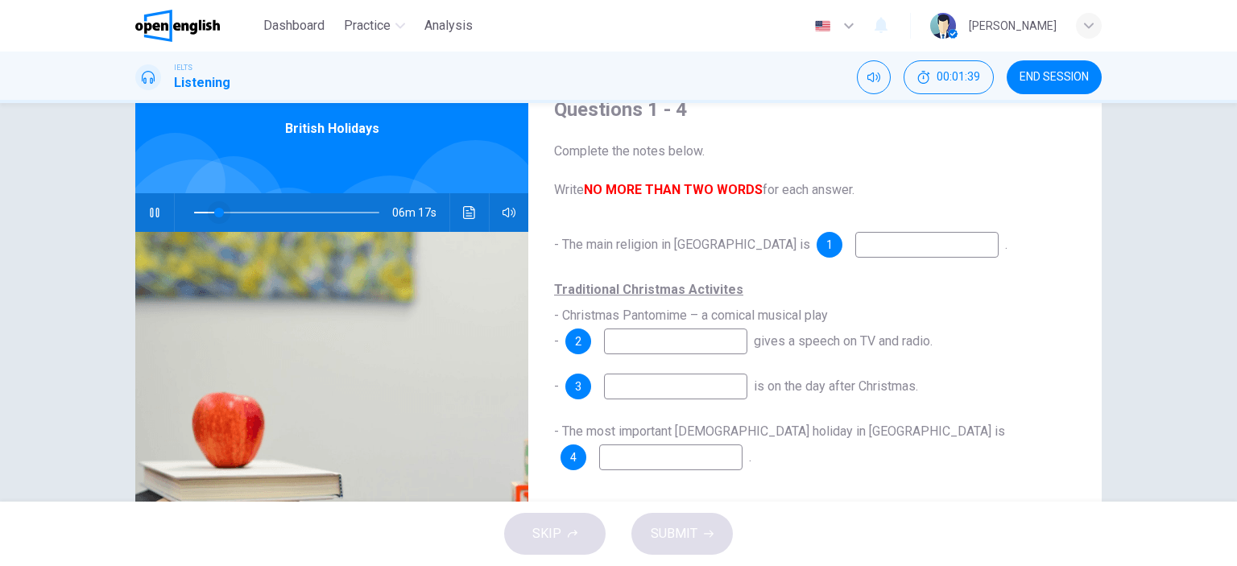
click at [214, 212] on span at bounding box center [219, 213] width 10 height 10
click at [154, 209] on icon "button" at bounding box center [154, 213] width 9 height 10
type input "**"
click at [855, 244] on input at bounding box center [926, 245] width 143 height 26
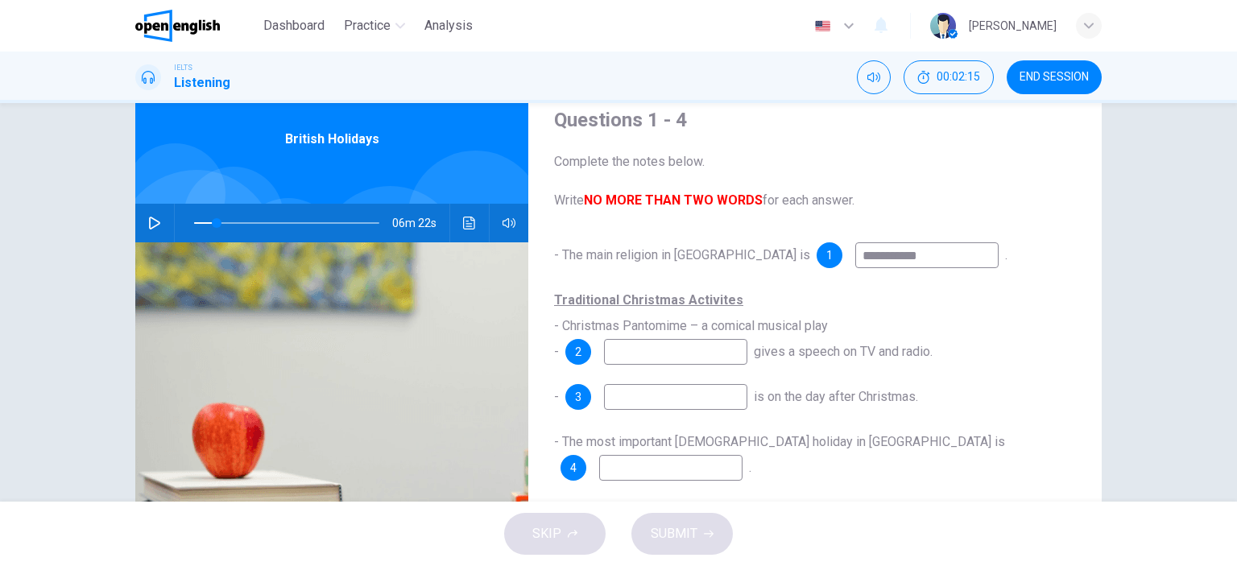
scroll to position [51, 0]
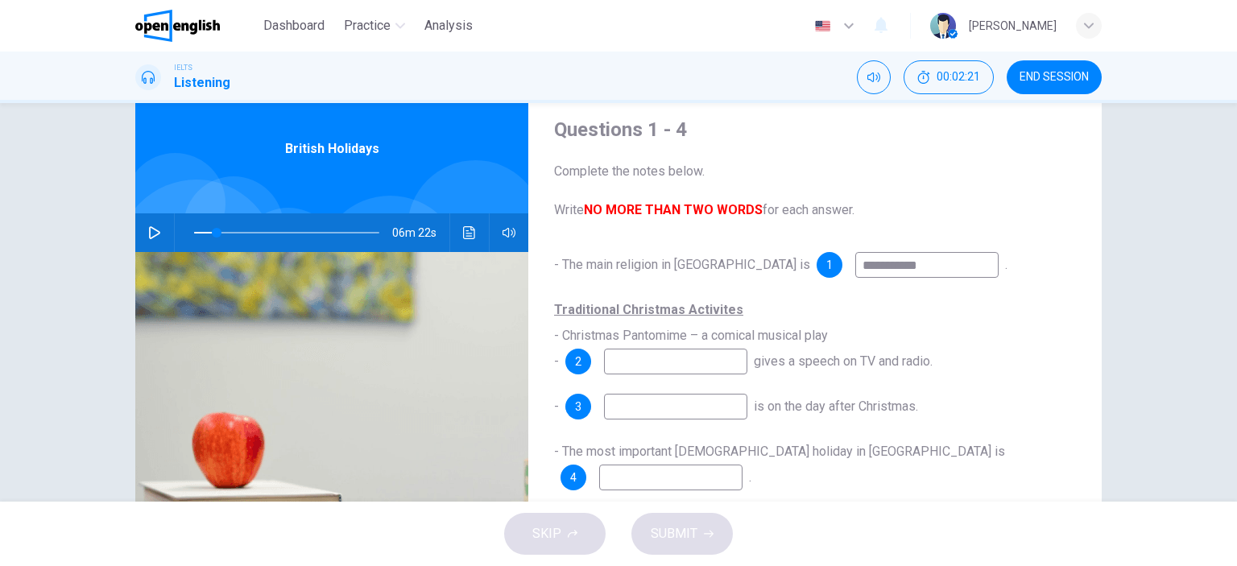
type input "**********"
click at [149, 228] on icon "button" at bounding box center [154, 232] width 11 height 13
click at [148, 228] on icon "button" at bounding box center [154, 232] width 13 height 13
type input "**"
click at [855, 264] on input "**********" at bounding box center [926, 265] width 143 height 26
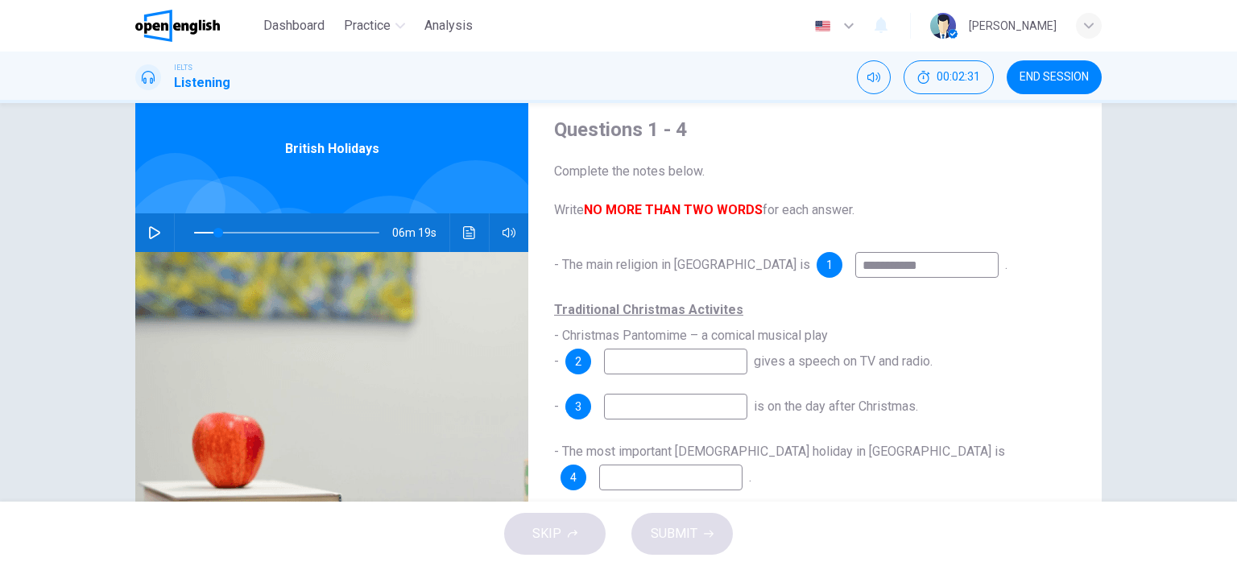
type input "**********"
type input "**"
type input "**********"
click at [149, 228] on icon "button" at bounding box center [154, 232] width 11 height 13
click at [150, 232] on icon "button" at bounding box center [154, 233] width 9 height 10
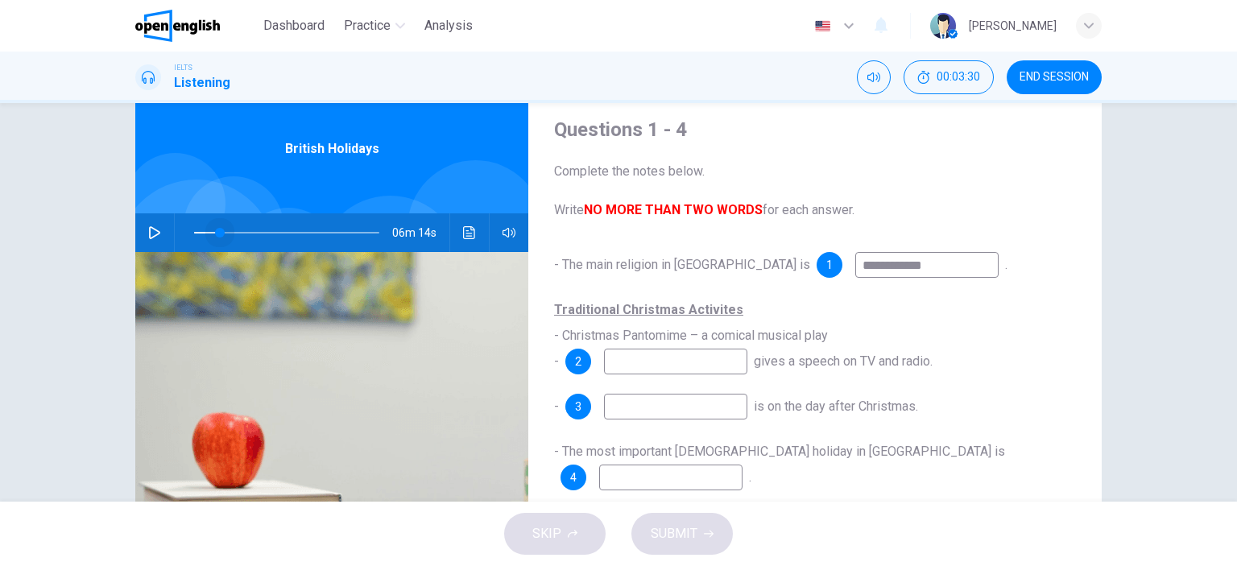
click at [216, 232] on span at bounding box center [220, 233] width 10 height 10
click at [148, 231] on icon "button" at bounding box center [154, 232] width 13 height 13
click at [150, 234] on icon "button" at bounding box center [154, 233] width 9 height 10
type input "**"
click at [631, 360] on input at bounding box center [675, 362] width 143 height 26
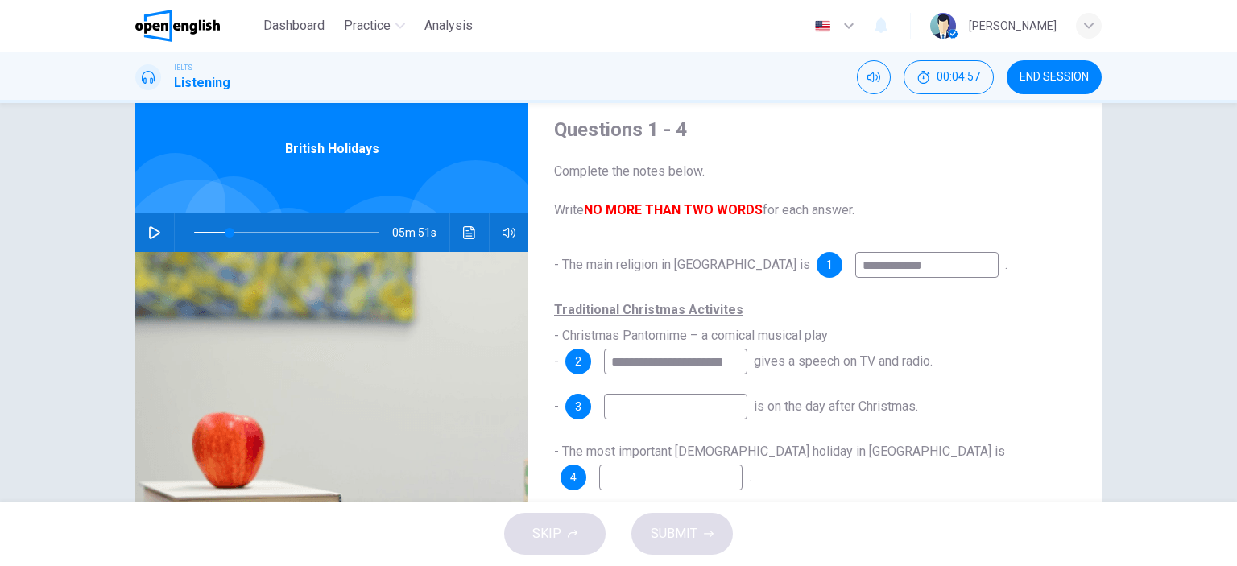
drag, startPoint x: 610, startPoint y: 363, endPoint x: 635, endPoint y: 410, distance: 53.0
click at [643, 366] on input "**********" at bounding box center [675, 362] width 143 height 26
click at [606, 364] on input "**********" at bounding box center [675, 362] width 143 height 26
type input "**********"
click at [151, 231] on icon "button" at bounding box center [154, 232] width 13 height 13
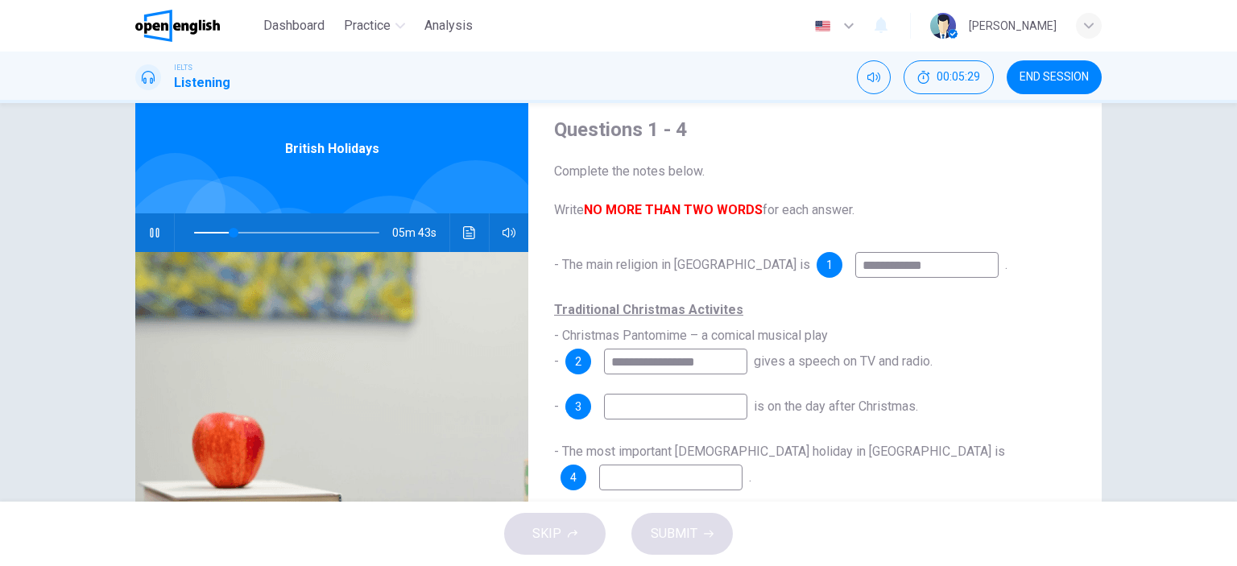
click at [150, 232] on icon "button" at bounding box center [154, 233] width 9 height 10
click at [148, 232] on icon "button" at bounding box center [154, 232] width 13 height 13
click at [151, 234] on icon "button" at bounding box center [154, 233] width 9 height 10
type input "**"
click at [635, 403] on input at bounding box center [675, 407] width 143 height 26
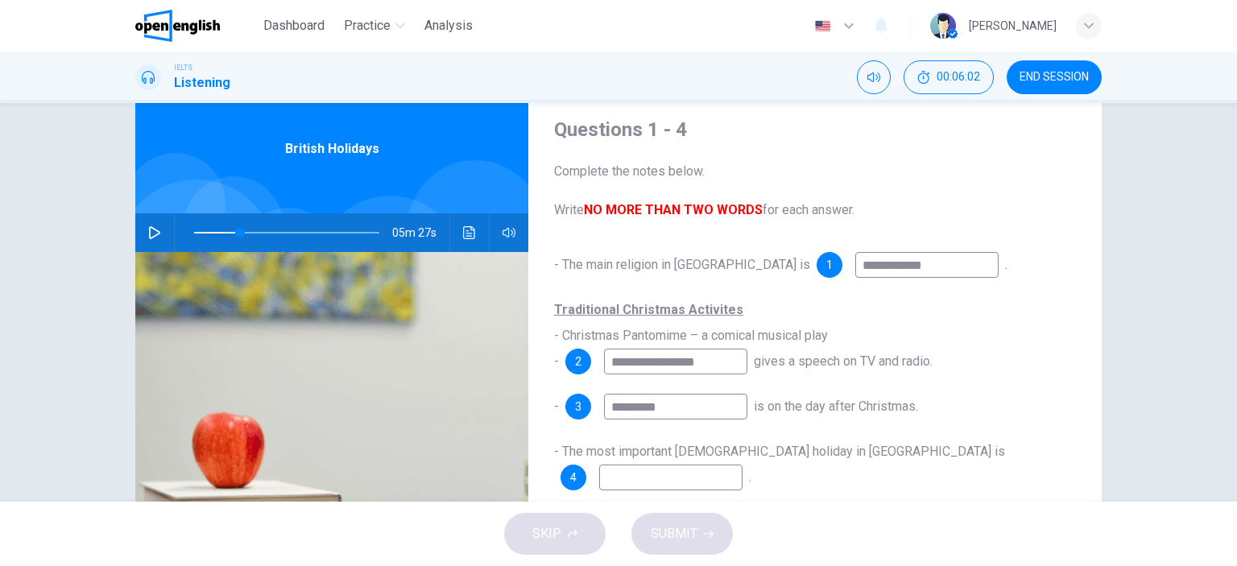
type input "**********"
type input "**"
type input "**********"
click at [148, 229] on icon "button" at bounding box center [154, 232] width 13 height 13
click at [153, 231] on icon "button" at bounding box center [154, 232] width 13 height 13
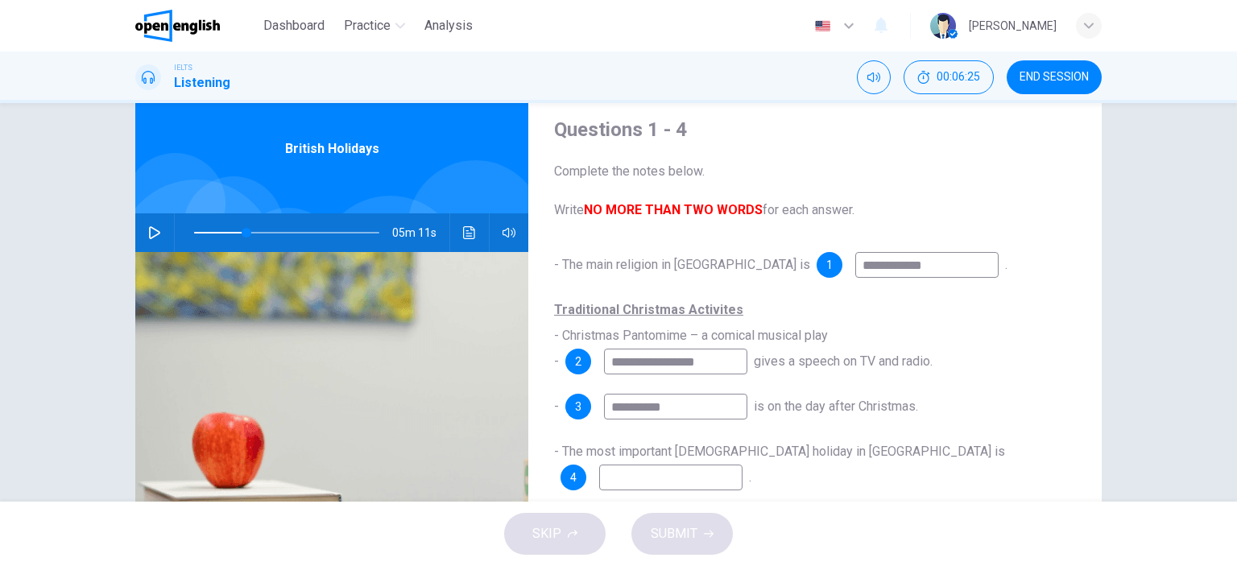
click at [135, 238] on div "05m 11s" at bounding box center [331, 232] width 393 height 39
click at [161, 224] on button "button" at bounding box center [155, 232] width 26 height 39
click at [151, 233] on icon "button" at bounding box center [154, 233] width 9 height 10
type input "**"
click at [743, 465] on input at bounding box center [670, 478] width 143 height 26
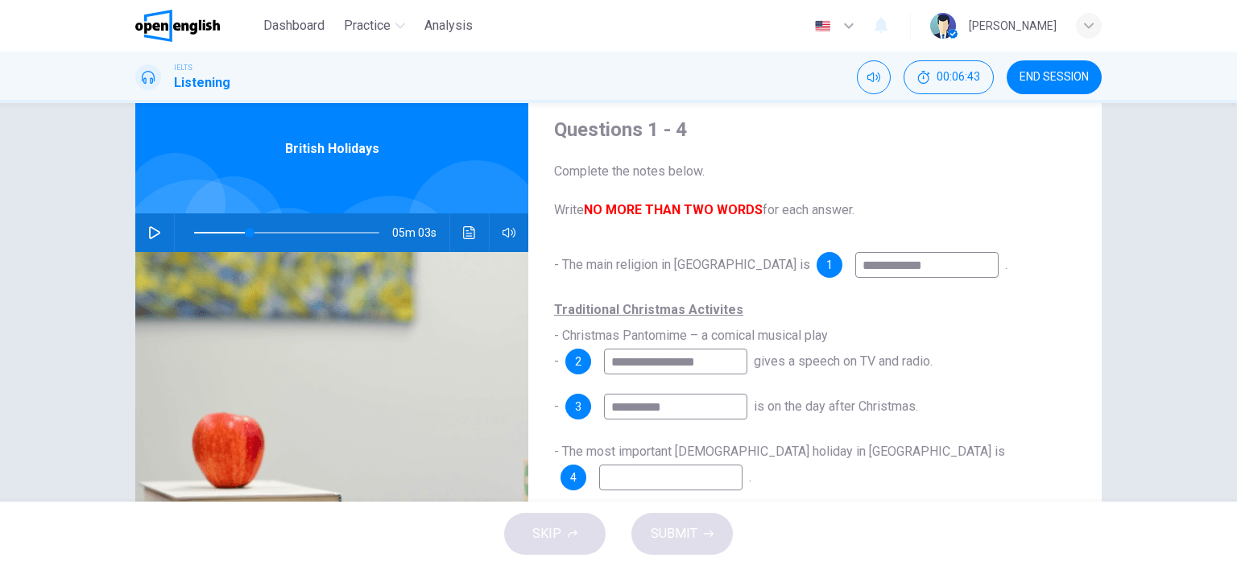
type input "*"
type input "**"
type input "***"
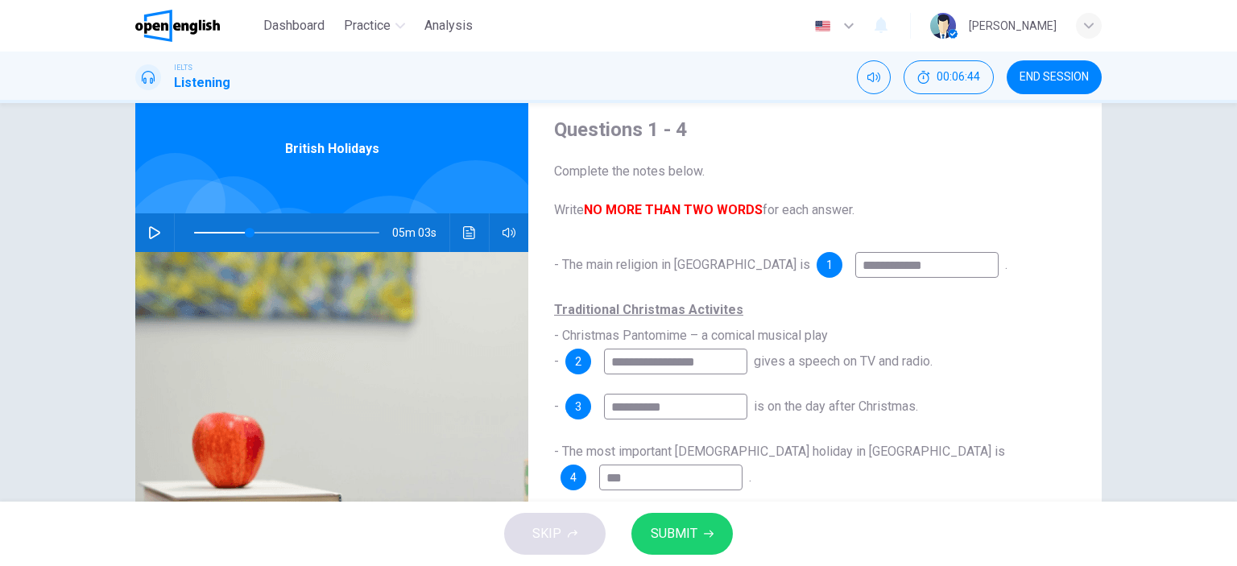
type input "**"
type input "****"
type input "**"
type input "*****"
type input "**"
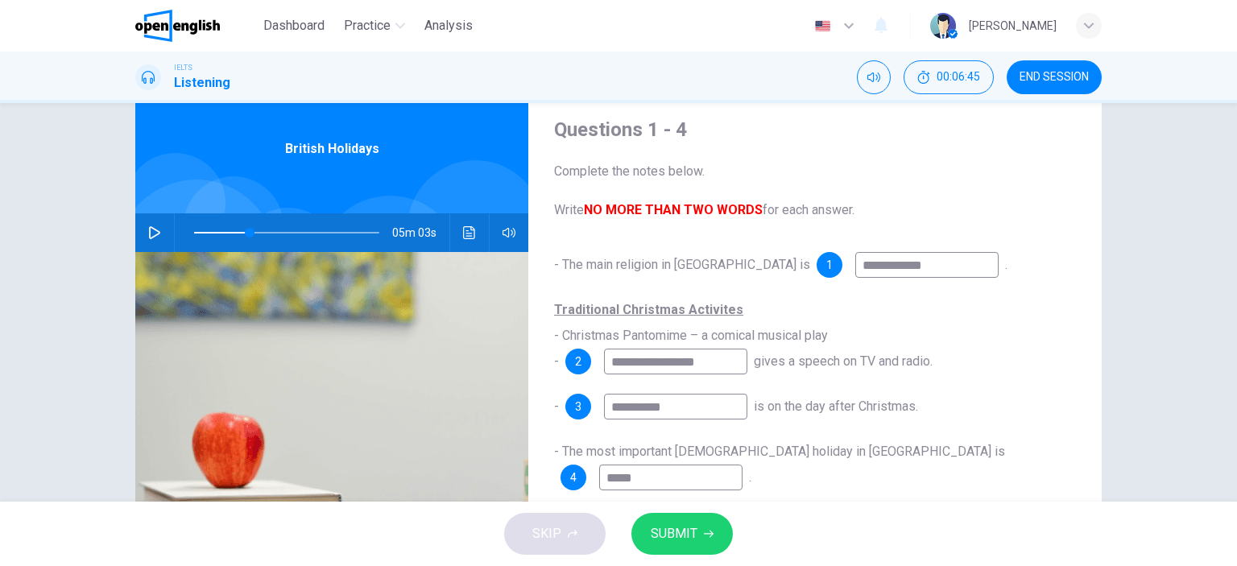
type input "******"
type input "**"
type input "*******"
type input "**"
type input "*******"
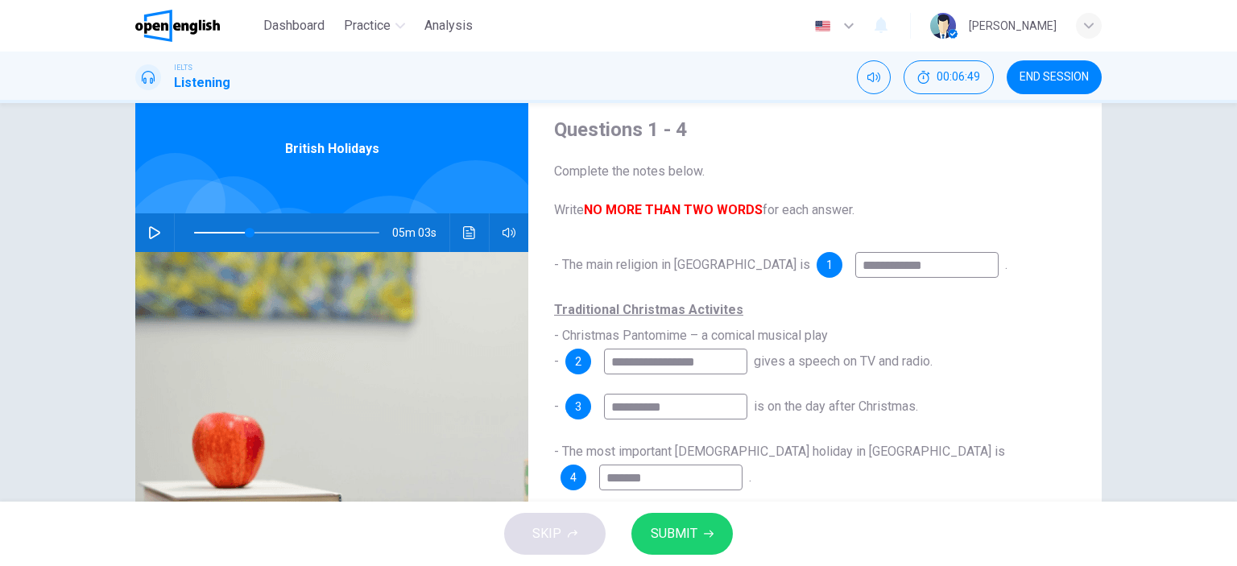
click at [151, 230] on icon "button" at bounding box center [154, 232] width 11 height 13
click at [151, 230] on icon "button" at bounding box center [154, 233] width 9 height 10
click at [693, 537] on span "SUBMIT" at bounding box center [674, 534] width 47 height 23
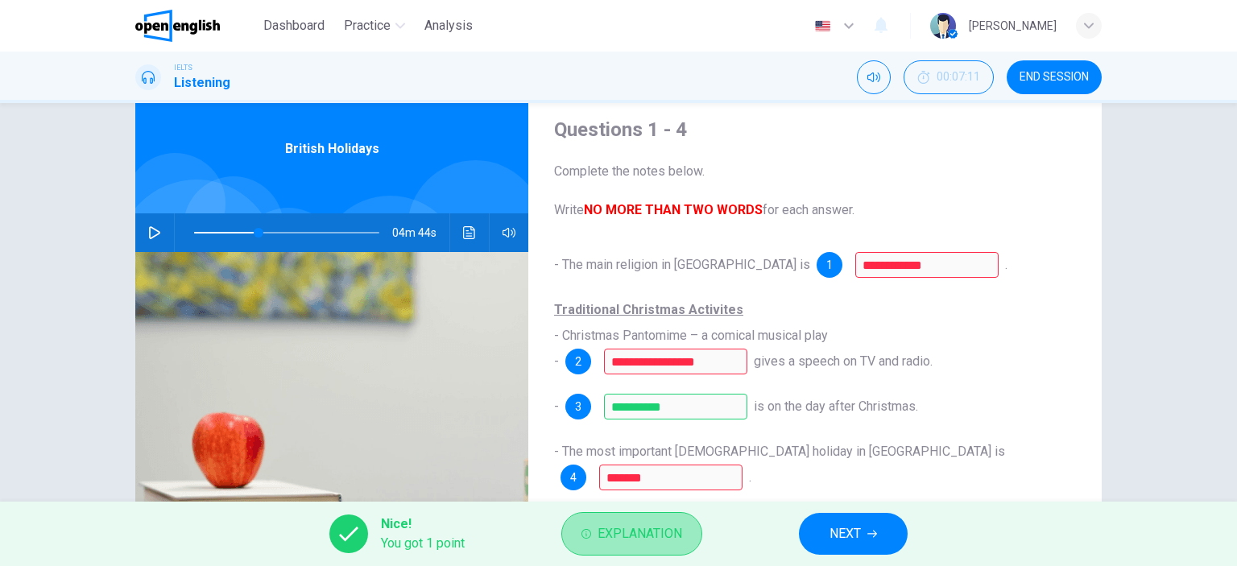
click at [660, 539] on span "Explanation" at bounding box center [640, 534] width 85 height 23
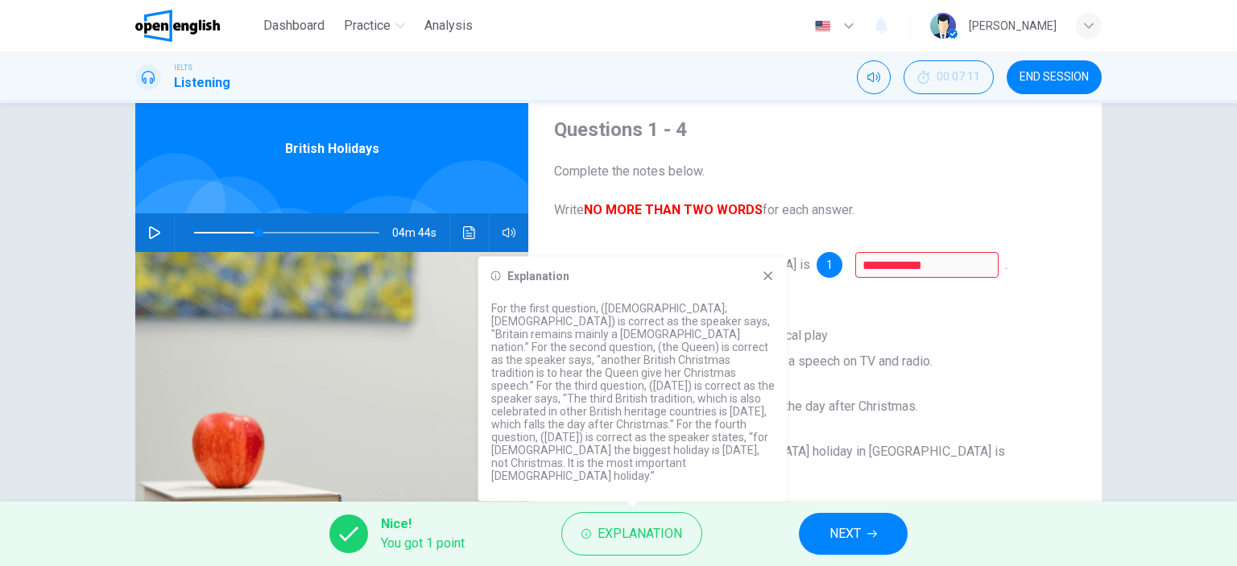
click at [767, 280] on icon at bounding box center [767, 275] width 9 height 9
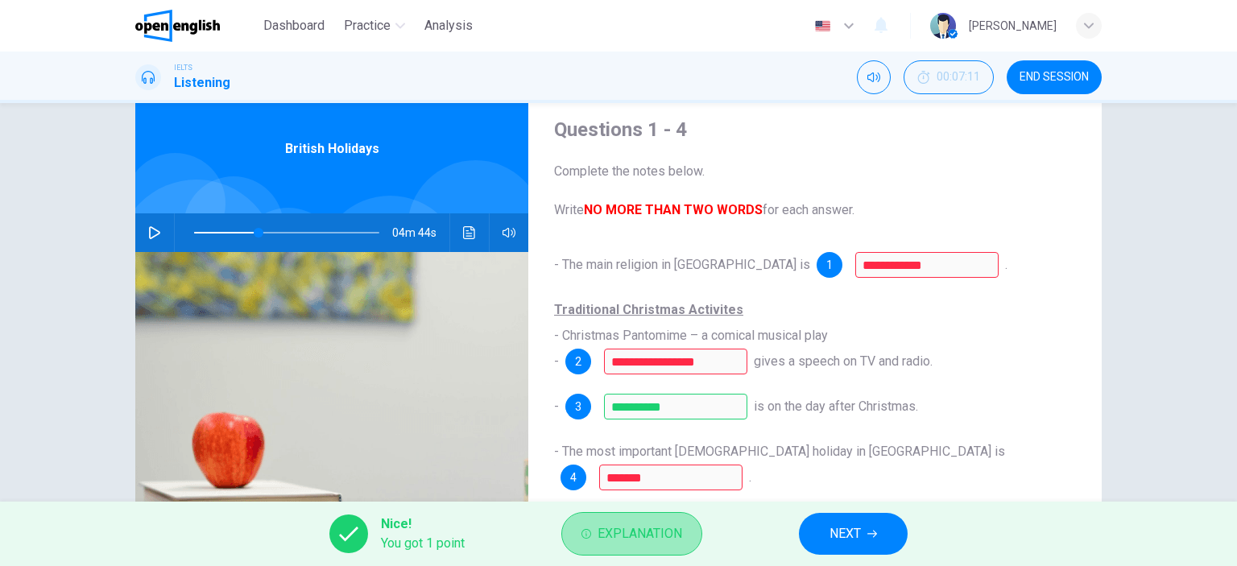
click at [646, 531] on span "Explanation" at bounding box center [640, 534] width 85 height 23
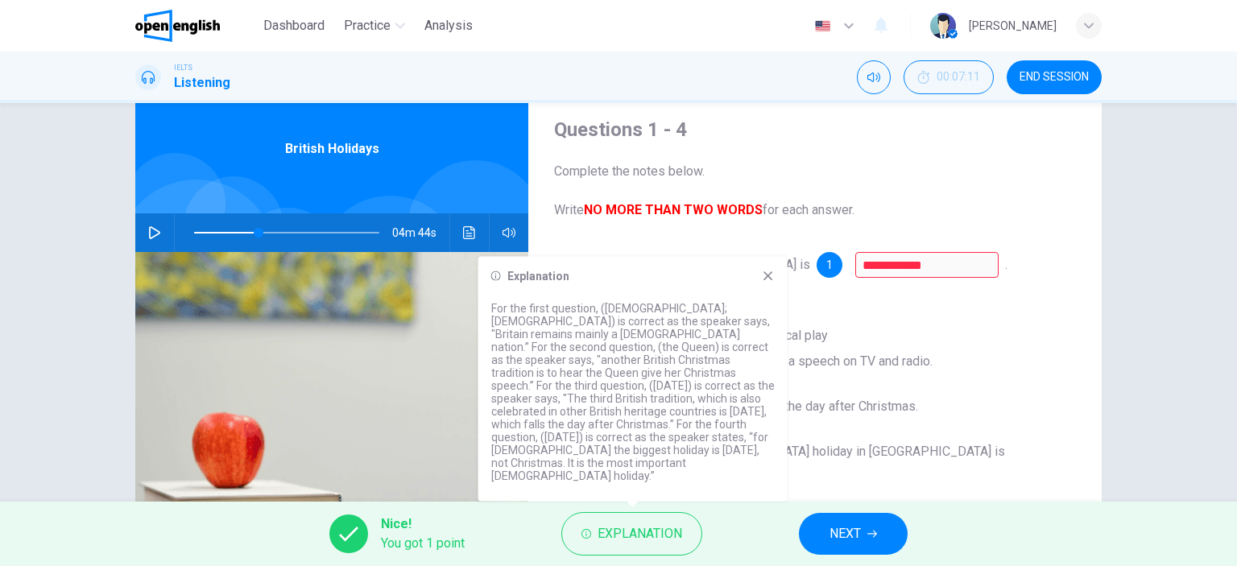
click at [773, 283] on icon at bounding box center [768, 276] width 13 height 13
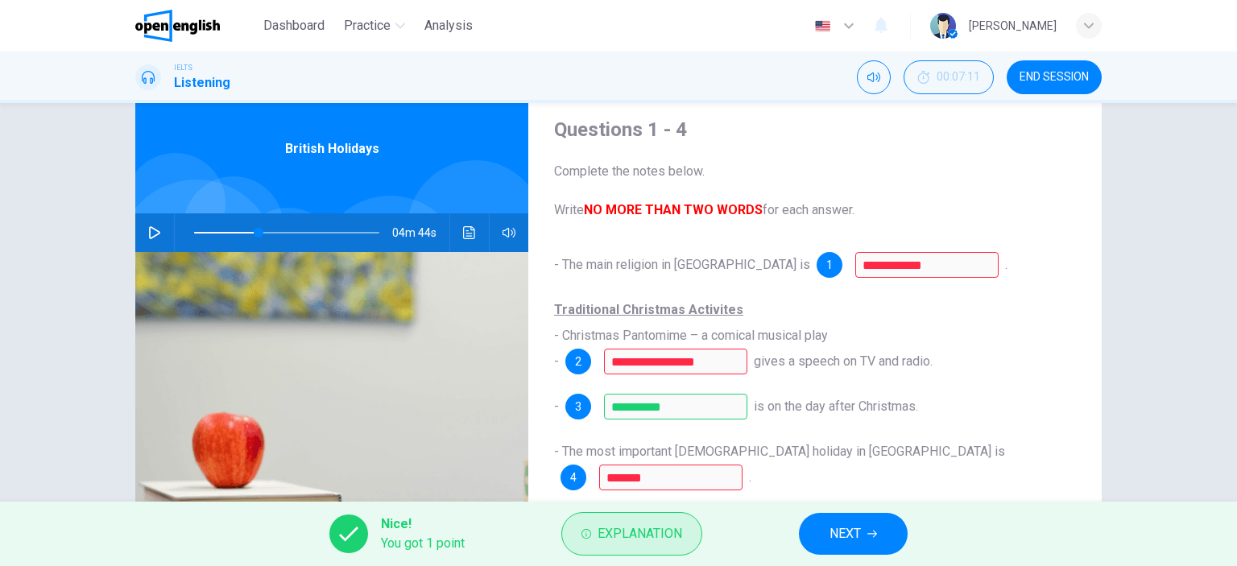
click at [618, 534] on span "Explanation" at bounding box center [640, 534] width 85 height 23
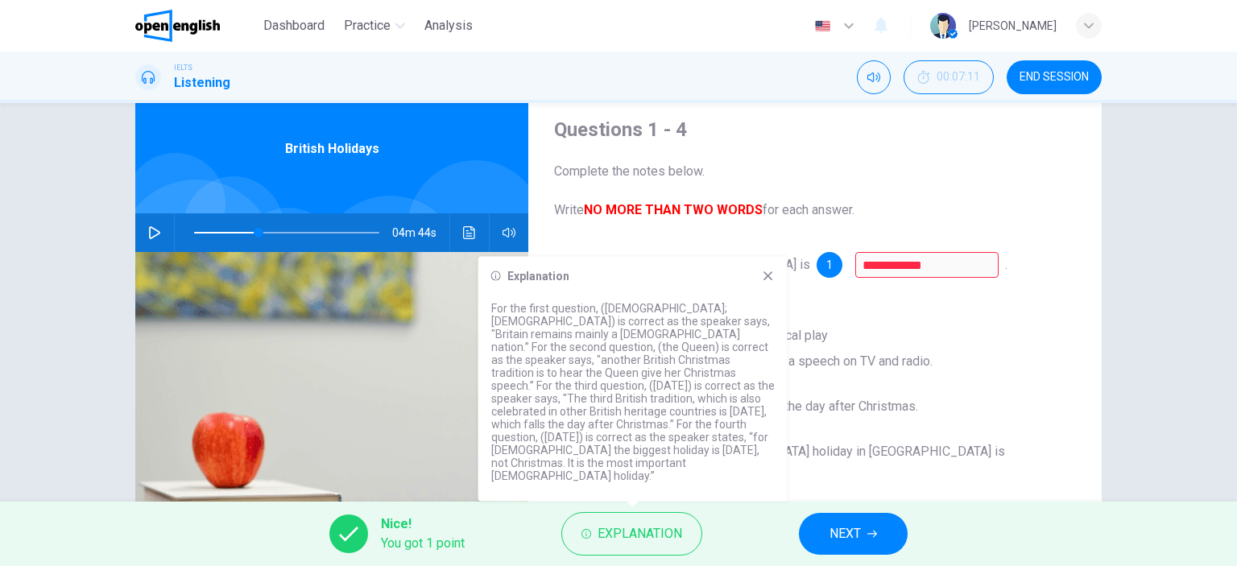
click at [868, 529] on button "NEXT" at bounding box center [853, 534] width 109 height 42
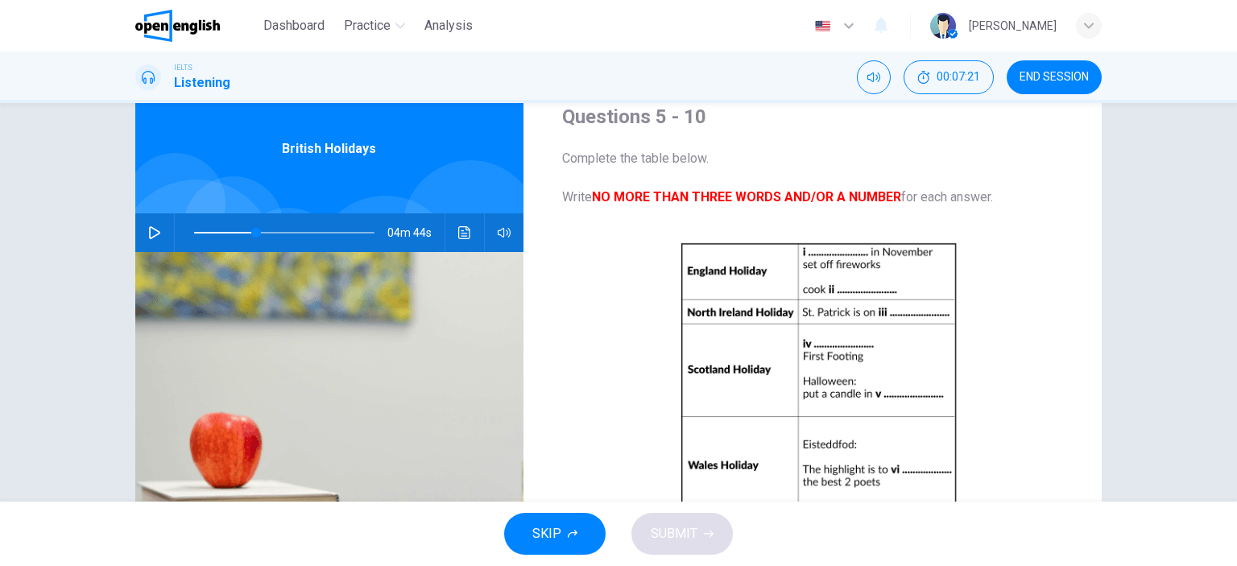
scroll to position [0, 0]
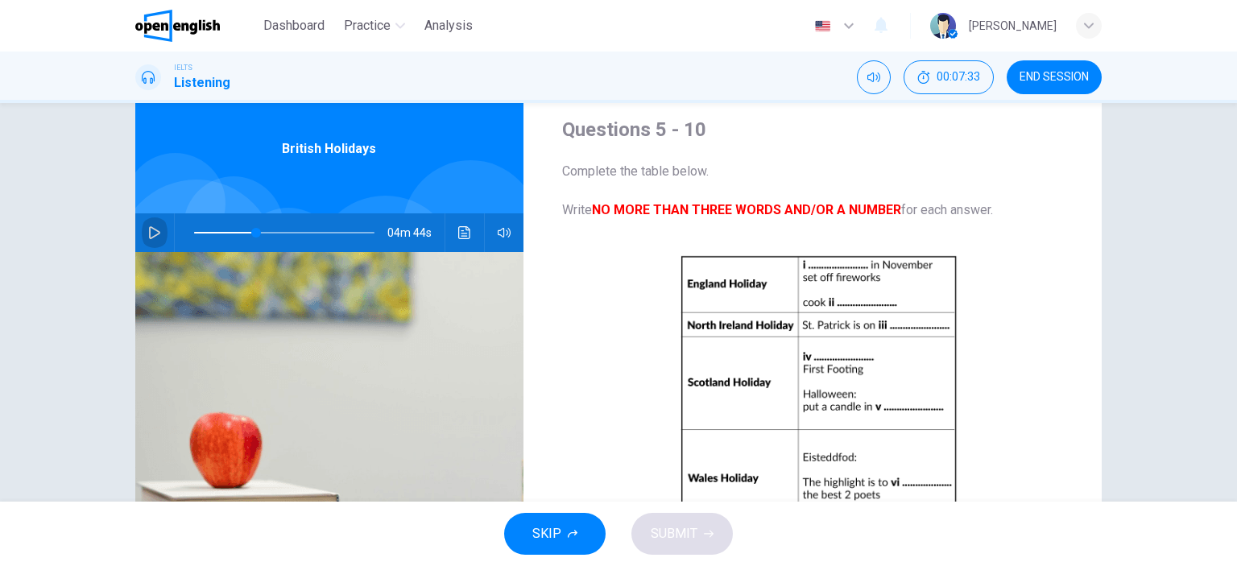
click at [148, 231] on icon "button" at bounding box center [154, 232] width 13 height 13
click at [255, 231] on span at bounding box center [260, 233] width 10 height 10
click at [151, 233] on icon "button" at bounding box center [154, 232] width 13 height 13
click at [148, 230] on icon "button" at bounding box center [154, 232] width 13 height 13
click at [150, 230] on icon "button" at bounding box center [154, 233] width 9 height 10
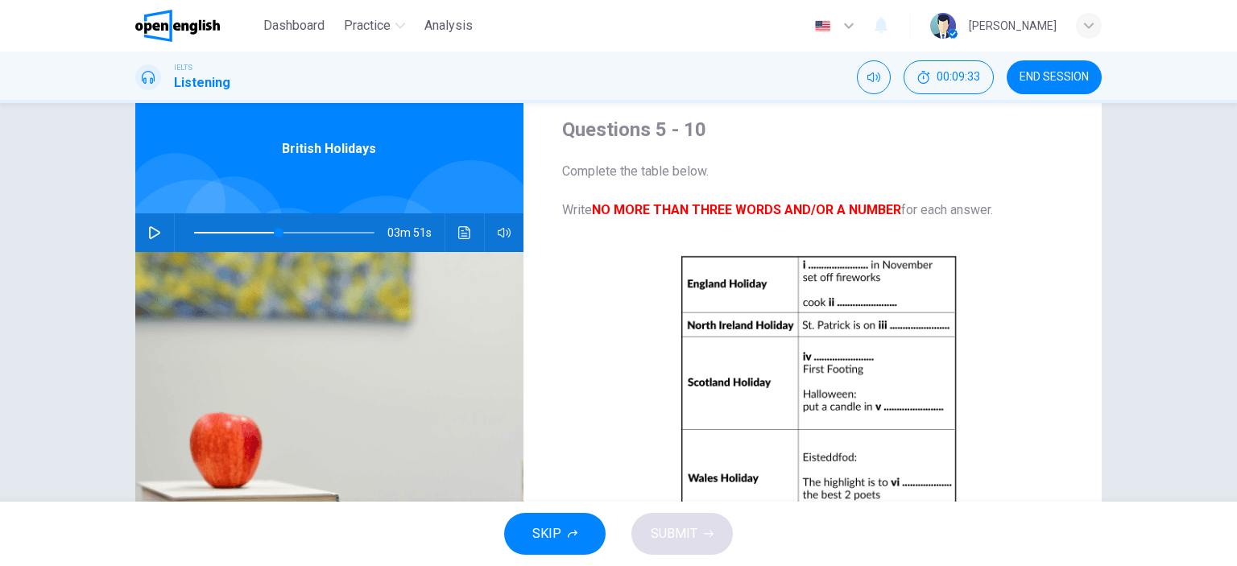
click at [148, 230] on icon "button" at bounding box center [154, 232] width 13 height 13
click at [150, 231] on icon "button" at bounding box center [154, 233] width 9 height 10
type input "**"
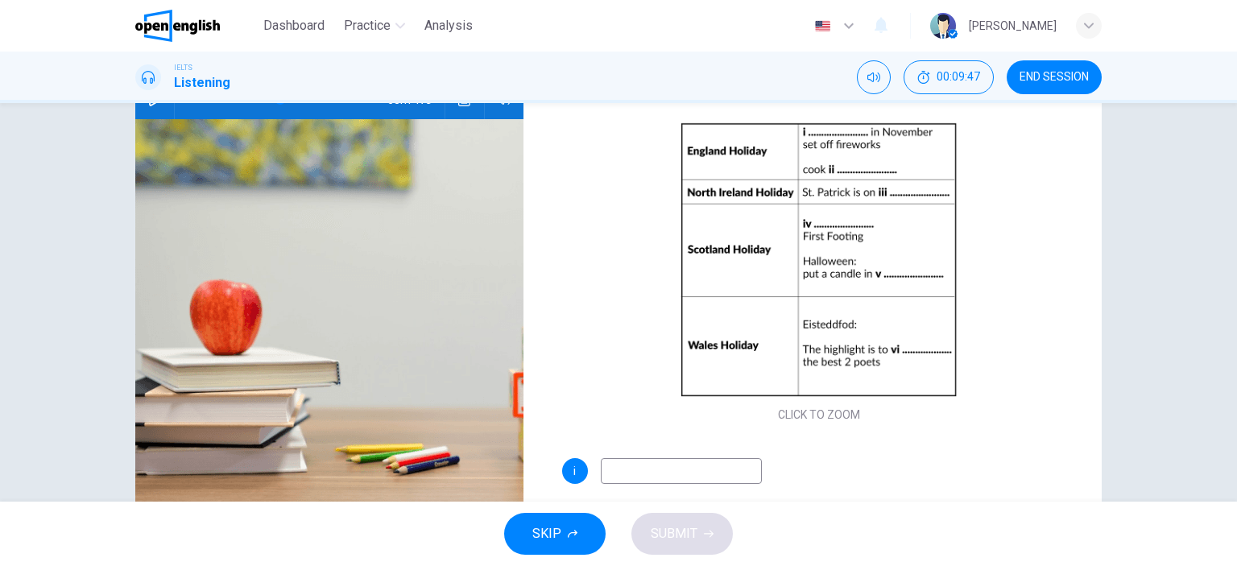
scroll to position [225, 0]
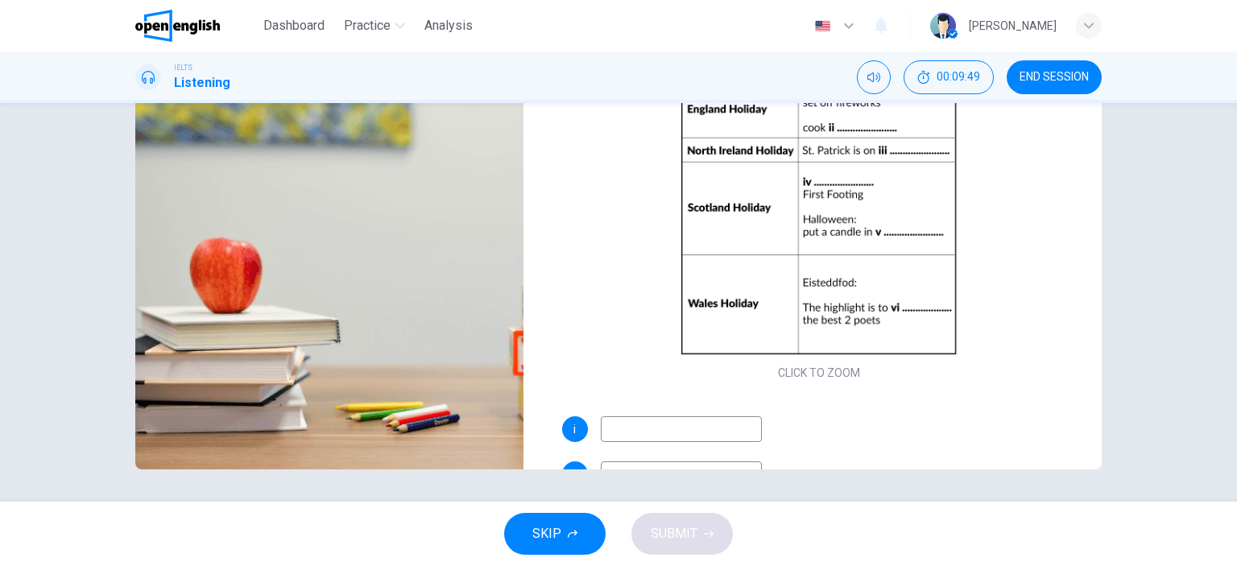
click at [666, 433] on input at bounding box center [681, 429] width 161 height 26
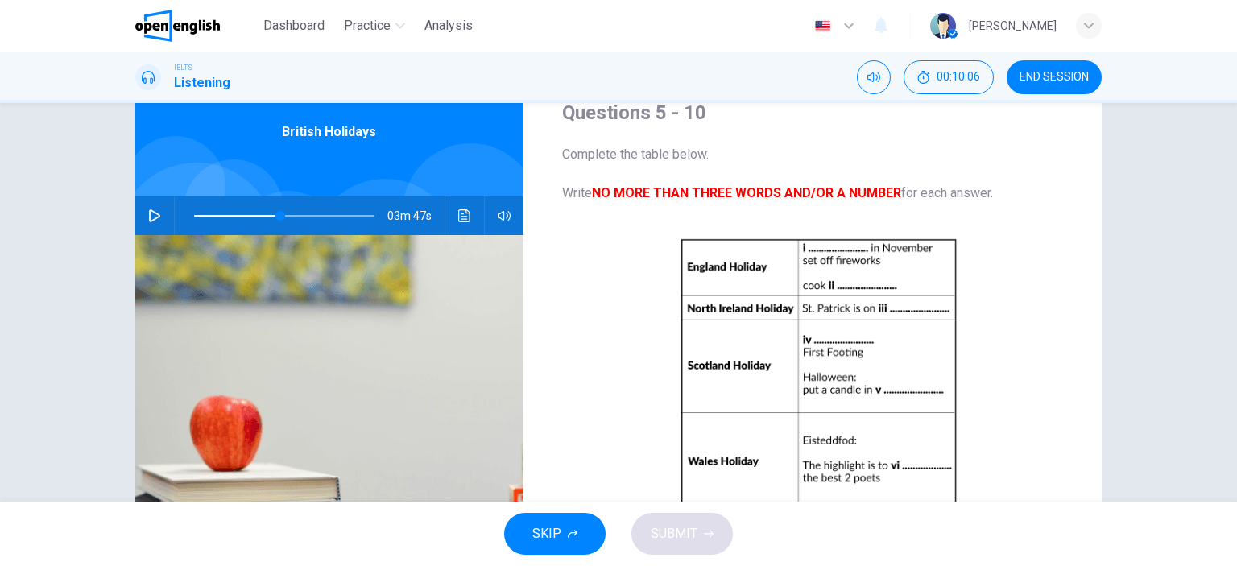
scroll to position [64, 0]
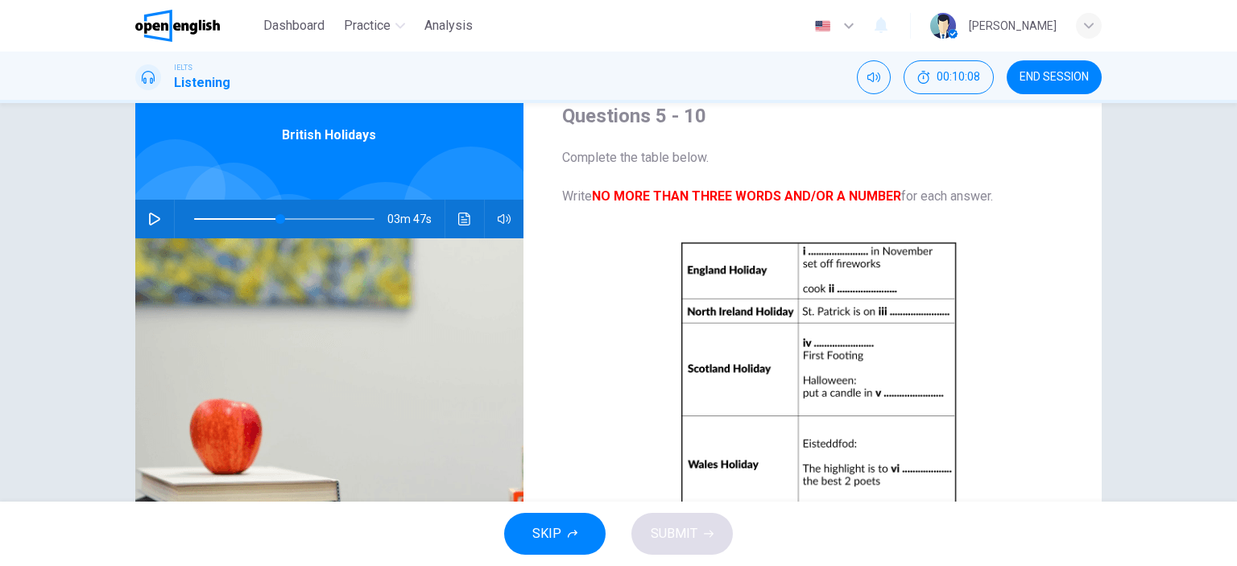
type input "**********"
click at [149, 218] on icon "button" at bounding box center [154, 219] width 13 height 13
click at [267, 217] on span at bounding box center [284, 219] width 180 height 23
click at [153, 218] on icon "button" at bounding box center [154, 219] width 13 height 13
click at [153, 218] on icon "button" at bounding box center [154, 219] width 11 height 13
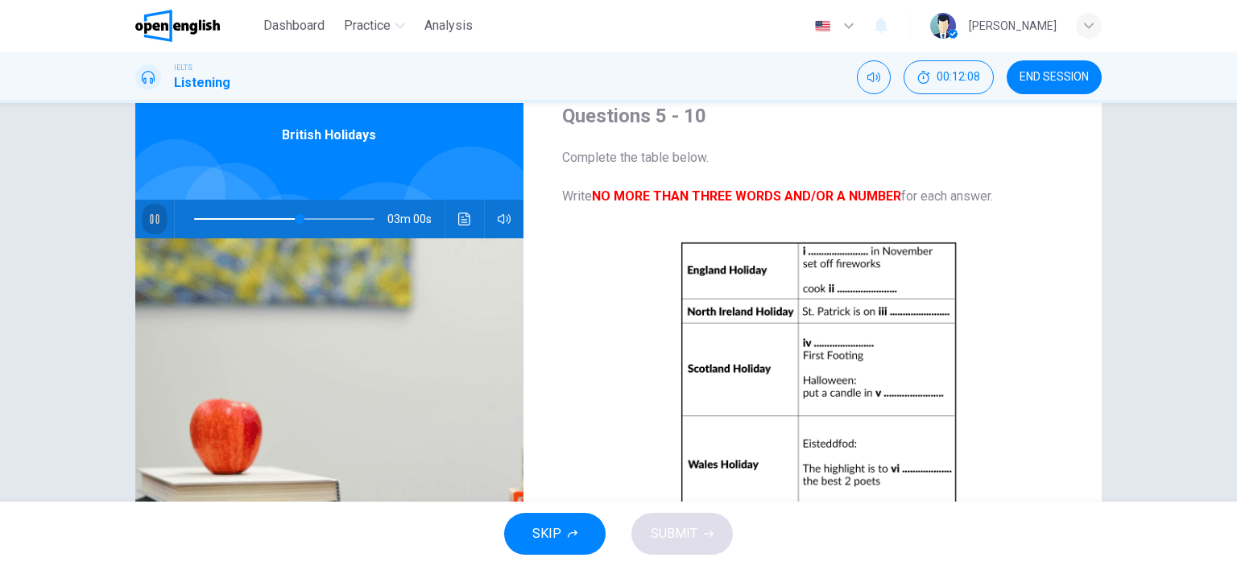
click at [155, 223] on icon "button" at bounding box center [154, 219] width 13 height 13
type input "**"
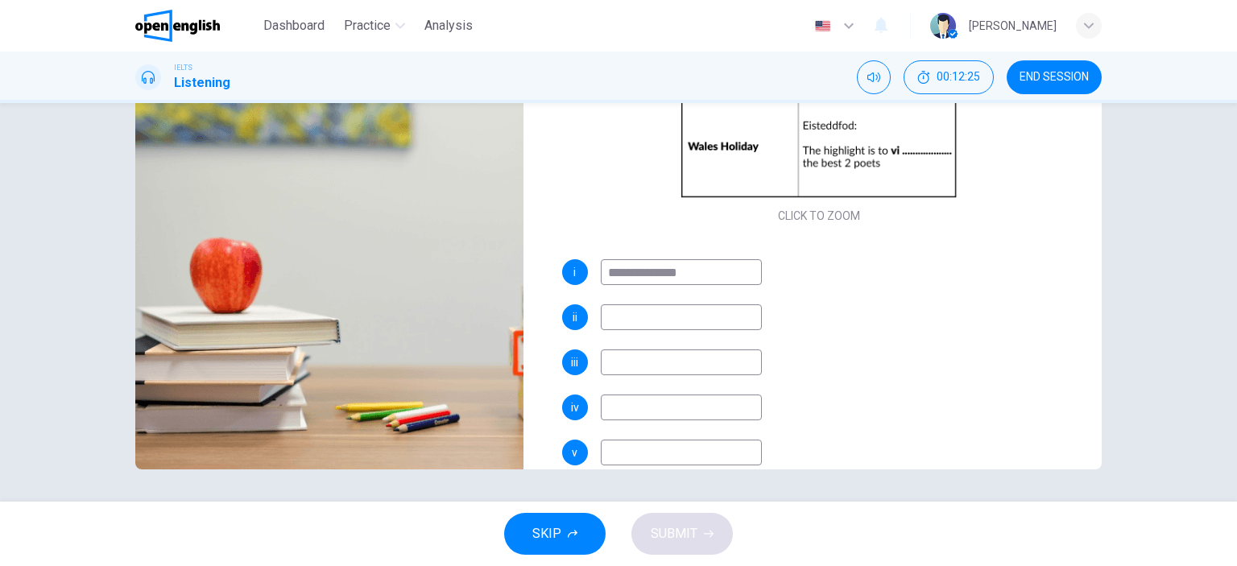
scroll to position [164, 0]
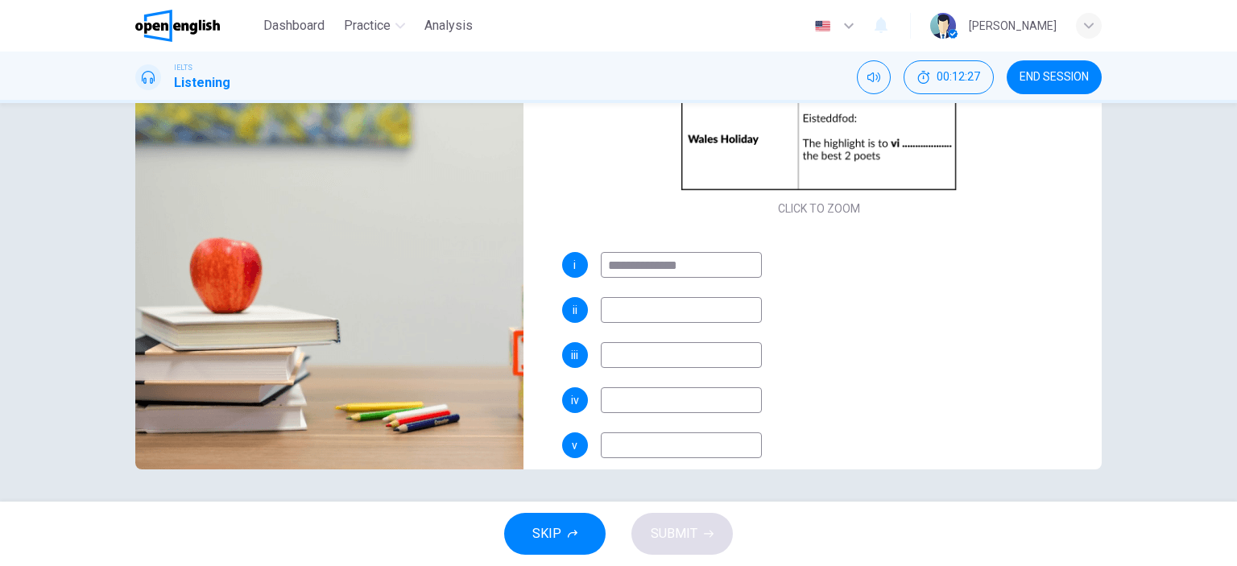
click at [631, 359] on input at bounding box center [681, 355] width 161 height 26
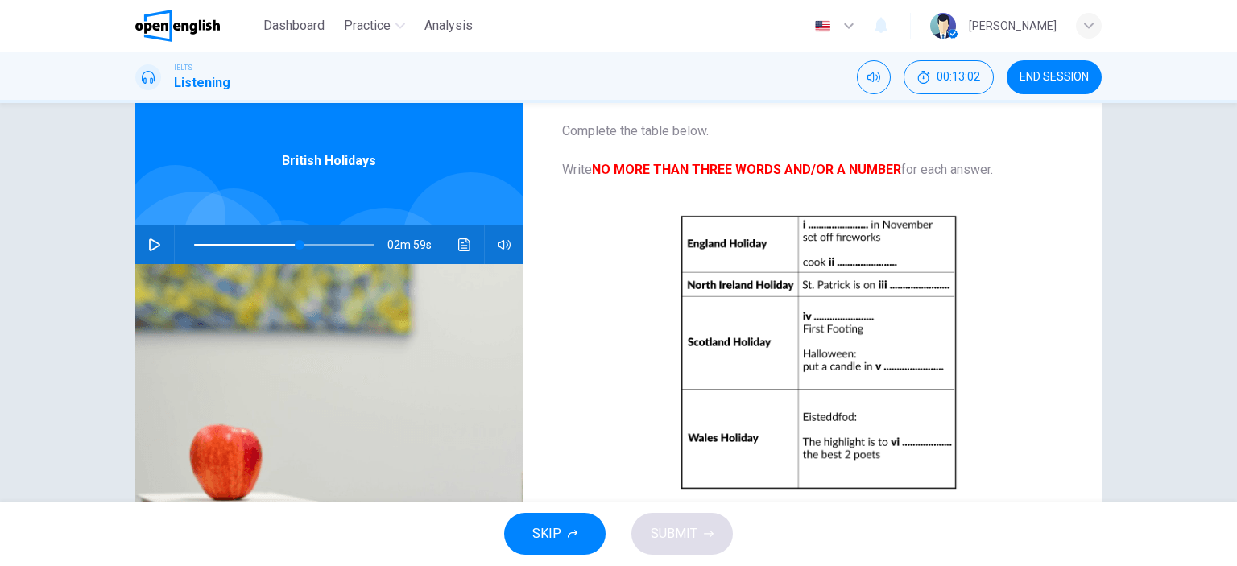
scroll to position [0, 0]
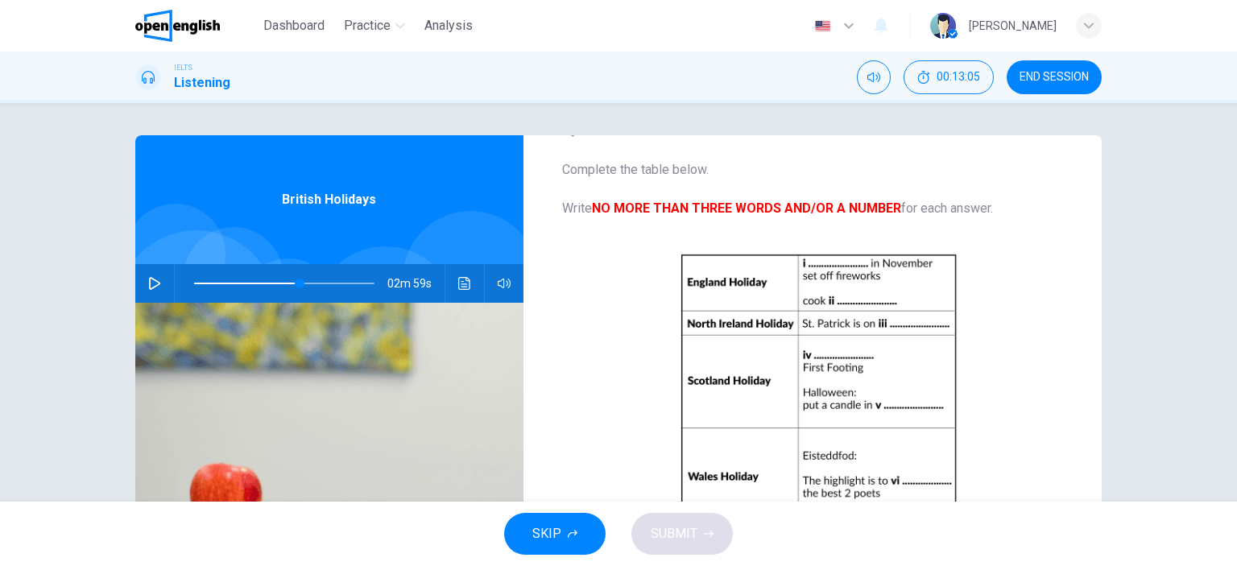
type input "**********"
click at [148, 281] on icon "button" at bounding box center [154, 283] width 13 height 13
click at [151, 279] on icon "button" at bounding box center [154, 283] width 13 height 13
click at [308, 281] on span at bounding box center [311, 284] width 10 height 10
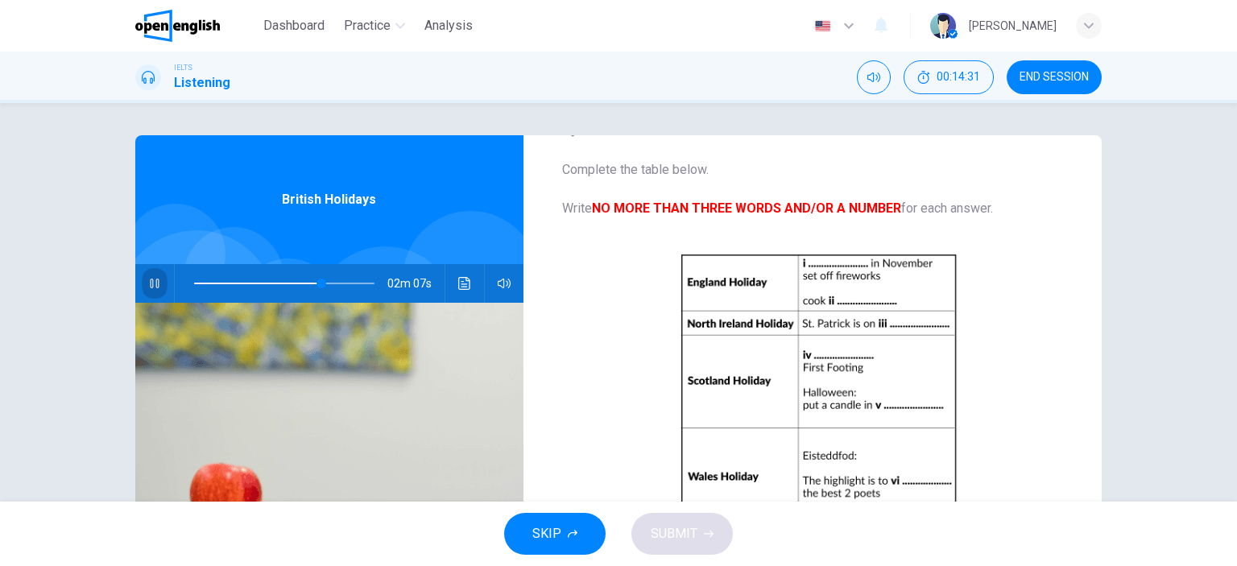
click at [151, 283] on icon "button" at bounding box center [154, 284] width 9 height 10
click at [309, 283] on span at bounding box center [313, 284] width 10 height 10
click at [152, 283] on icon "button" at bounding box center [154, 283] width 13 height 13
click at [151, 282] on icon "button" at bounding box center [154, 283] width 11 height 13
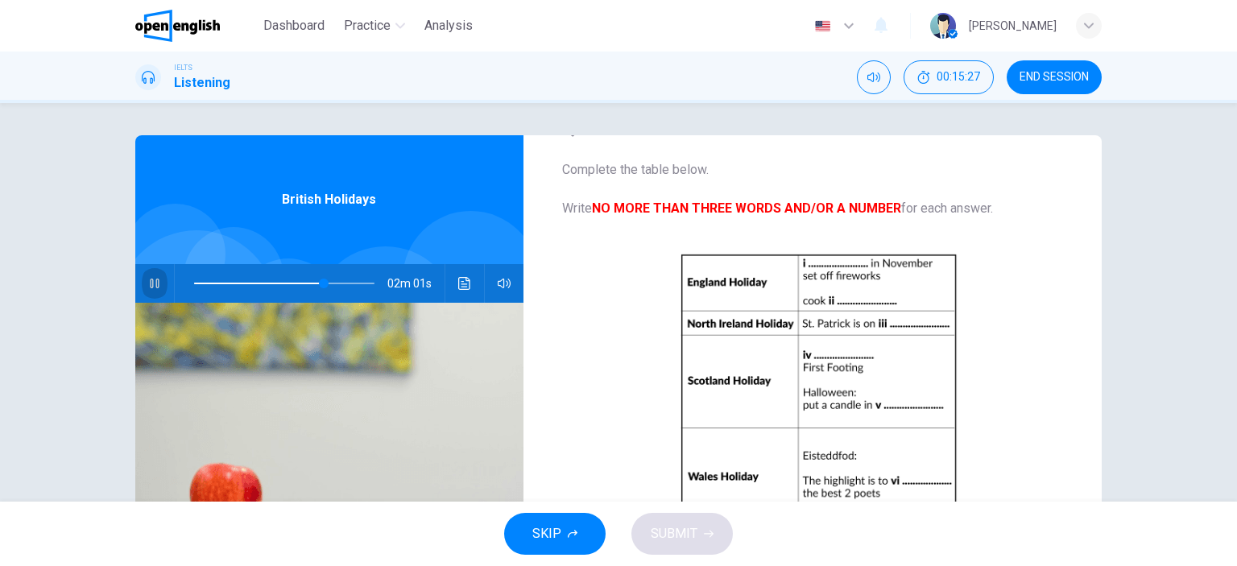
click at [151, 282] on icon "button" at bounding box center [154, 284] width 9 height 10
click at [151, 282] on icon "button" at bounding box center [154, 283] width 11 height 13
click at [151, 281] on icon "button" at bounding box center [154, 283] width 13 height 13
click at [337, 283] on span at bounding box center [342, 284] width 10 height 10
click at [148, 282] on icon "button" at bounding box center [154, 283] width 13 height 13
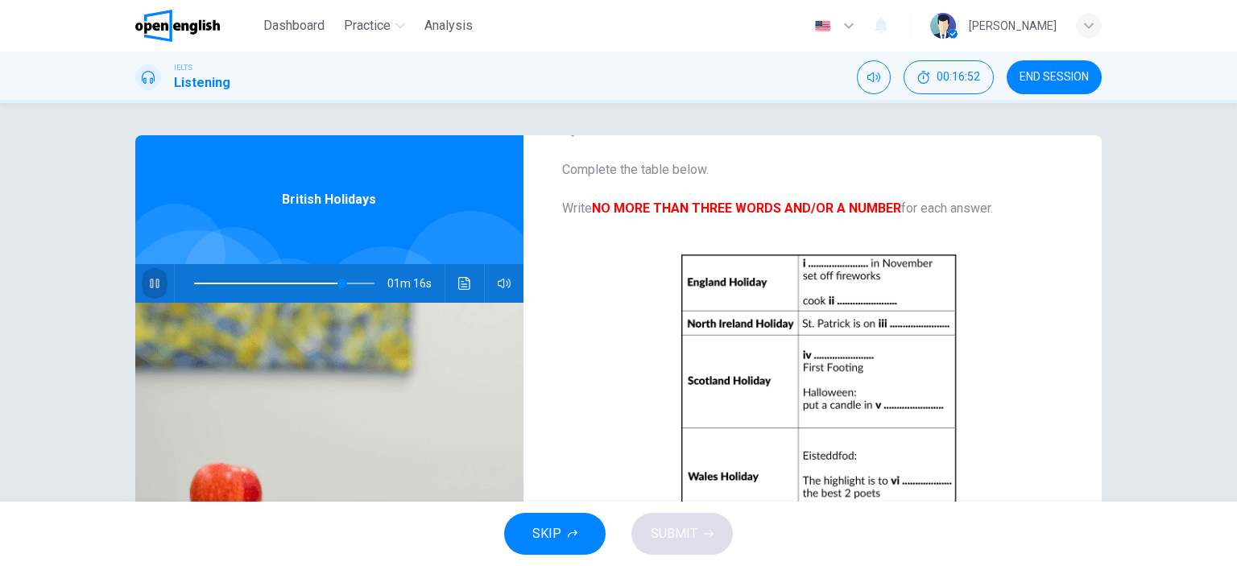
click at [156, 271] on button "button" at bounding box center [155, 283] width 26 height 39
type input "**"
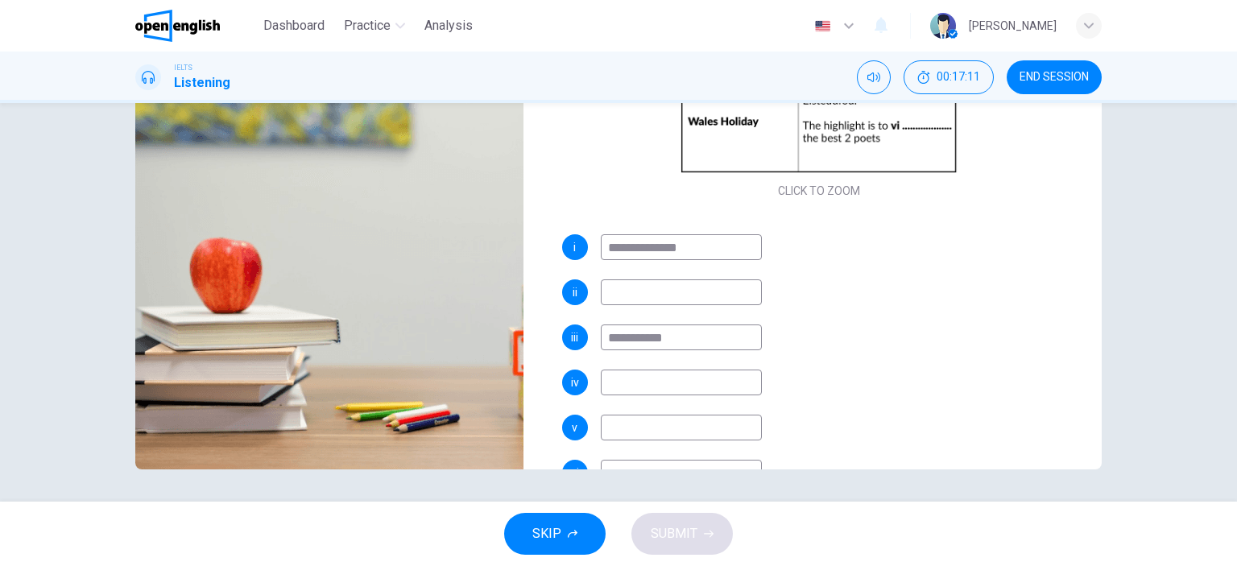
scroll to position [230, 0]
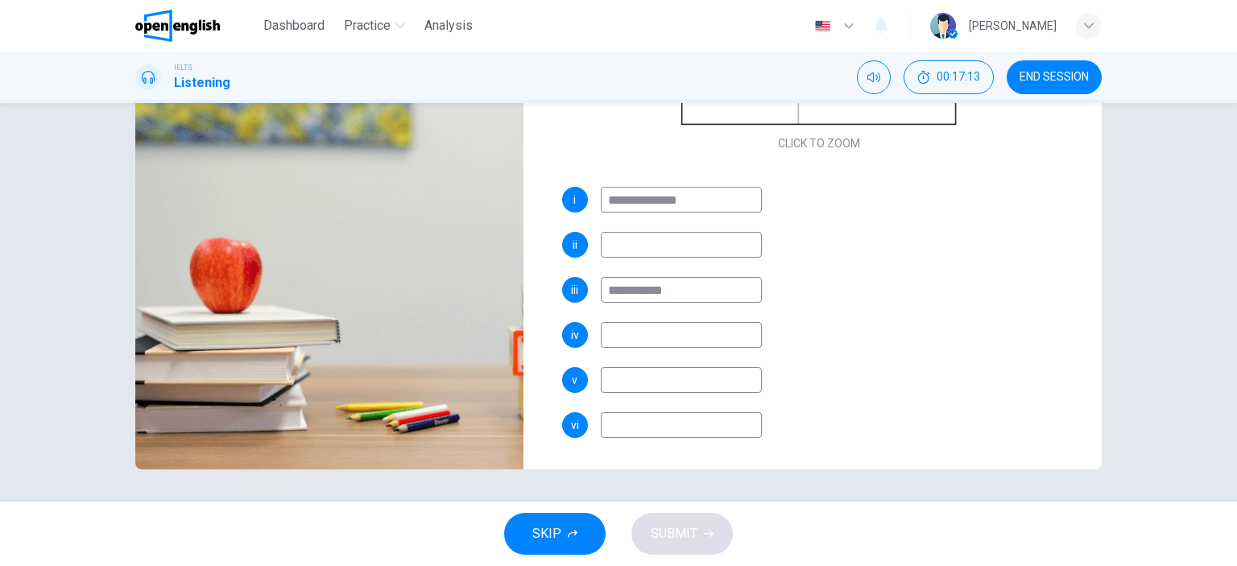
click at [619, 379] on input at bounding box center [681, 380] width 161 height 26
type input "**********"
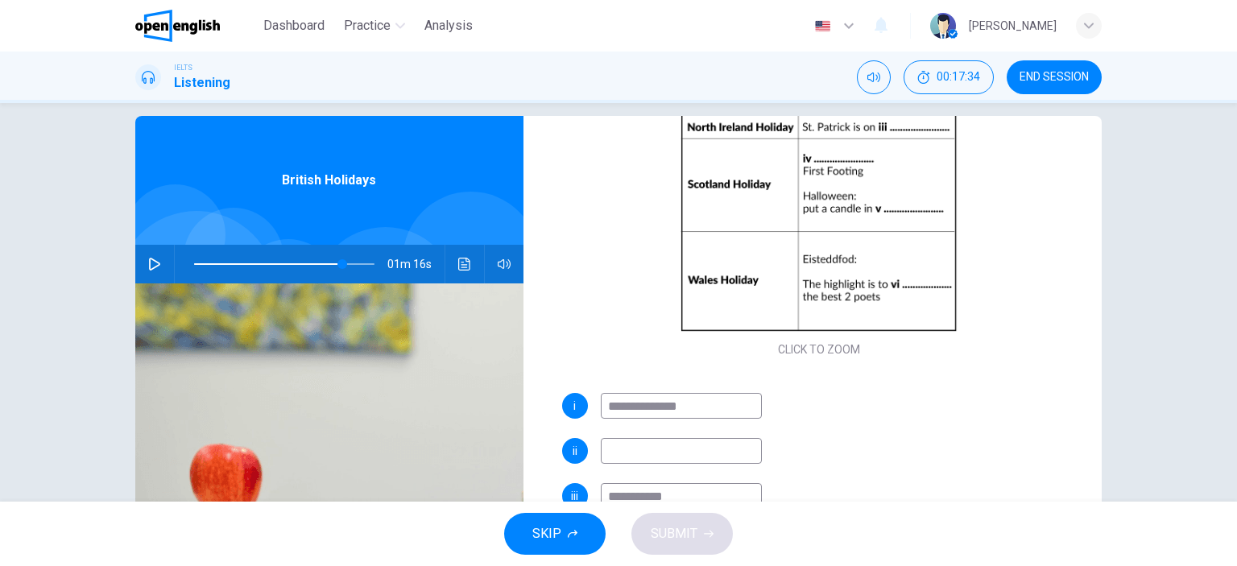
scroll to position [0, 0]
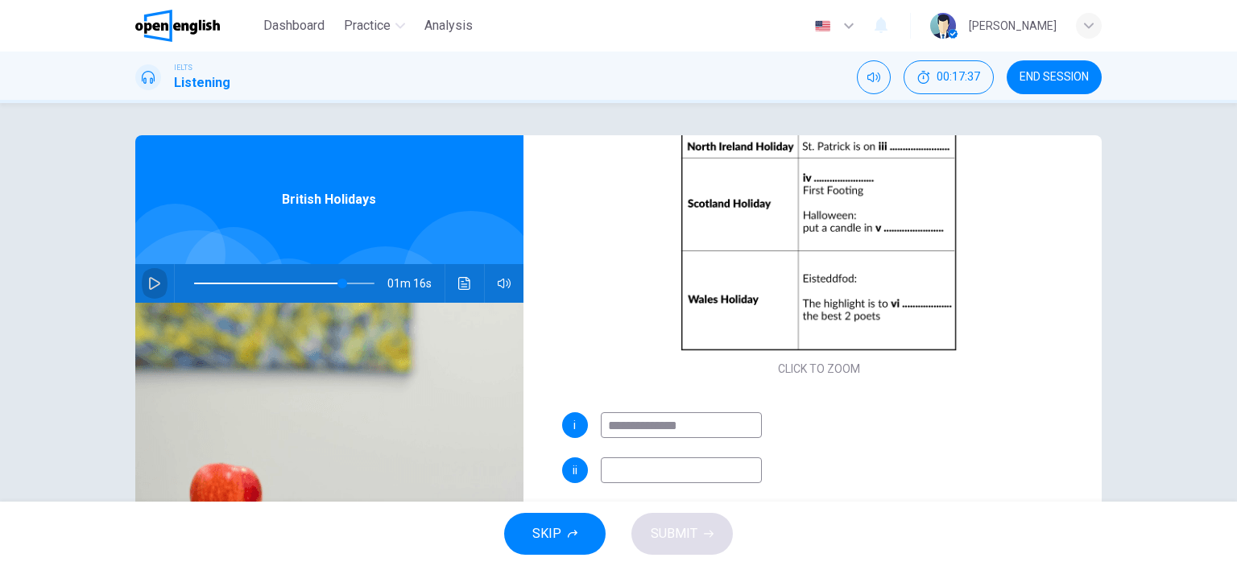
click at [151, 281] on icon "button" at bounding box center [154, 283] width 11 height 13
click at [149, 279] on icon "button" at bounding box center [154, 283] width 13 height 13
click at [349, 281] on span at bounding box center [353, 284] width 10 height 10
click at [148, 283] on icon "button" at bounding box center [154, 283] width 13 height 13
click at [151, 279] on icon "button" at bounding box center [154, 283] width 13 height 13
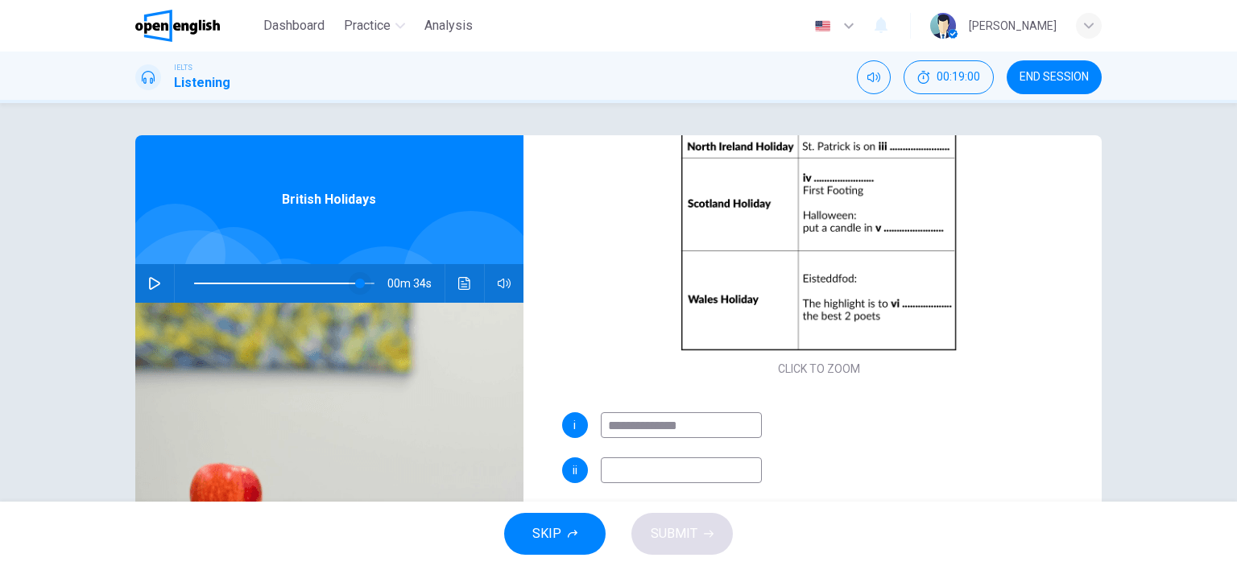
click at [355, 281] on span at bounding box center [360, 284] width 10 height 10
click at [151, 281] on icon "button" at bounding box center [154, 283] width 11 height 13
click at [152, 282] on icon "button" at bounding box center [154, 283] width 13 height 13
type input "**"
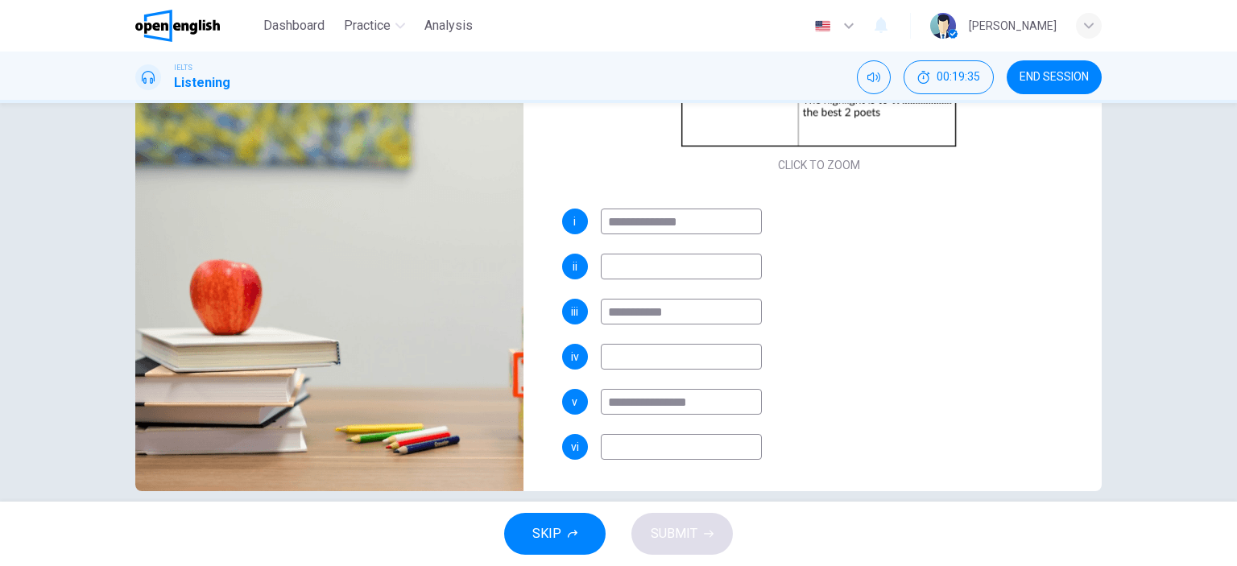
scroll to position [225, 0]
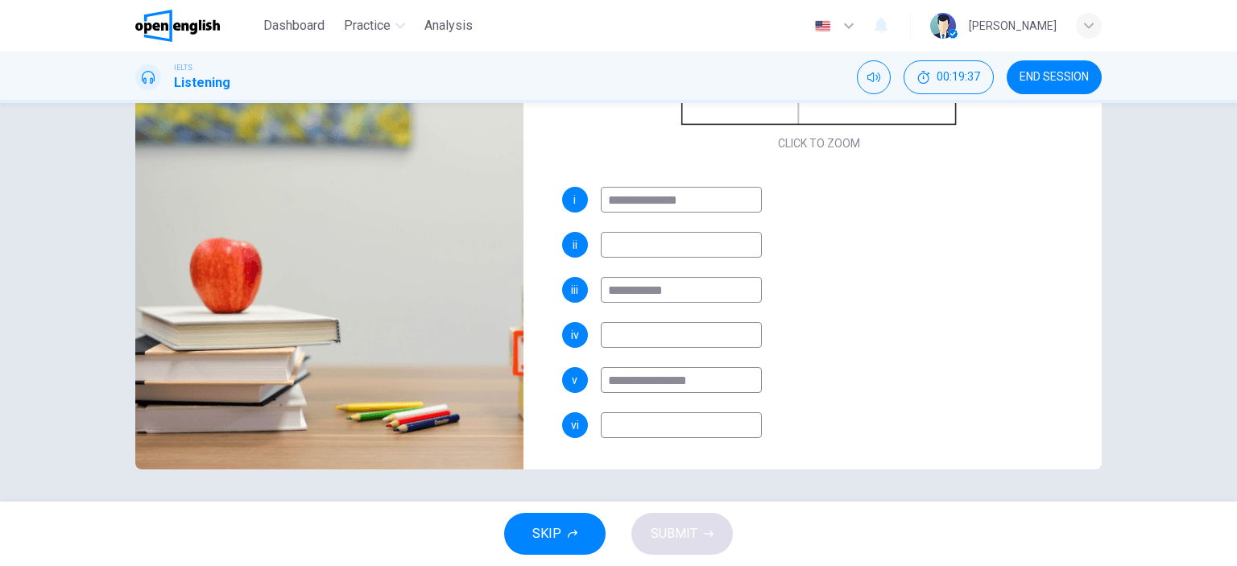
click at [626, 426] on input at bounding box center [681, 425] width 161 height 26
type input "********"
click at [643, 246] on input at bounding box center [681, 245] width 161 height 26
type input "*"
click at [635, 334] on input at bounding box center [681, 335] width 161 height 26
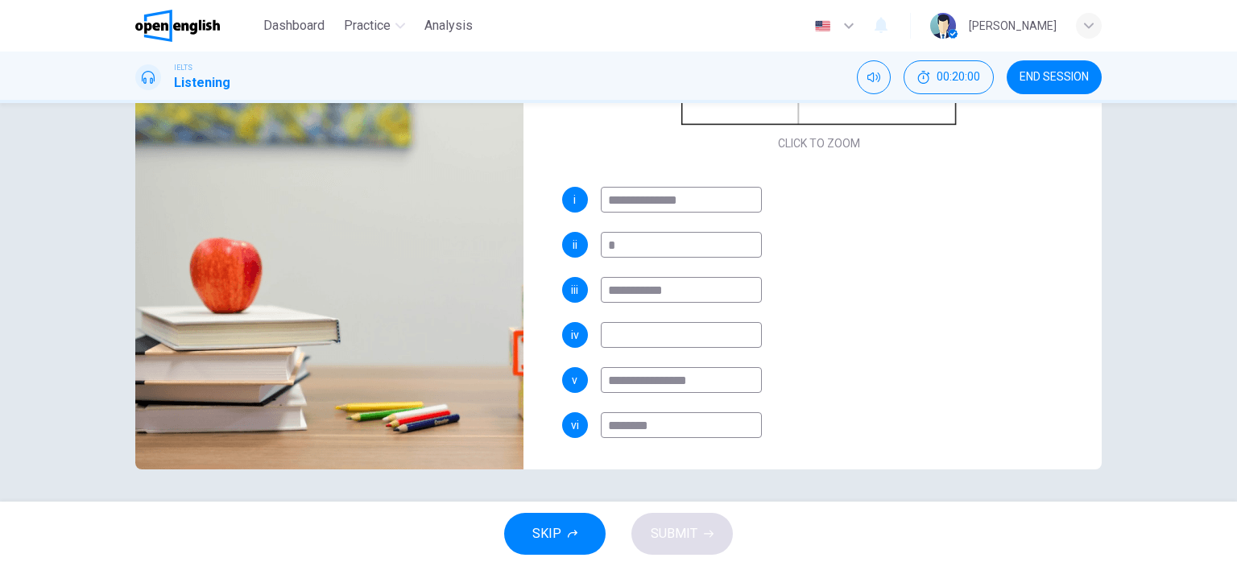
type input "*"
type input "**"
type input "*"
click at [676, 530] on span "SUBMIT" at bounding box center [674, 534] width 47 height 23
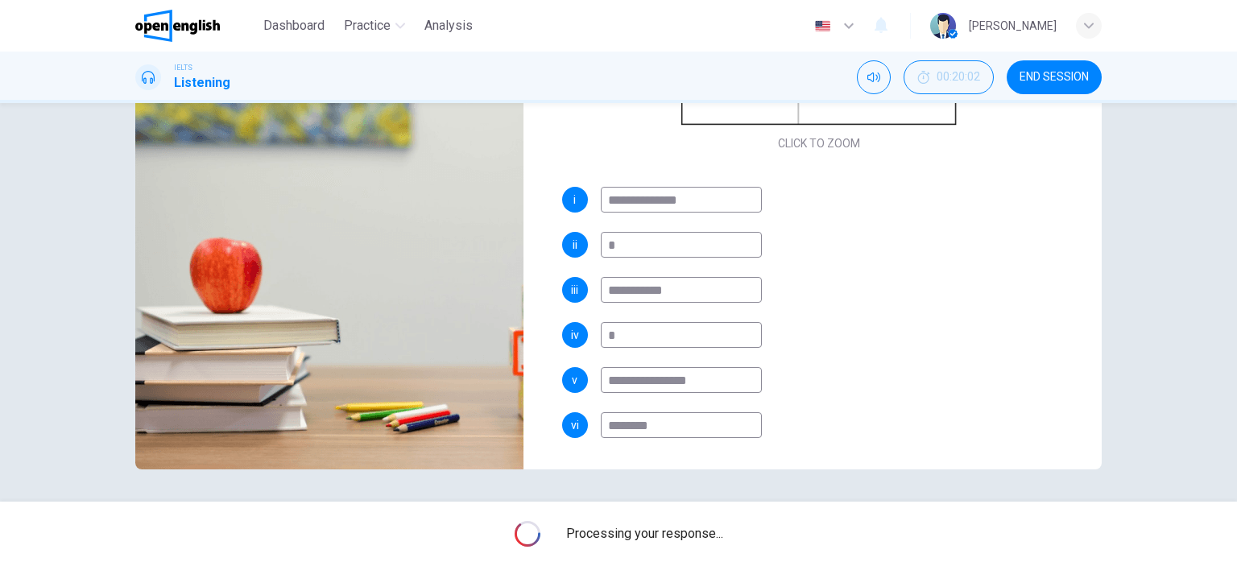
type input "**"
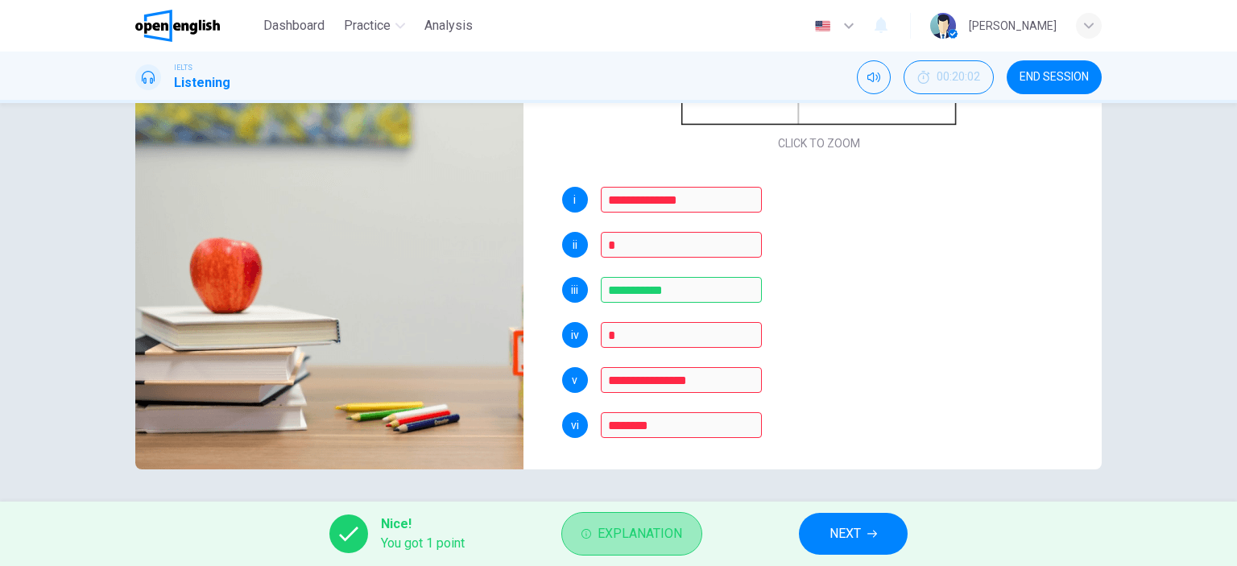
click at [669, 540] on span "Explanation" at bounding box center [640, 534] width 85 height 23
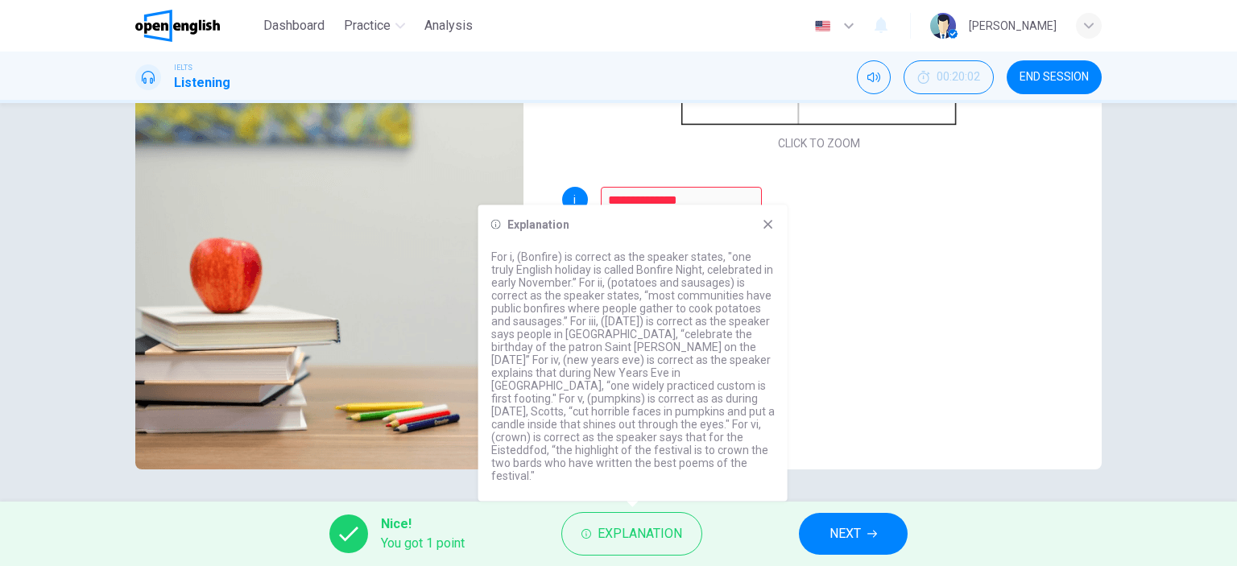
click at [767, 229] on icon at bounding box center [767, 224] width 9 height 9
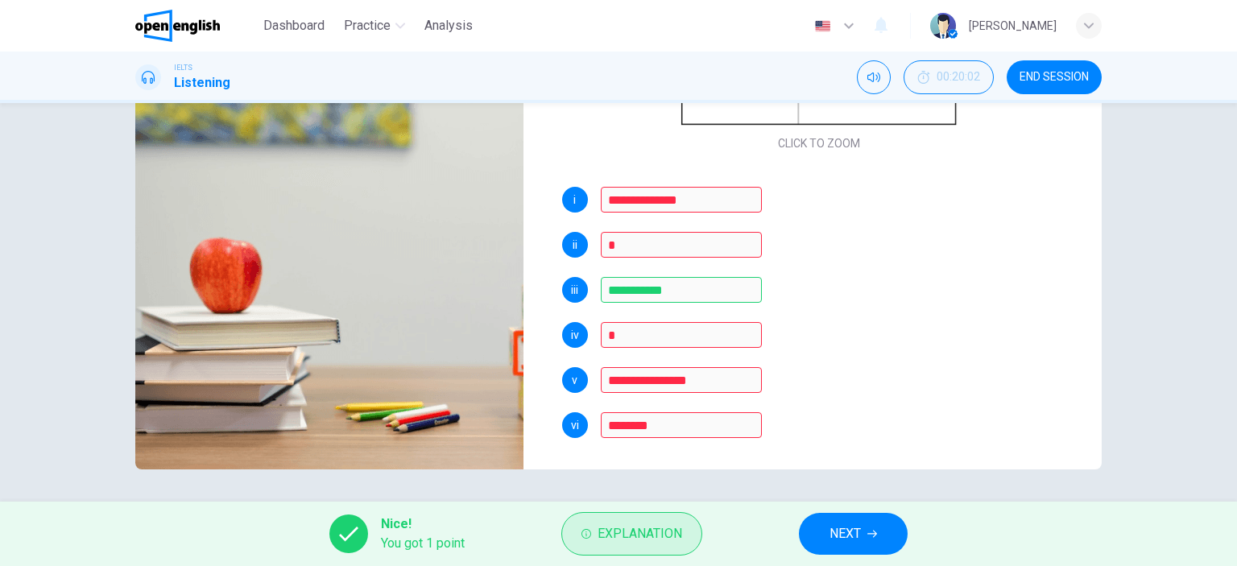
click at [638, 524] on span "Explanation" at bounding box center [640, 534] width 85 height 23
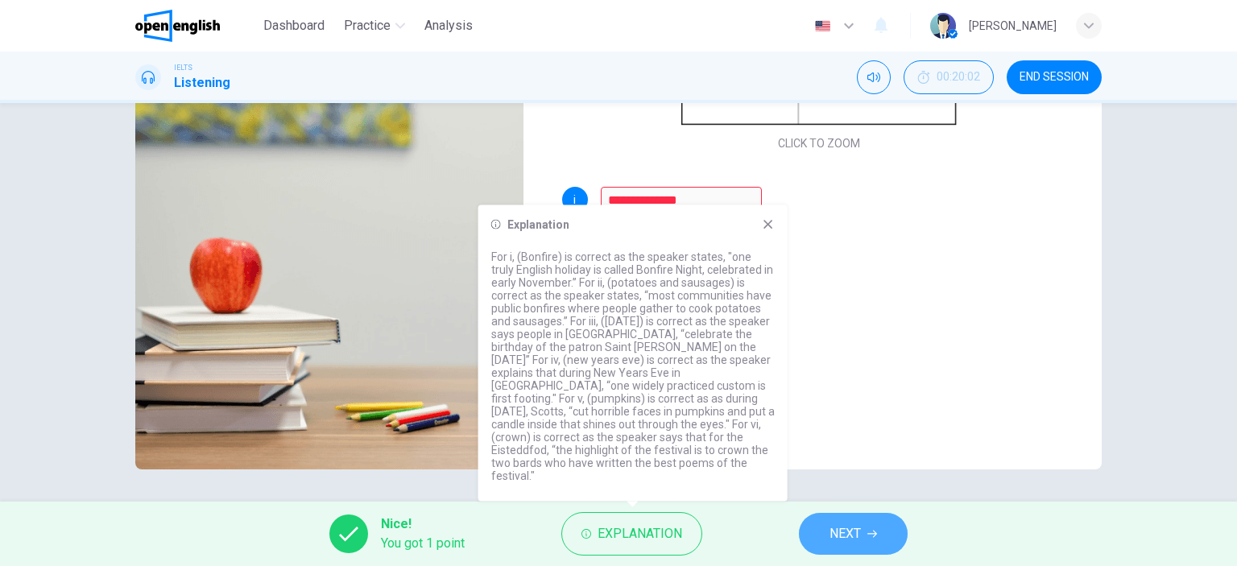
click at [867, 531] on button "NEXT" at bounding box center [853, 534] width 109 height 42
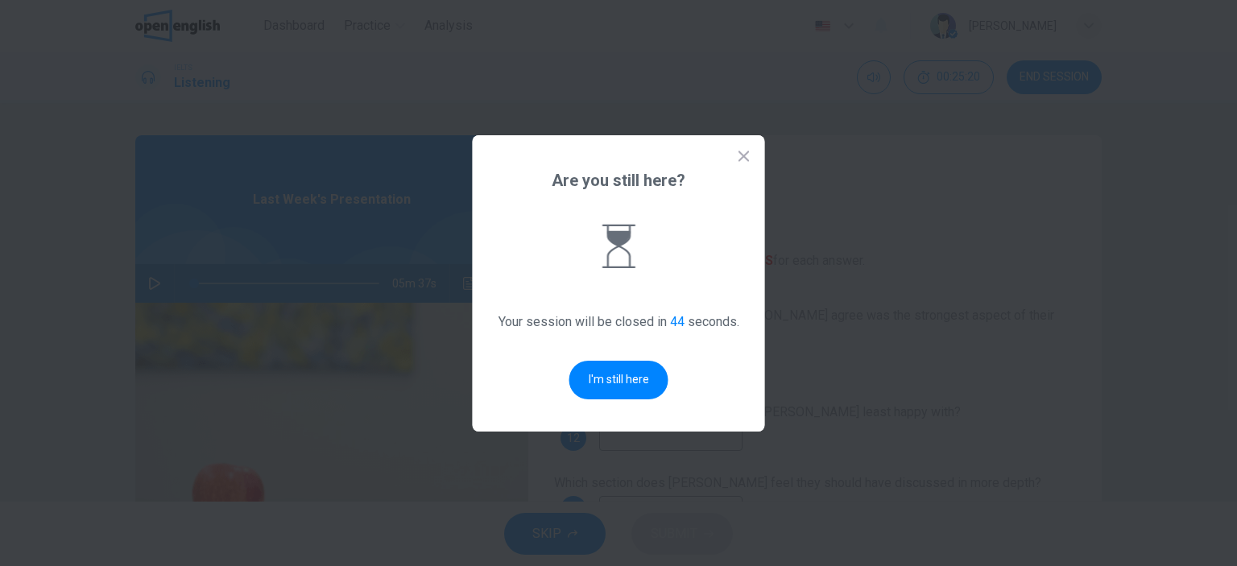
click at [745, 156] on icon at bounding box center [744, 156] width 16 height 16
